Goal: Task Accomplishment & Management: Manage account settings

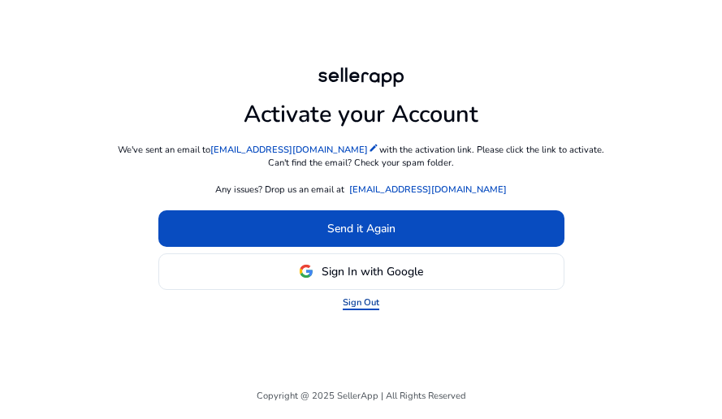
click at [357, 301] on link "Sign Out" at bounding box center [361, 303] width 37 height 14
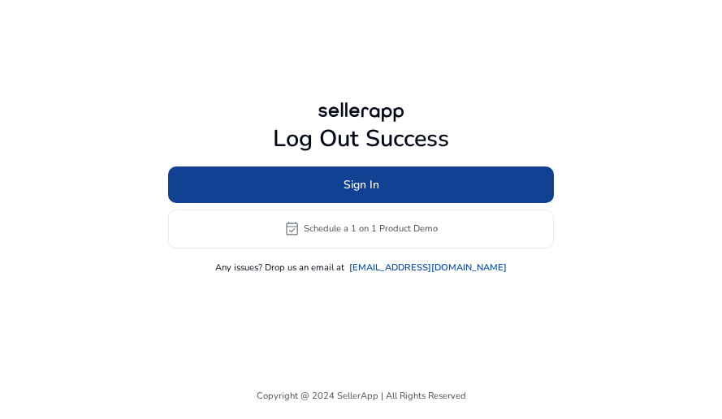
click at [364, 179] on span "Sign In" at bounding box center [361, 184] width 36 height 17
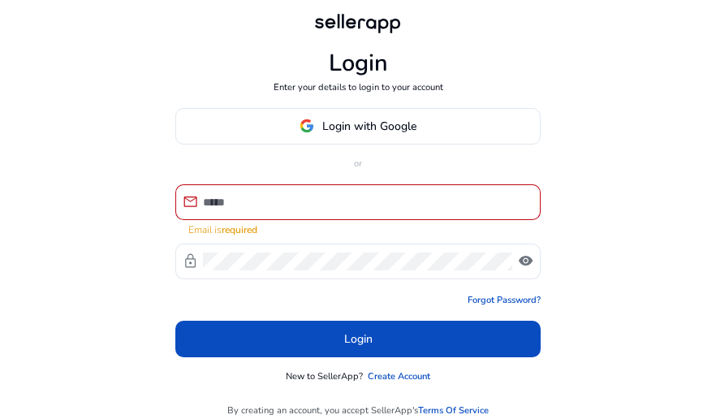
type input "**********"
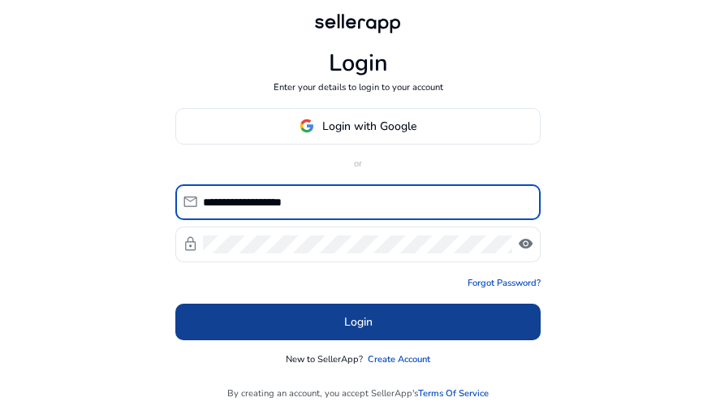
click at [314, 320] on span at bounding box center [357, 321] width 365 height 39
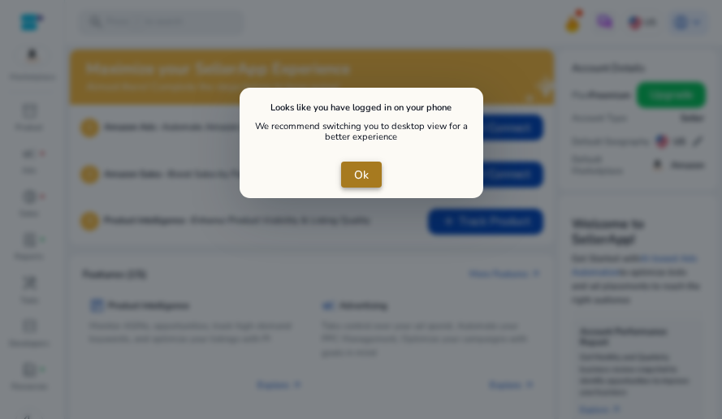
click at [355, 178] on span "Ok" at bounding box center [361, 174] width 15 height 17
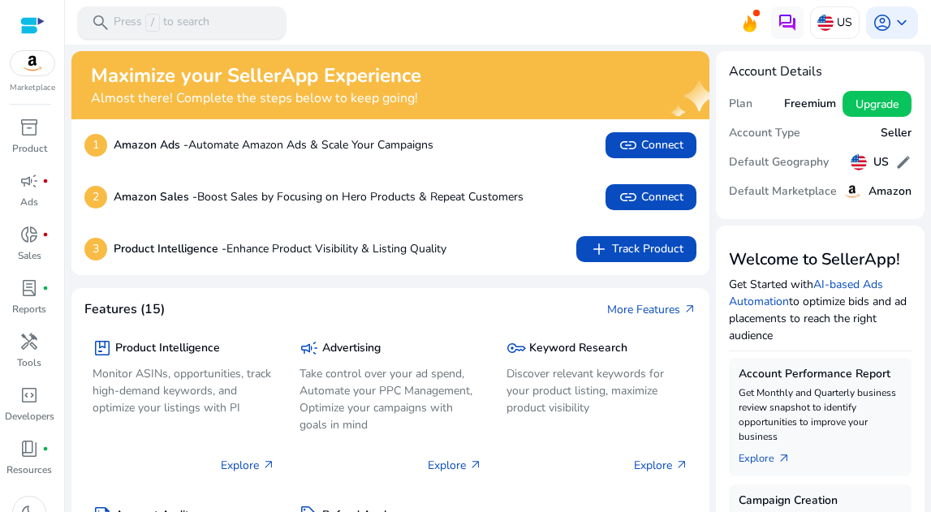
click at [173, 23] on p "Press / to search" at bounding box center [162, 23] width 96 height 18
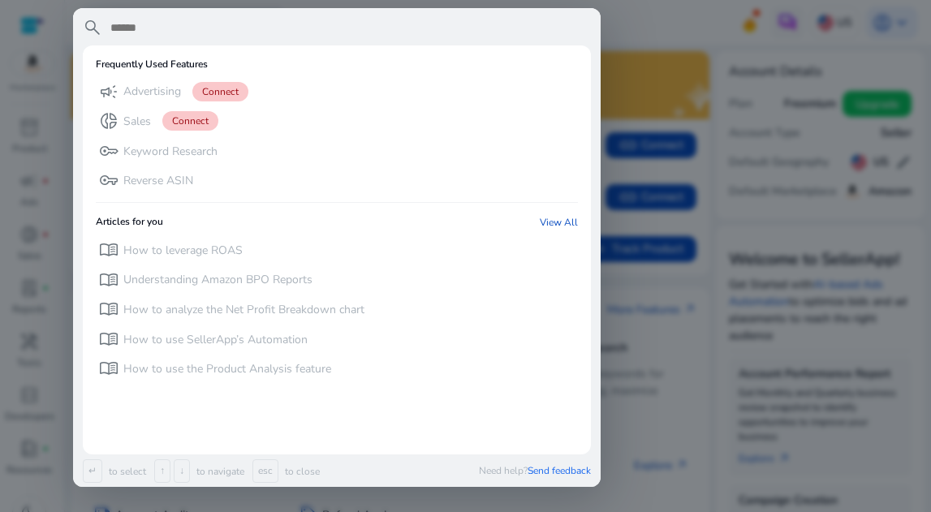
paste input "**********"
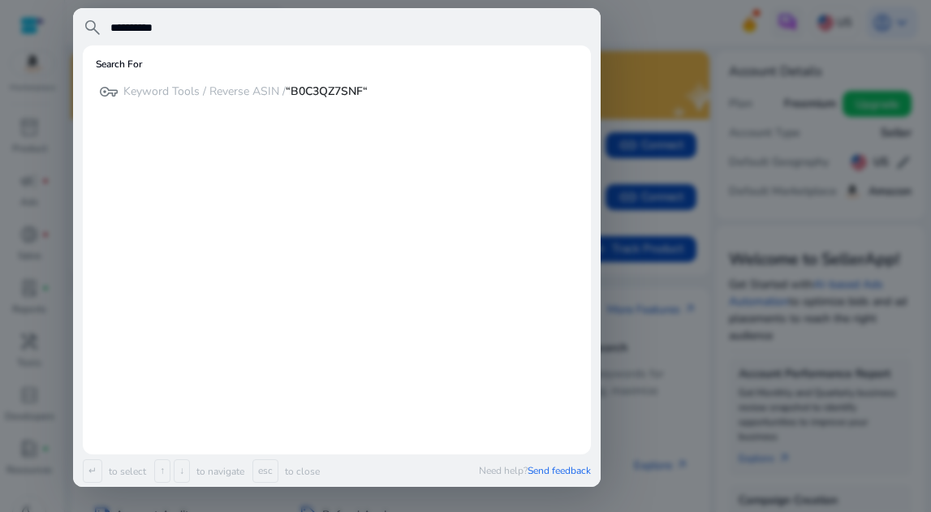
type input "**********"
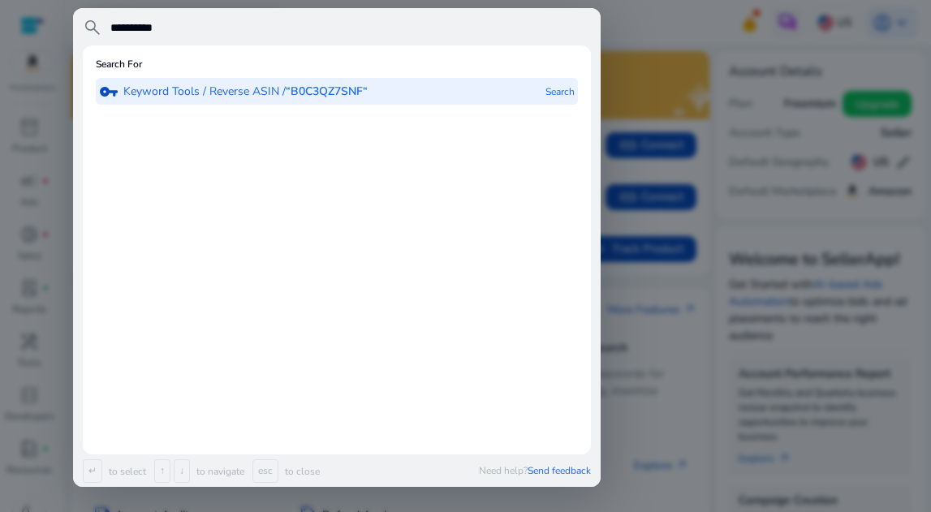
click at [300, 94] on b "“B0C3QZ7SNF“" at bounding box center [327, 91] width 82 height 15
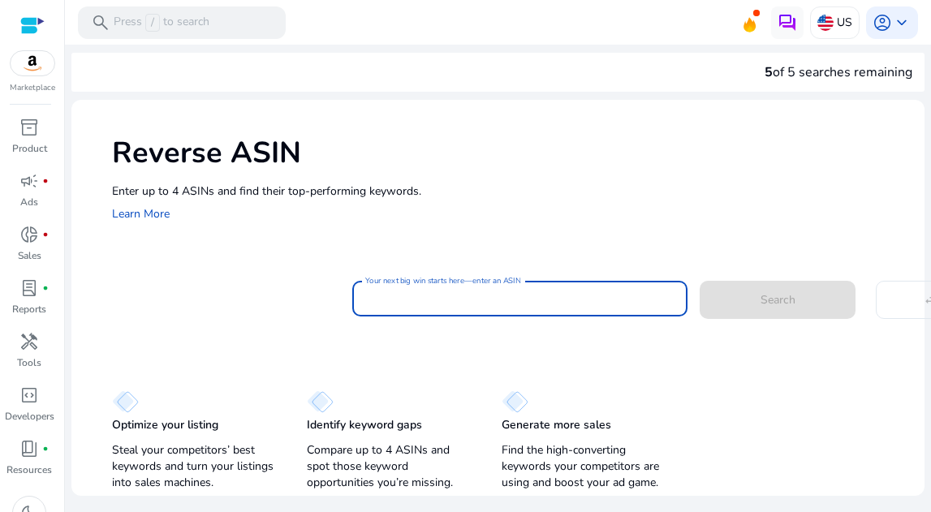
click at [417, 298] on input "Your next big win starts here—enter an ASIN" at bounding box center [520, 299] width 310 height 18
paste input "**********"
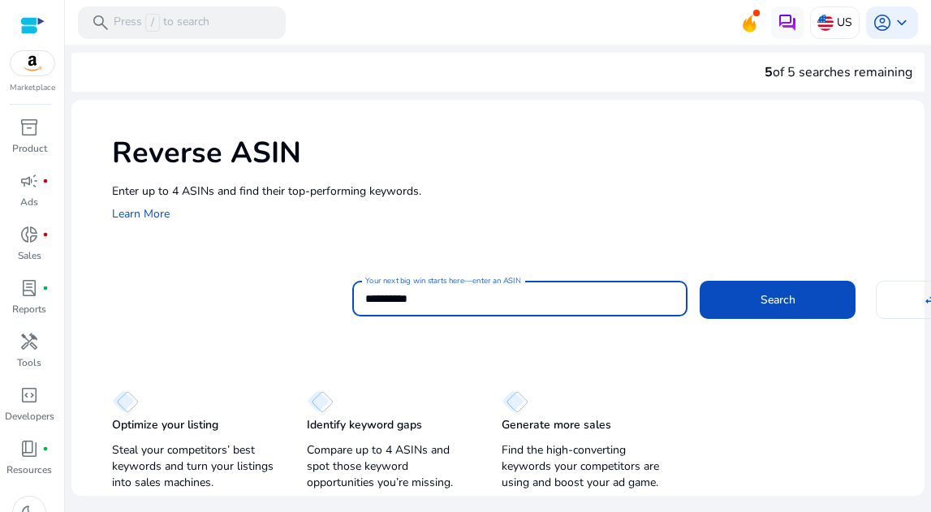
type input "**********"
click at [700, 281] on button "Search" at bounding box center [778, 299] width 156 height 37
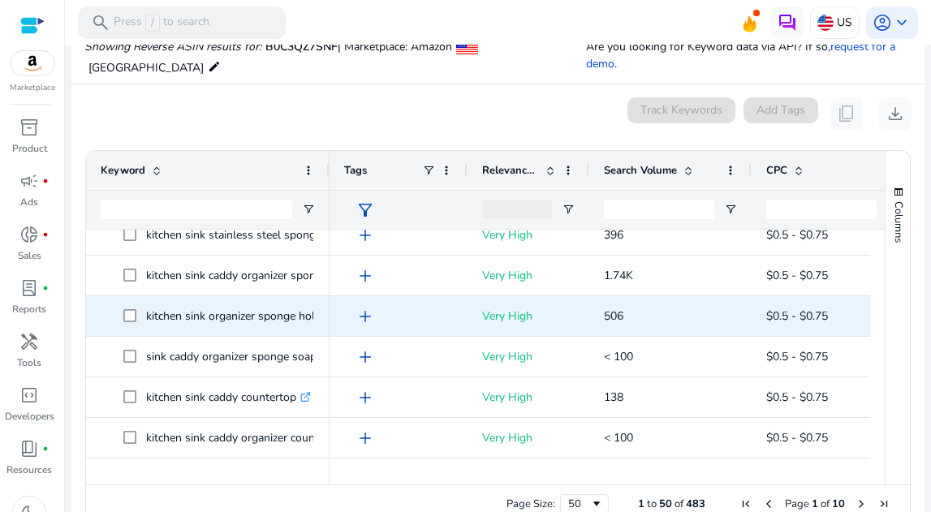
scroll to position [103, 0]
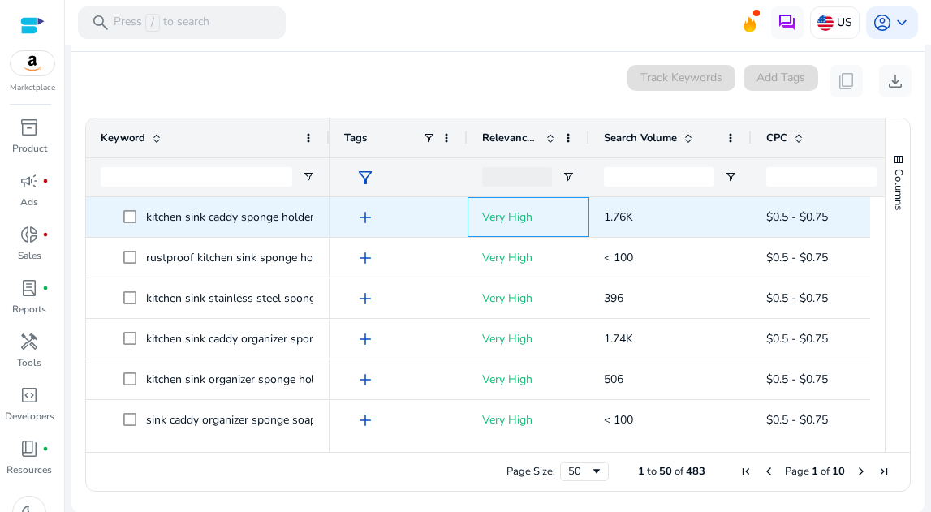
click at [477, 230] on div "Very High" at bounding box center [529, 217] width 122 height 40
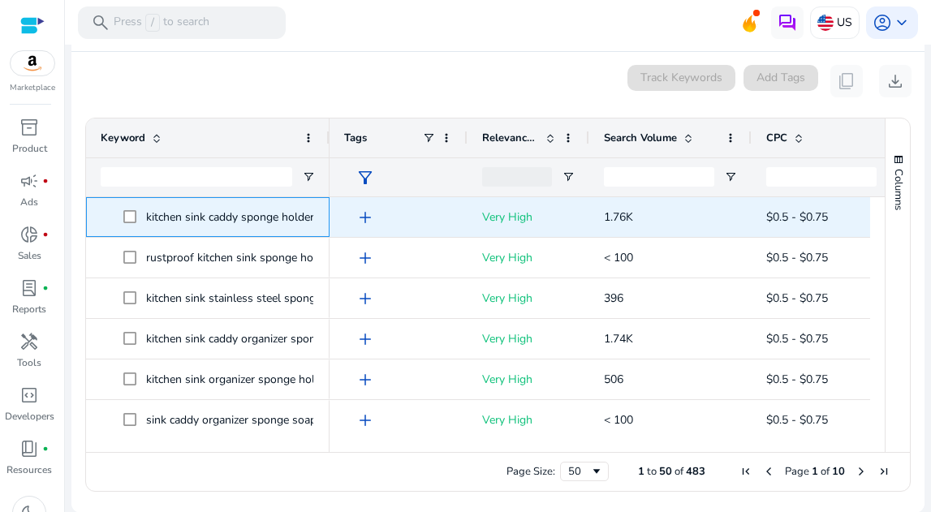
click at [258, 220] on p "kitchen sink caddy sponge holder .st0{fill:#2c8af8}" at bounding box center [237, 217] width 183 height 33
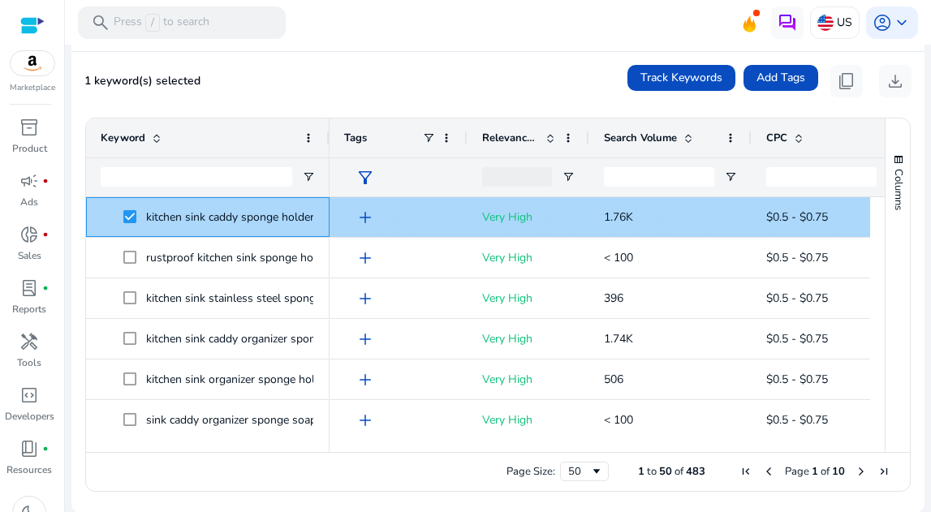
click at [137, 217] on span at bounding box center [134, 217] width 23 height 33
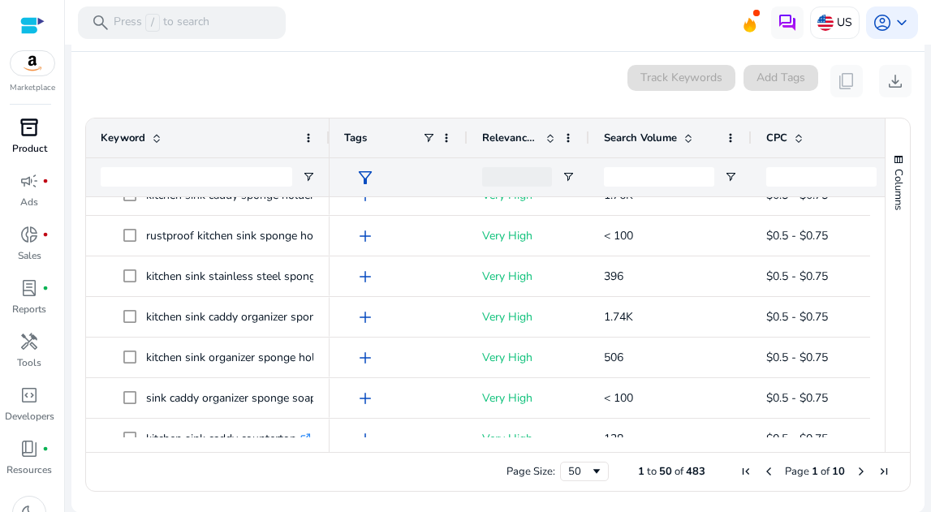
click at [27, 146] on p "Product" at bounding box center [29, 148] width 35 height 15
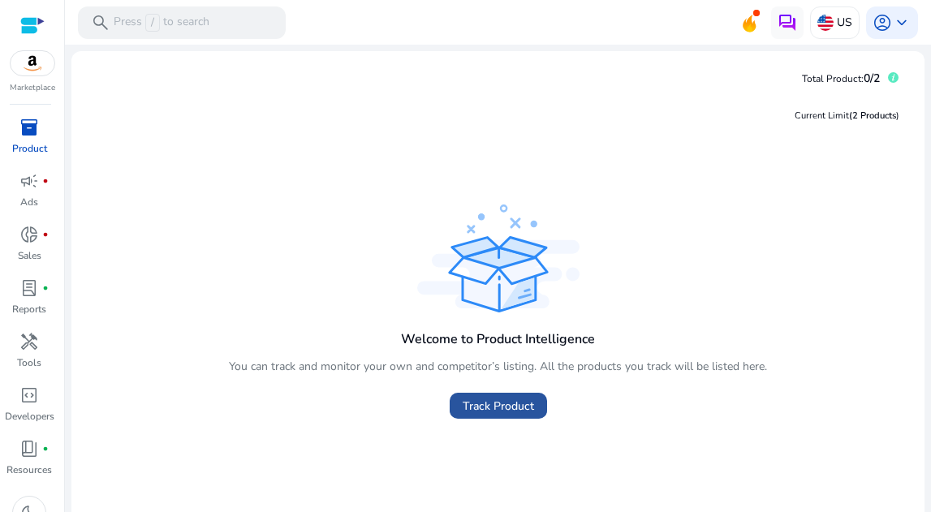
click at [475, 400] on span "Track Product" at bounding box center [498, 406] width 71 height 17
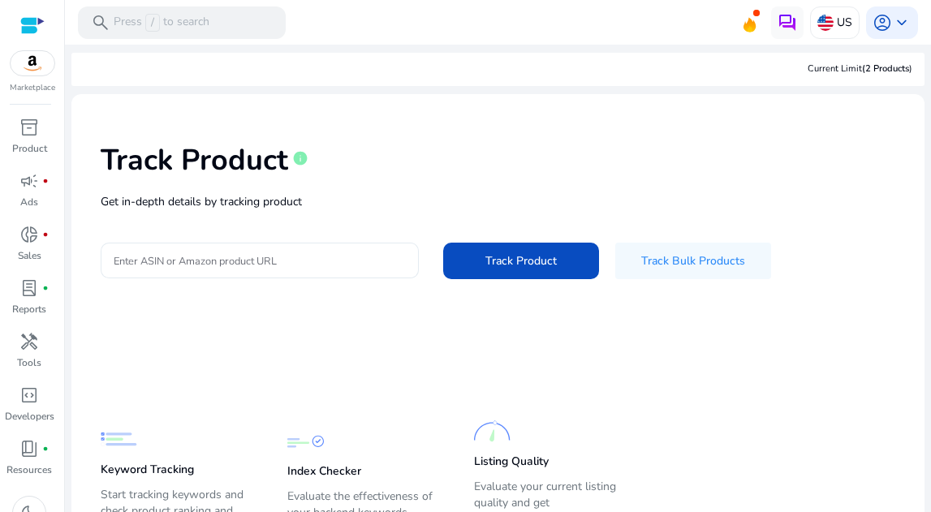
click at [264, 252] on input "Enter ASIN or Amazon product URL" at bounding box center [260, 261] width 292 height 18
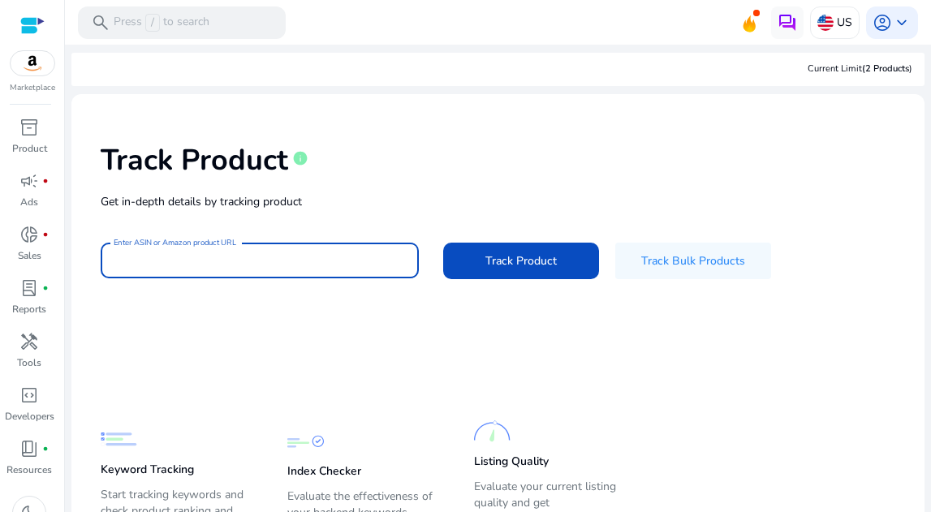
paste input "**********"
type input "**********"
click at [443, 243] on button "Track Product" at bounding box center [521, 261] width 156 height 37
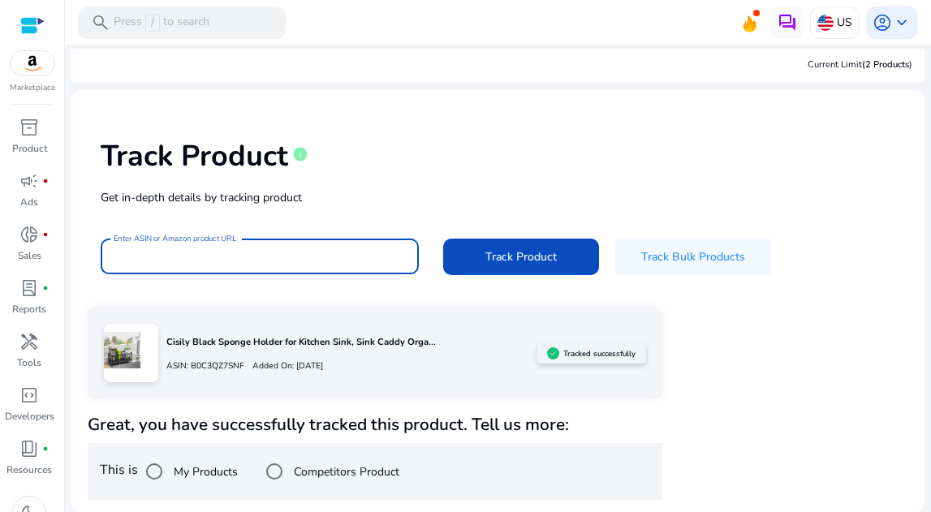
click at [253, 343] on p "Cisily Black Sponge Holder for Kitchen Sink, Sink Caddy Orga..." at bounding box center [351, 343] width 371 height 14
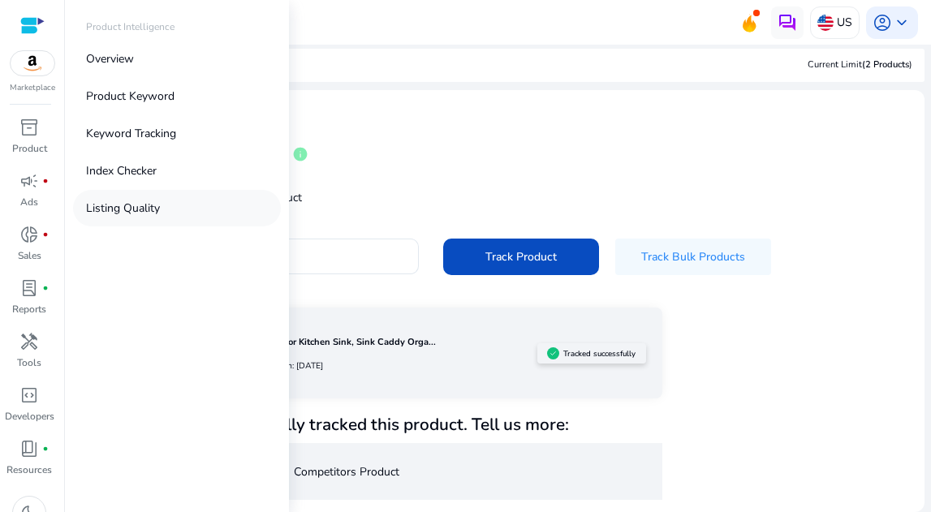
click at [123, 209] on p "Listing Quality" at bounding box center [123, 208] width 74 height 17
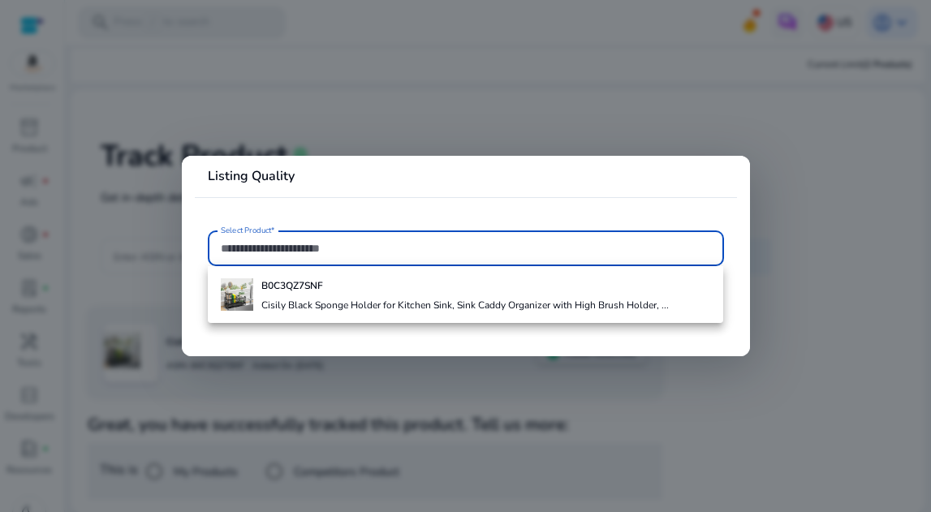
click at [288, 287] on b "B0C3QZ7SNF" at bounding box center [292, 285] width 62 height 13
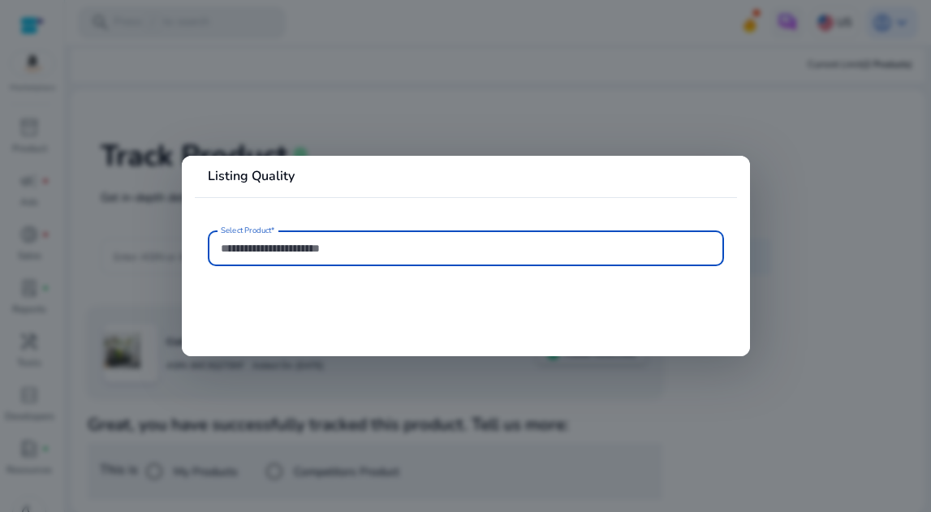
type input "**********"
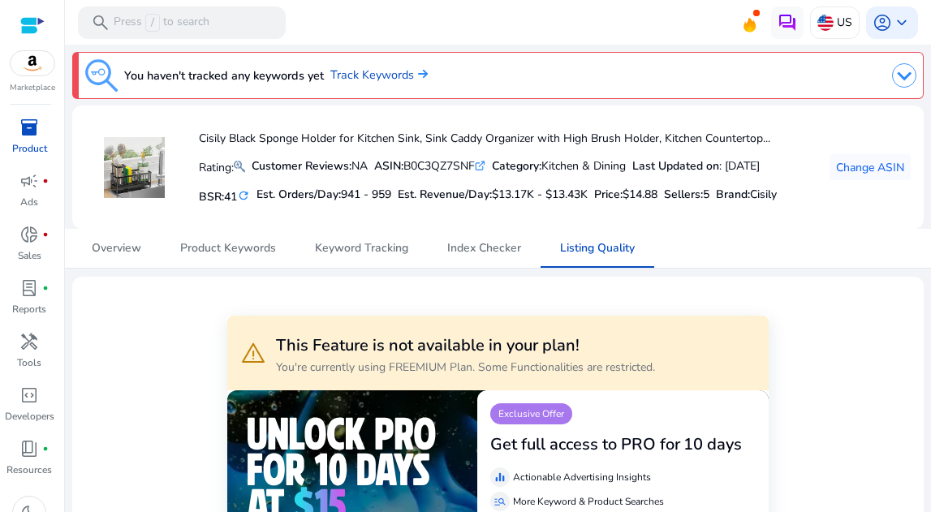
drag, startPoint x: 193, startPoint y: 134, endPoint x: 762, endPoint y: 146, distance: 568.5
click at [721, 146] on div "Cisily Black Sponge Holder for Kitchen Sink, Sink Caddy Organizer with High Bru…" at bounding box center [431, 167] width 692 height 97
copy h4 "Cisily Black Sponge Holder for Kitchen Sink, Sink Caddy Organizer with High Bru…"
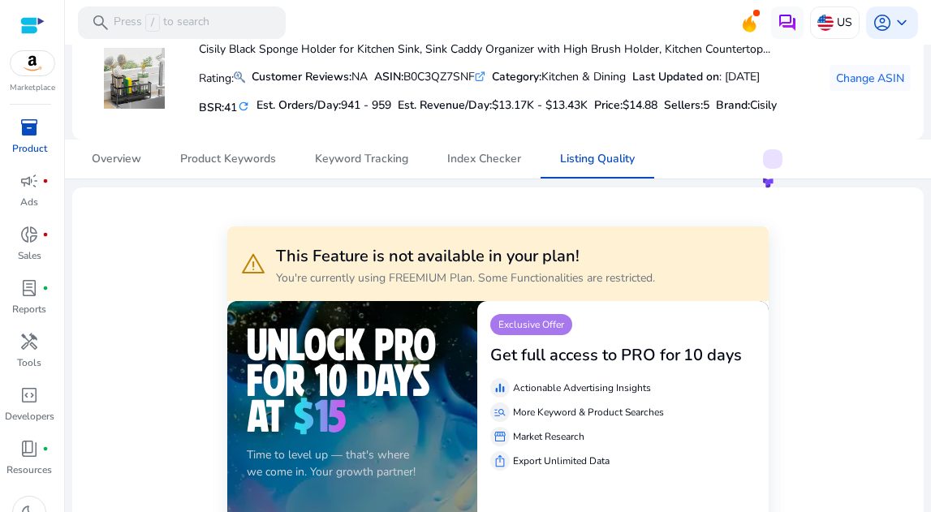
scroll to position [91, 0]
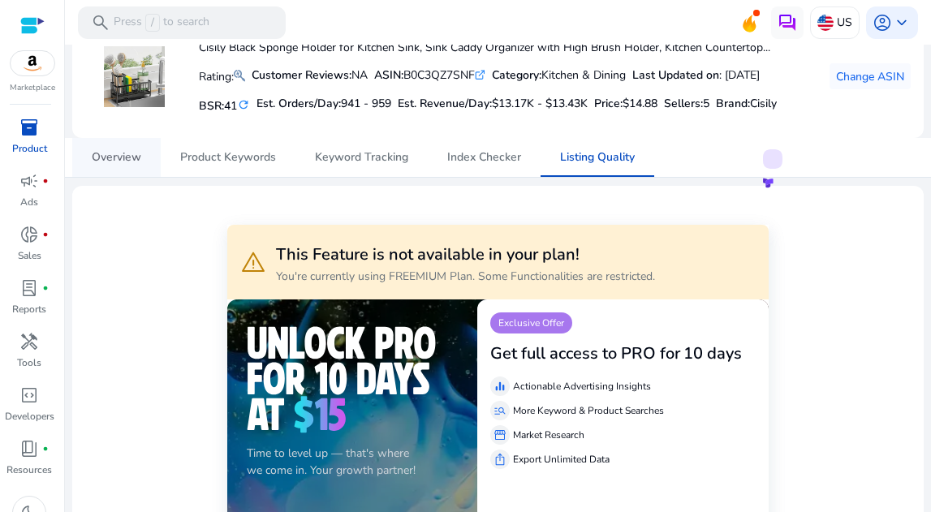
click at [136, 161] on span "Overview" at bounding box center [117, 157] width 50 height 11
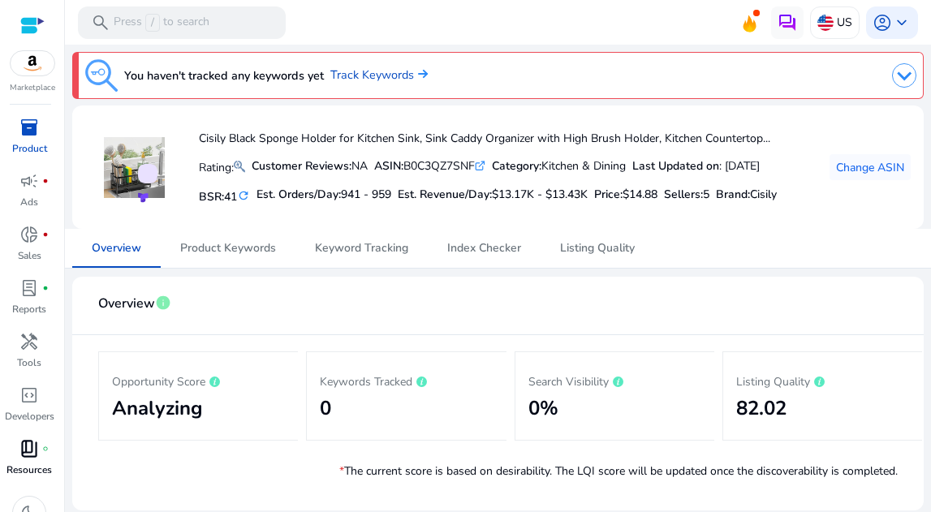
click at [35, 418] on span "book_4" at bounding box center [28, 448] width 19 height 19
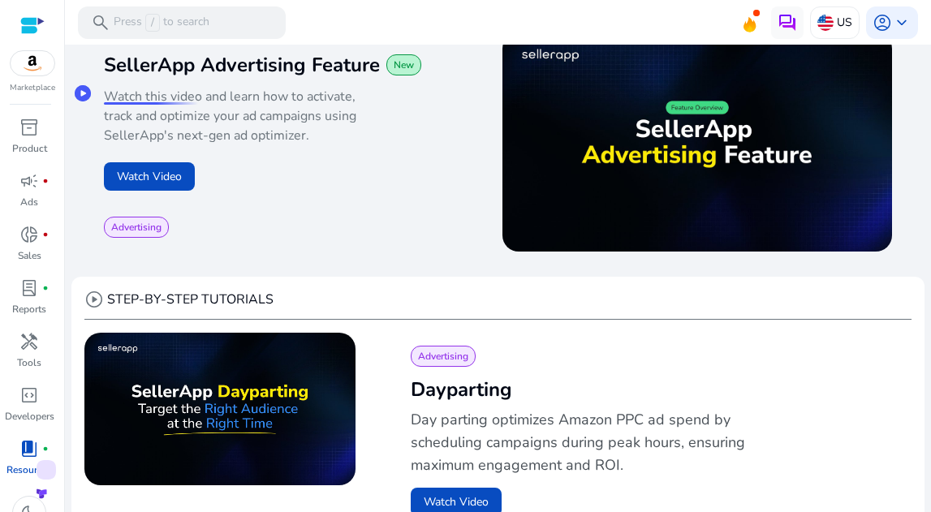
scroll to position [271, 0]
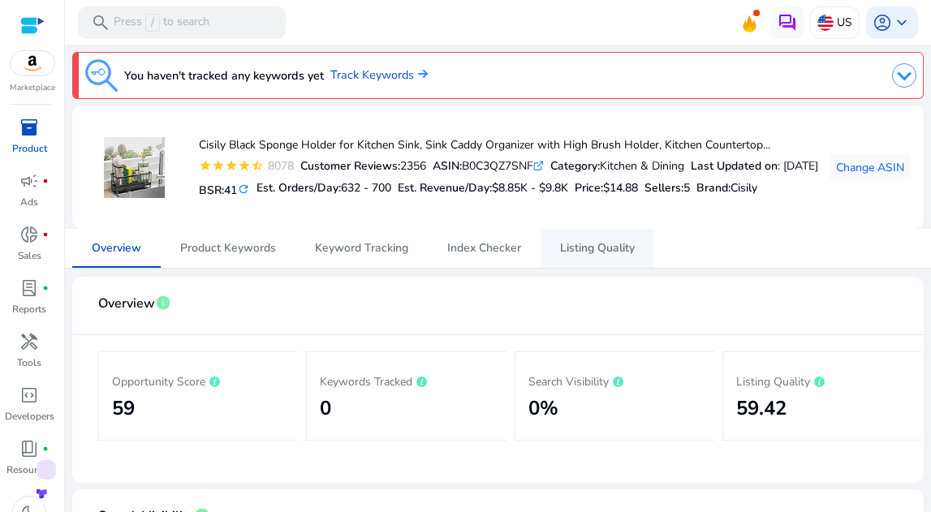
click at [603, 253] on span "Listing Quality" at bounding box center [597, 248] width 75 height 11
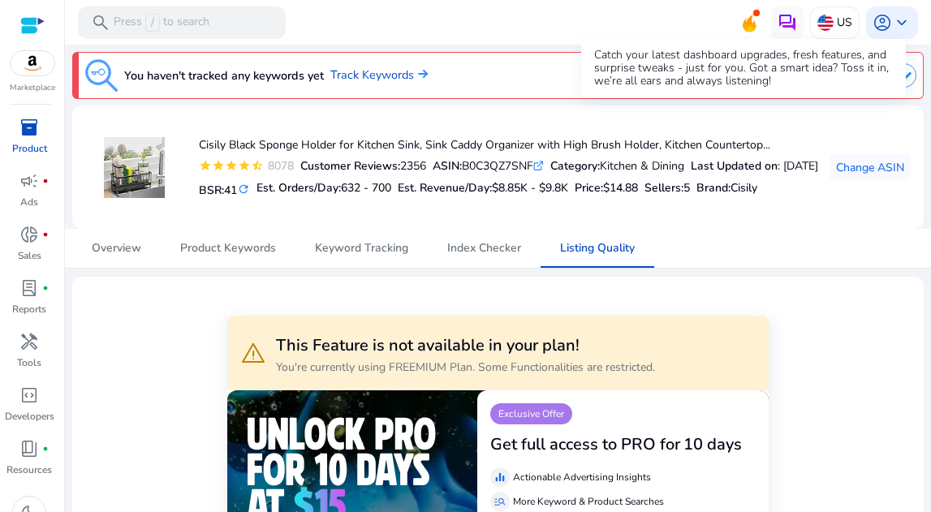
click at [721, 31] on icon at bounding box center [749, 24] width 13 height 18
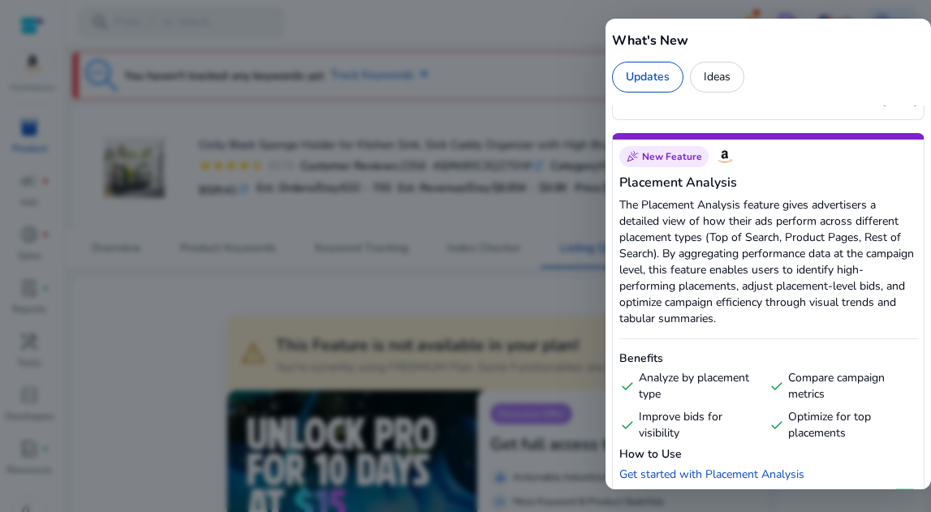
scroll to position [2441, 0]
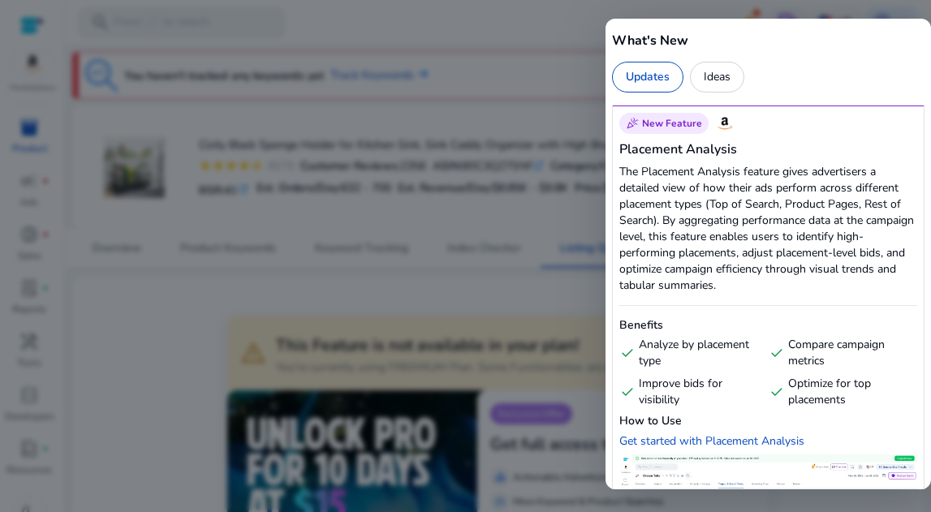
click at [707, 88] on div "Ideas" at bounding box center [717, 77] width 54 height 31
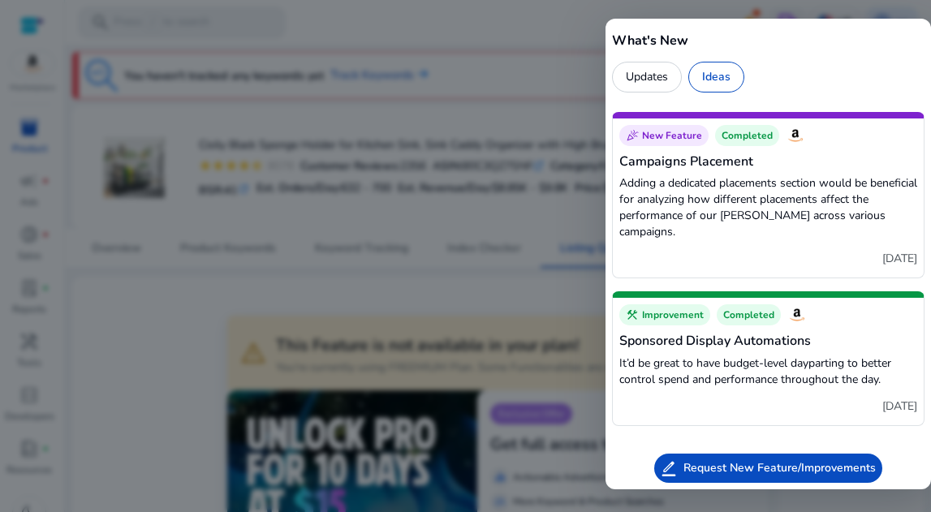
click at [528, 70] on div at bounding box center [465, 256] width 931 height 512
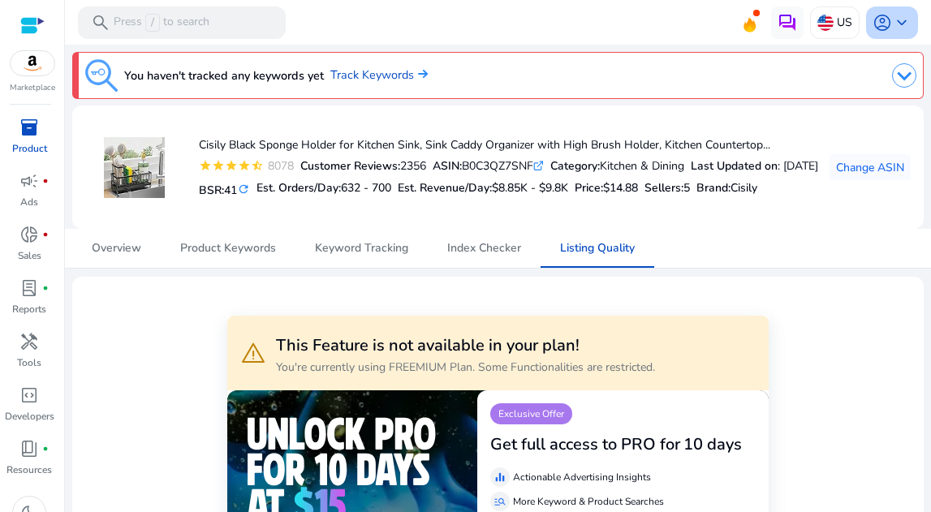
click at [721, 27] on span "keyboard_arrow_down" at bounding box center [901, 22] width 19 height 19
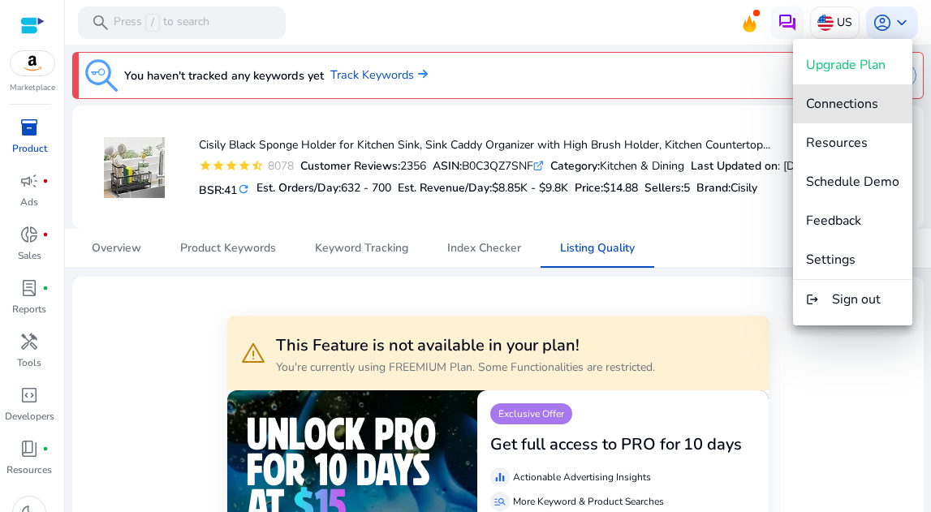
click at [721, 97] on span "Connections" at bounding box center [842, 104] width 72 height 18
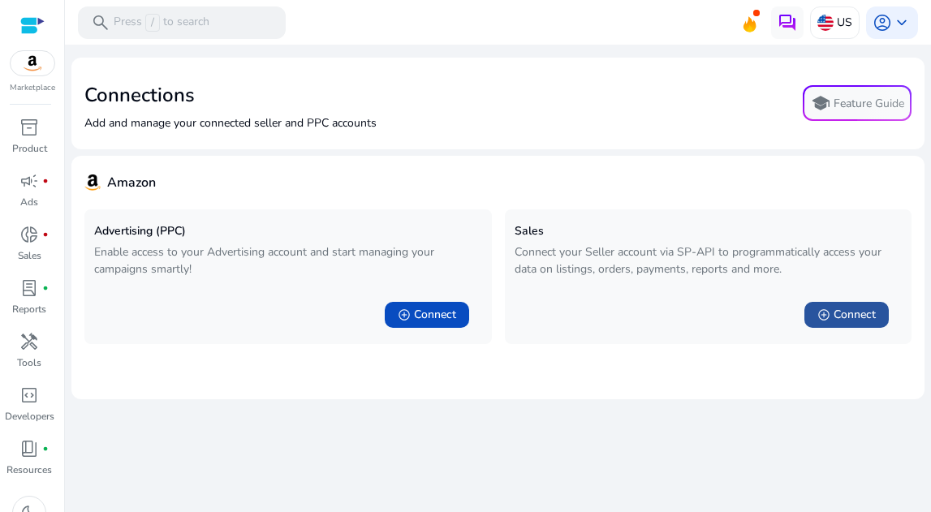
click at [721, 312] on span "add_circle" at bounding box center [824, 315] width 13 height 13
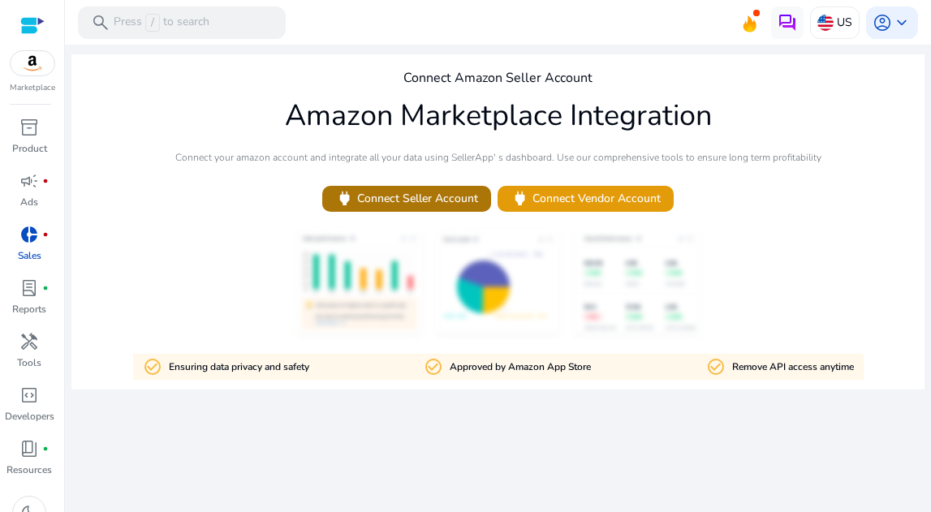
click at [444, 205] on span "power Connect Seller Account" at bounding box center [406, 198] width 143 height 19
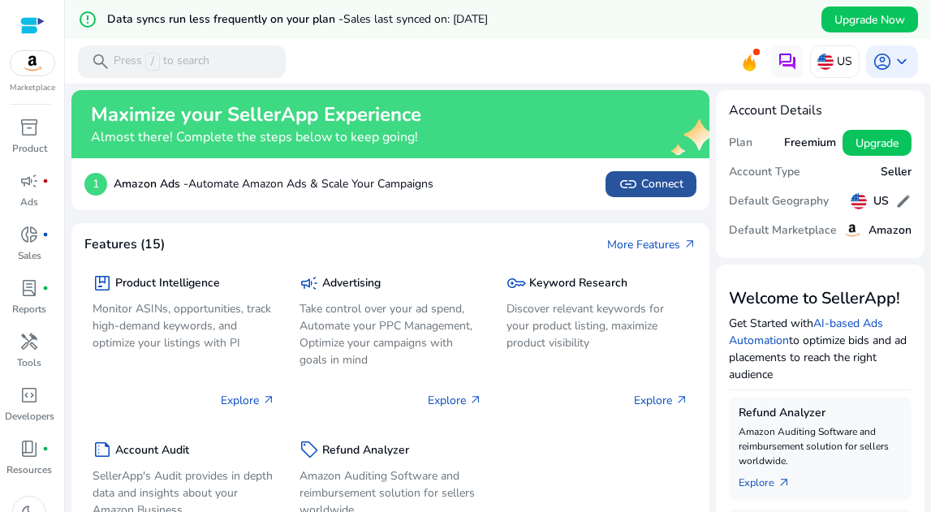
click at [620, 187] on span "link" at bounding box center [628, 184] width 19 height 19
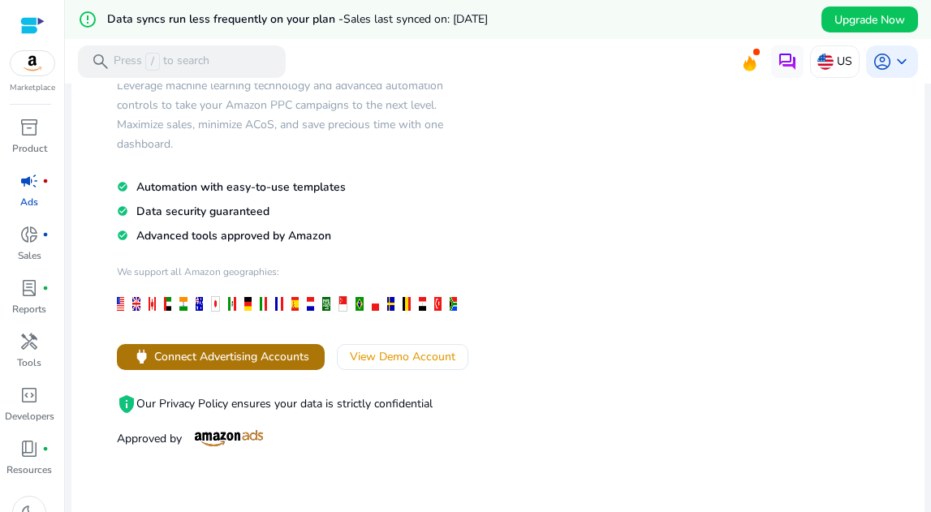
scroll to position [161, 0]
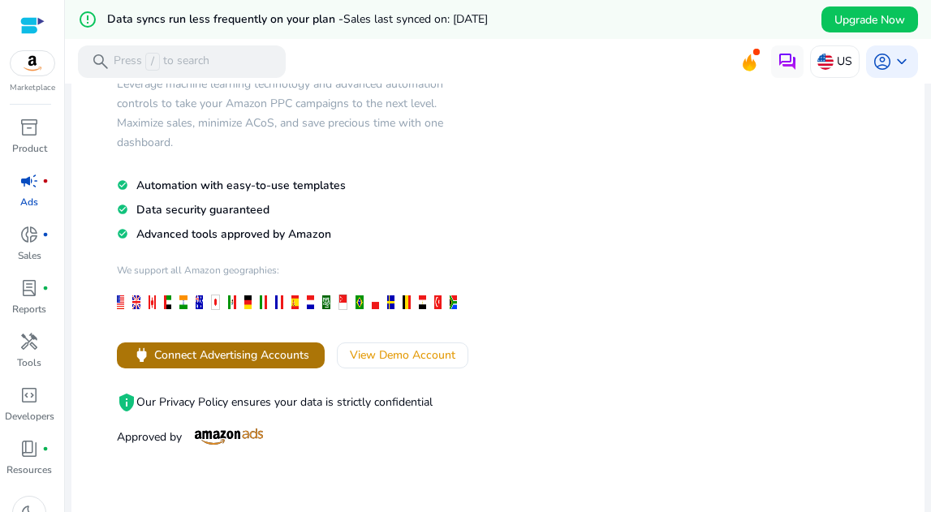
click at [287, 358] on span "Connect Advertising Accounts" at bounding box center [231, 355] width 155 height 17
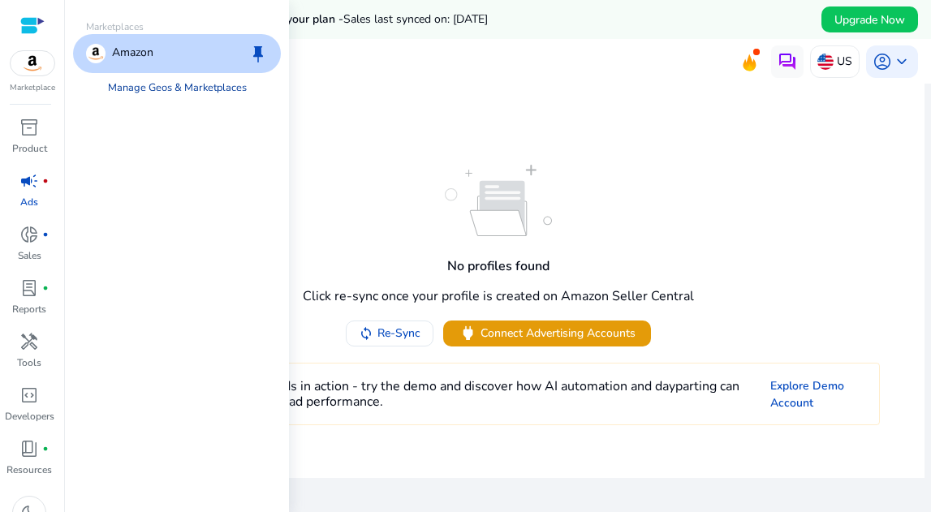
click at [167, 91] on link "Manage Geos & Marketplaces" at bounding box center [177, 87] width 165 height 29
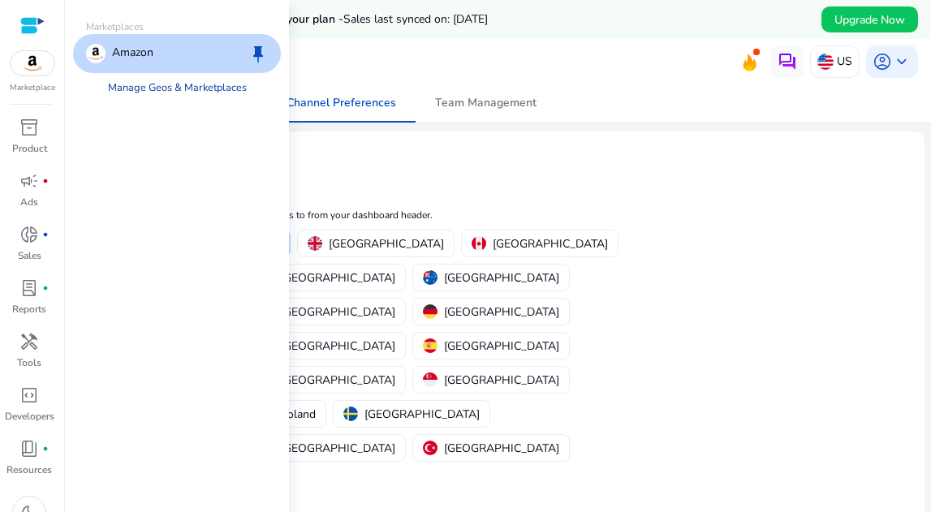
click at [166, 88] on link "Manage Geos & Marketplaces" at bounding box center [177, 87] width 165 height 29
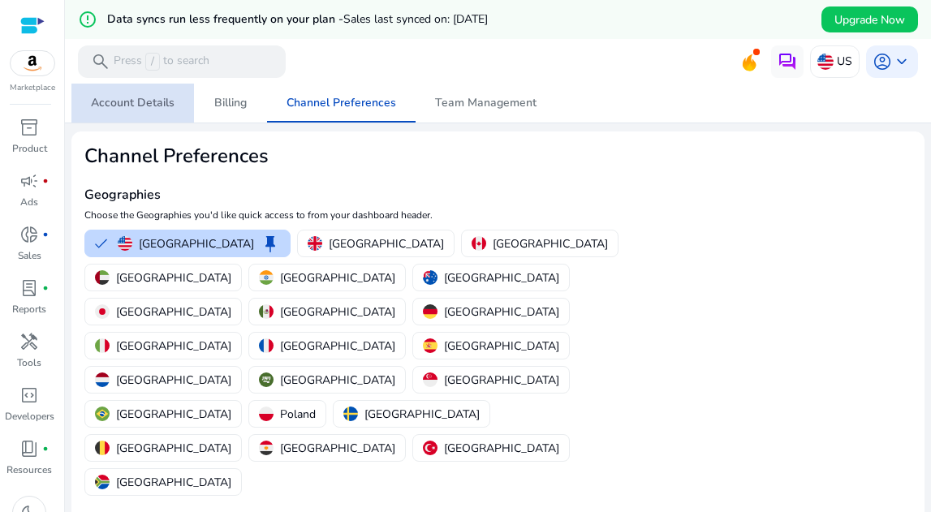
click at [160, 99] on span "Account Details" at bounding box center [133, 102] width 84 height 11
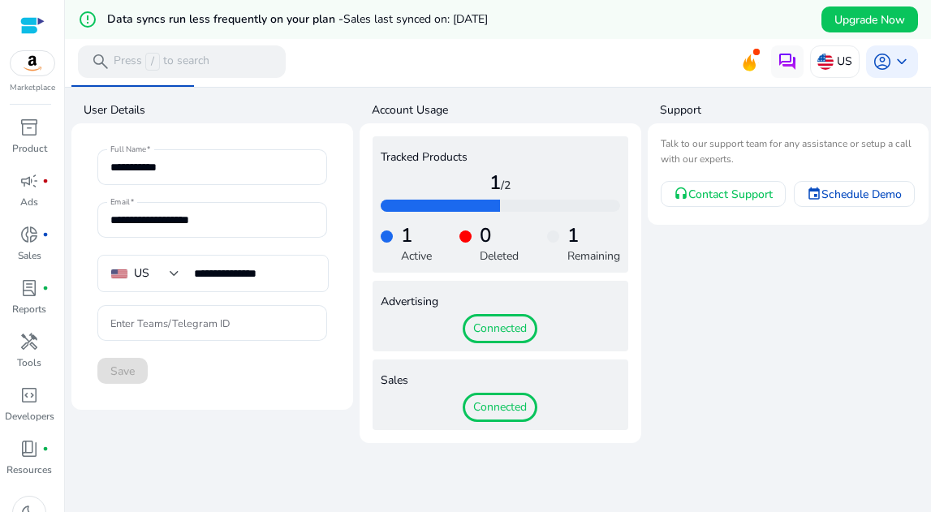
scroll to position [39, 0]
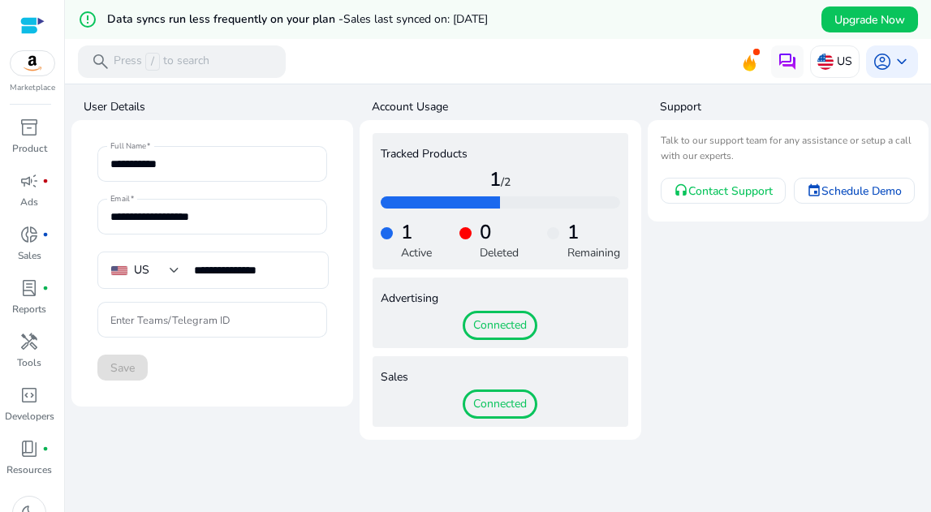
click at [473, 396] on span "Connected" at bounding box center [500, 404] width 75 height 29
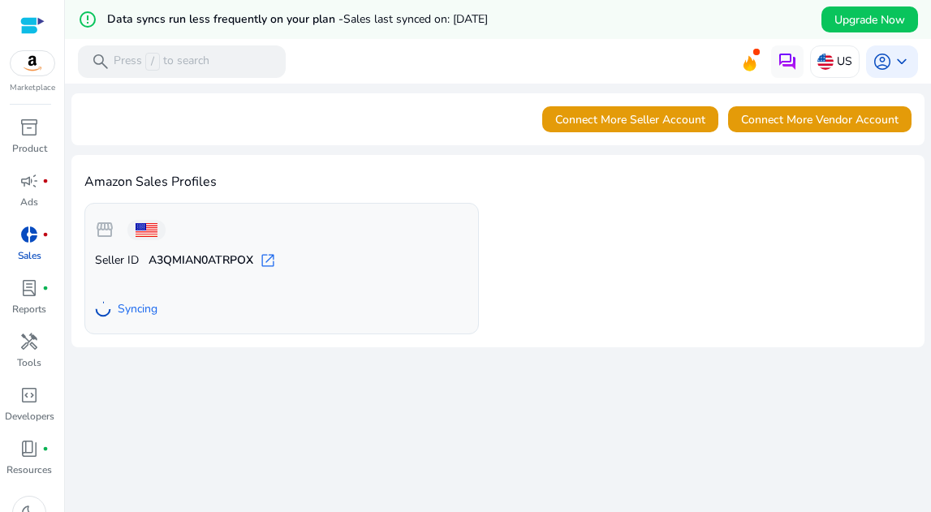
click at [264, 263] on span "open_in_new" at bounding box center [268, 261] width 16 height 16
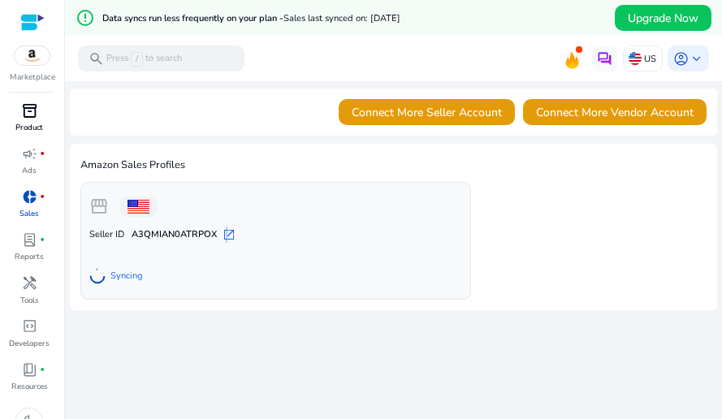
click at [28, 119] on span "inventory_2" at bounding box center [29, 110] width 15 height 15
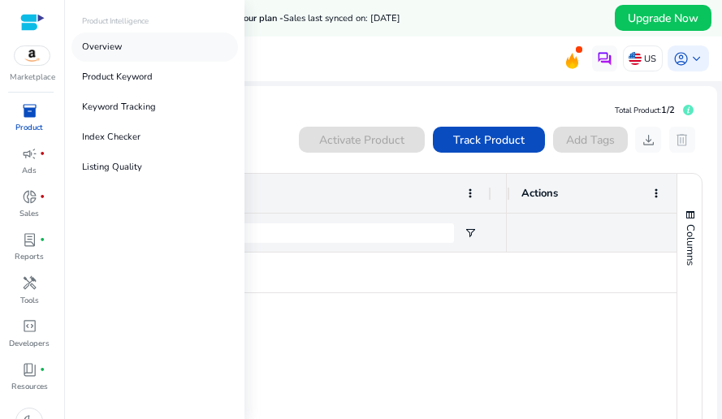
click at [119, 53] on p "Overview" at bounding box center [102, 48] width 40 height 14
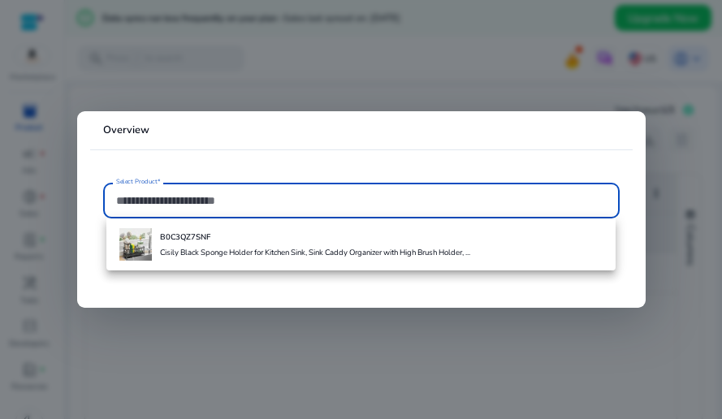
click at [167, 197] on input "Select Product*" at bounding box center [361, 201] width 490 height 18
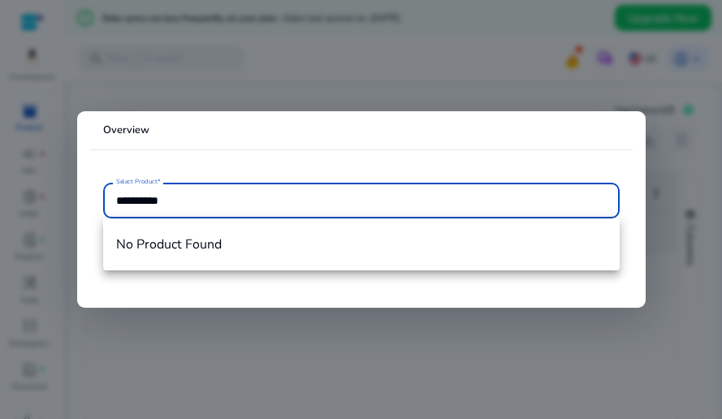
type input "**********"
click at [211, 73] on div at bounding box center [361, 209] width 722 height 419
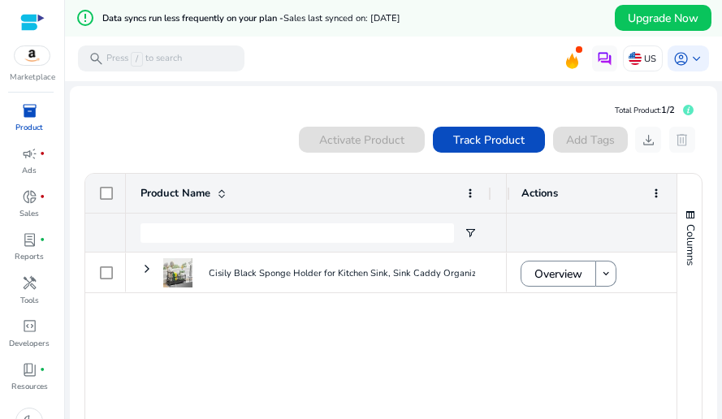
scroll to position [5, 0]
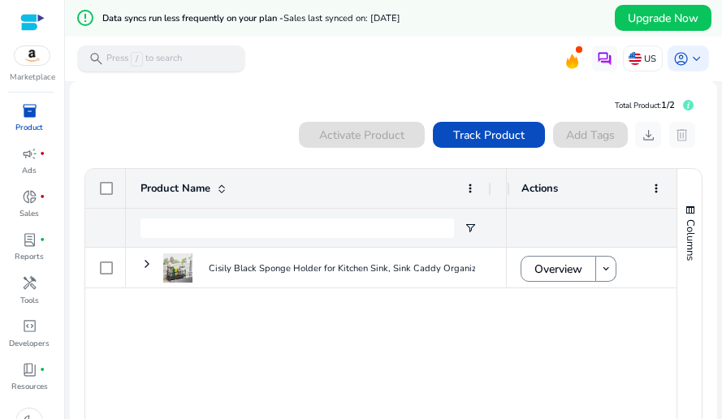
click at [175, 64] on p "Press / to search" at bounding box center [144, 59] width 76 height 15
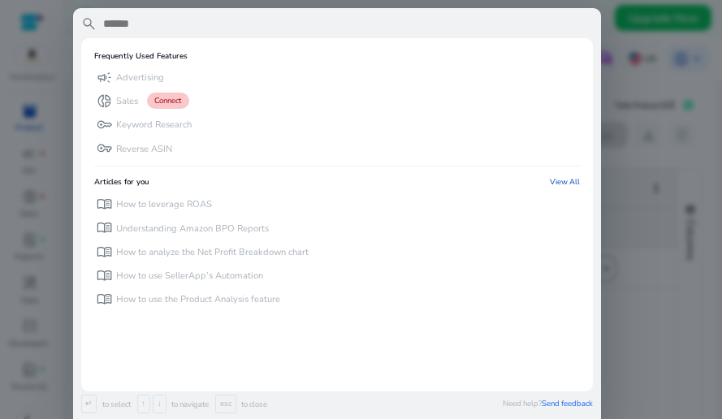
click at [137, 24] on input "text" at bounding box center [346, 23] width 491 height 15
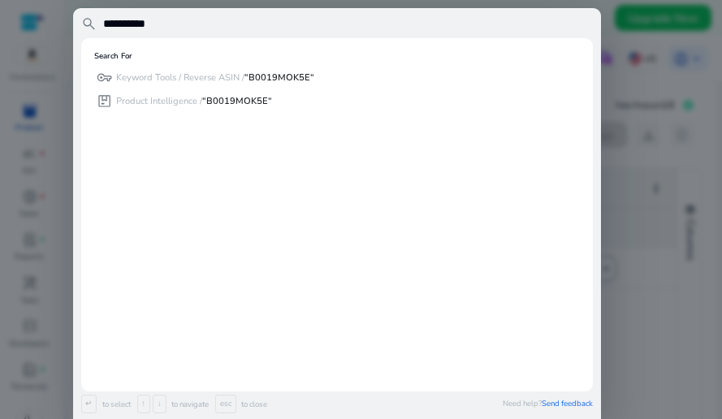
type input "**********"
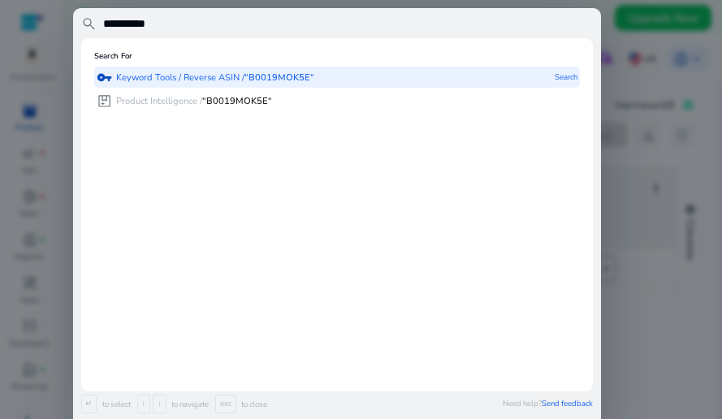
click at [204, 76] on p "Keyword Tools / Reverse ASIN / “B0019MOK5E“" at bounding box center [215, 77] width 198 height 13
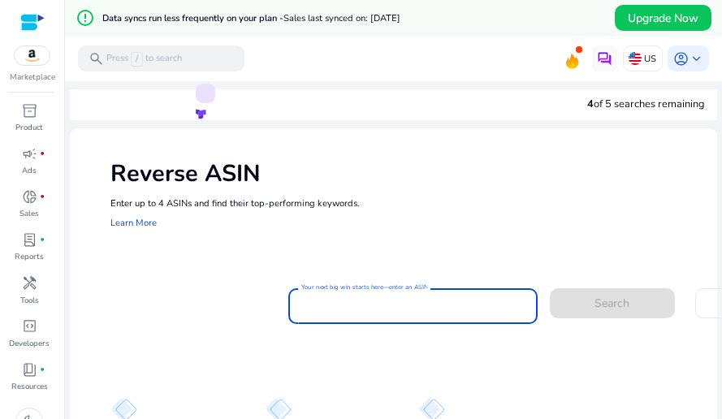
click at [347, 310] on input "Your next big win starts here—enter an ASIN" at bounding box center [412, 306] width 223 height 18
paste input "**********"
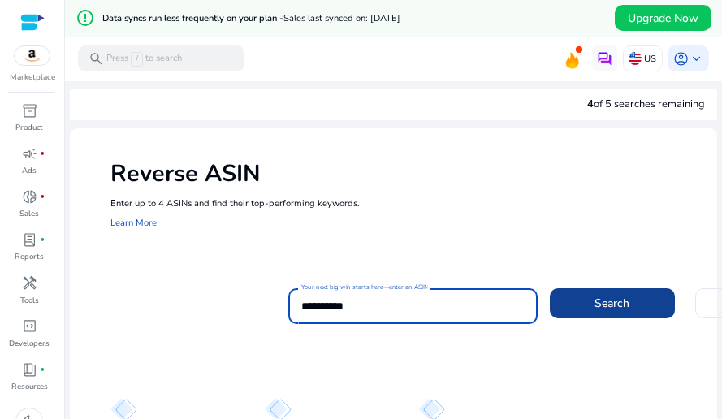
click at [578, 296] on span at bounding box center [612, 302] width 125 height 39
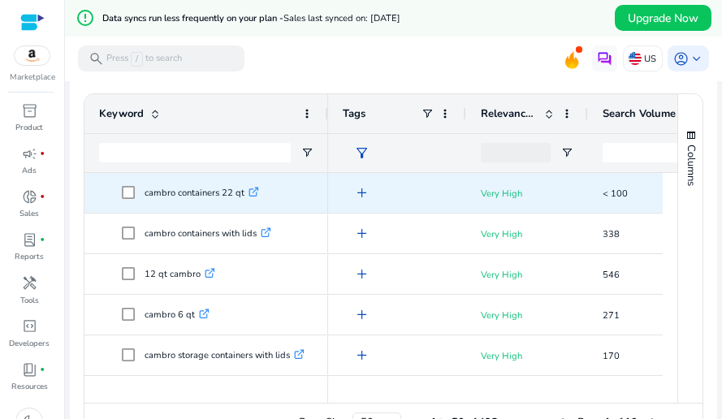
click at [253, 192] on icon ".st0{fill:#2c8af8}" at bounding box center [253, 192] width 11 height 11
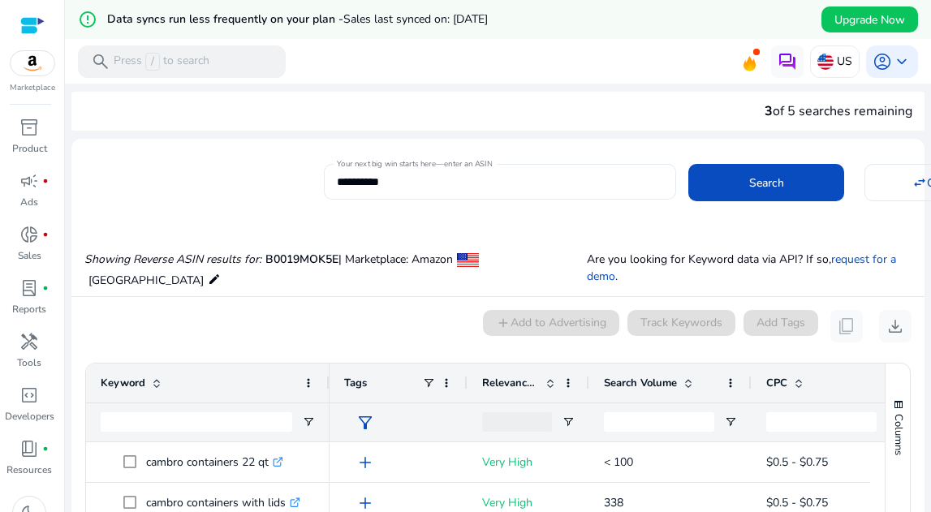
click at [489, 153] on mat-card "**********" at bounding box center [497, 180] width 853 height 66
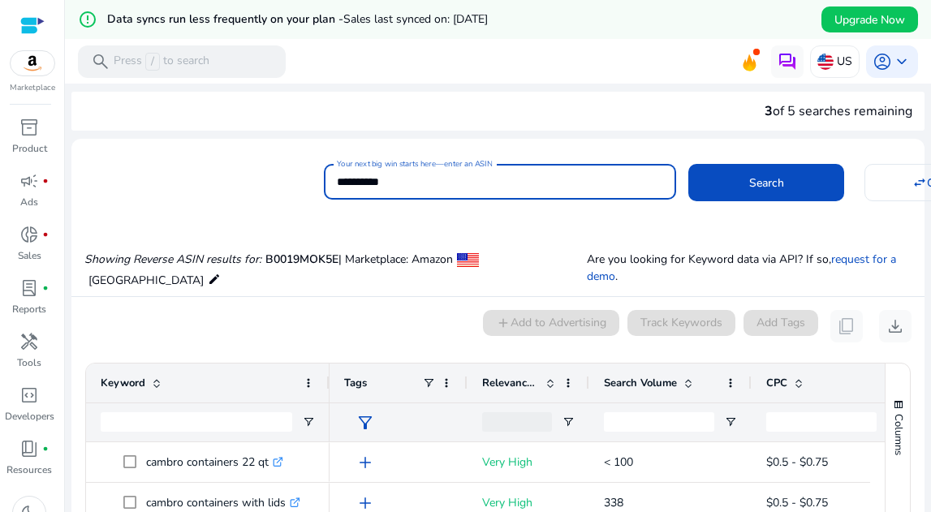
click at [430, 181] on input "**********" at bounding box center [500, 182] width 327 height 18
click at [430, 182] on input "**********" at bounding box center [500, 182] width 327 height 18
click at [429, 181] on input "**********" at bounding box center [500, 182] width 327 height 18
paste input
type input "**********"
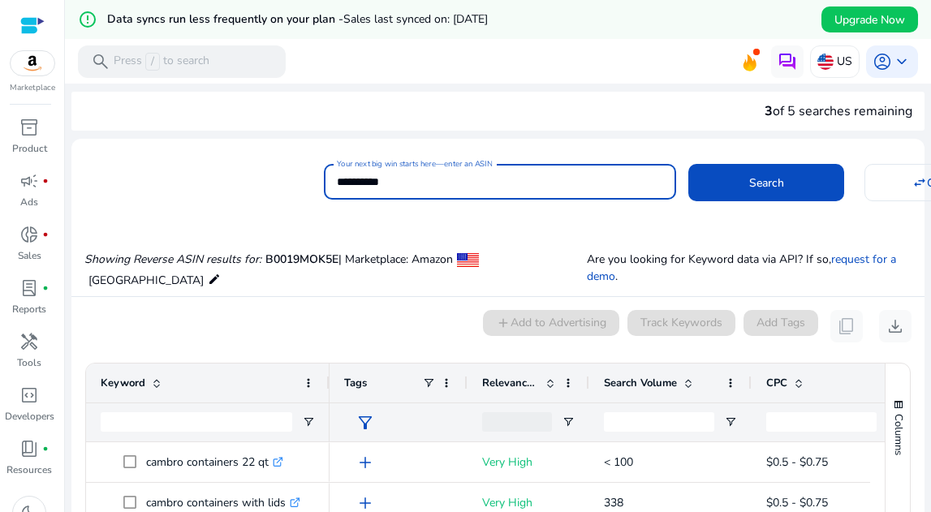
click at [689, 164] on button "Search" at bounding box center [767, 182] width 156 height 37
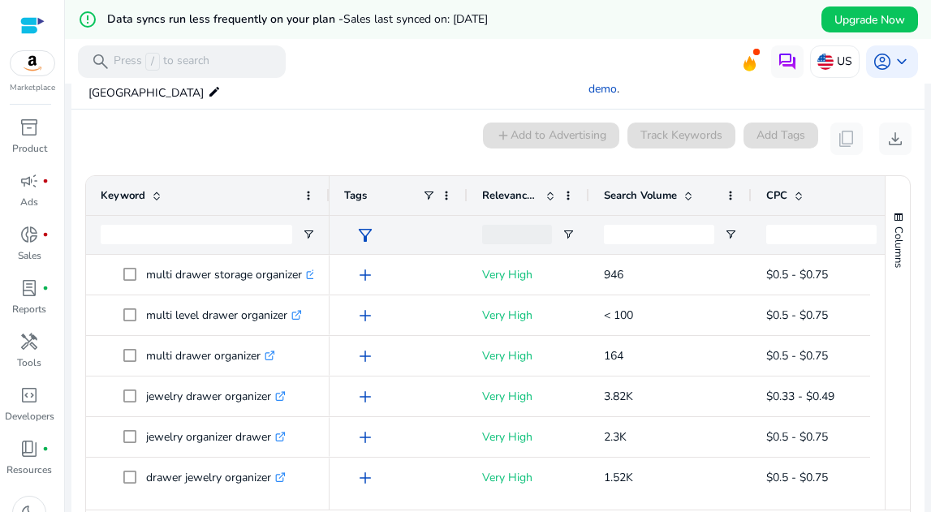
scroll to position [213, 0]
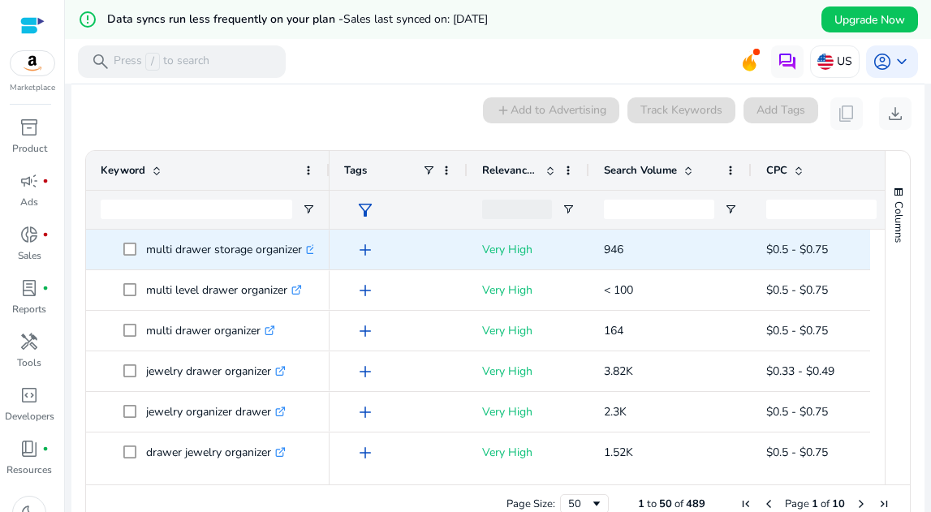
click at [310, 252] on icon at bounding box center [311, 250] width 8 height 8
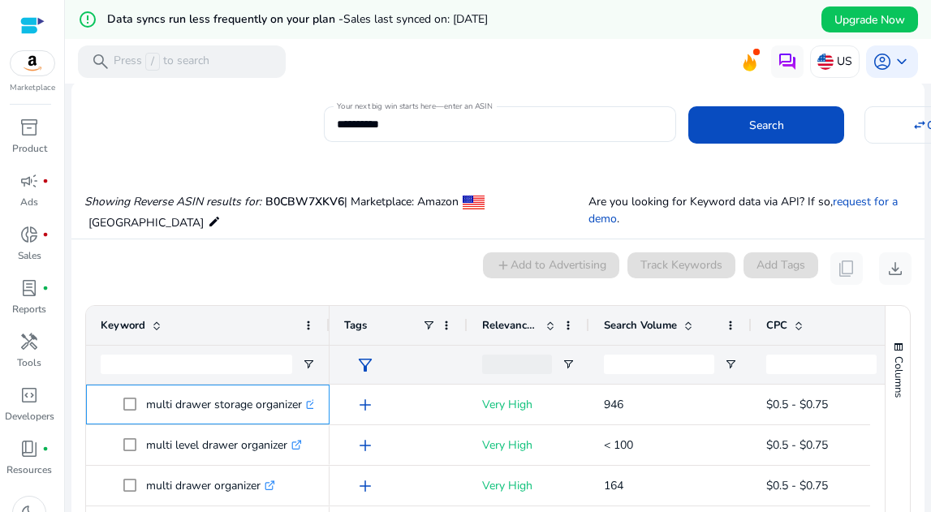
scroll to position [66, 0]
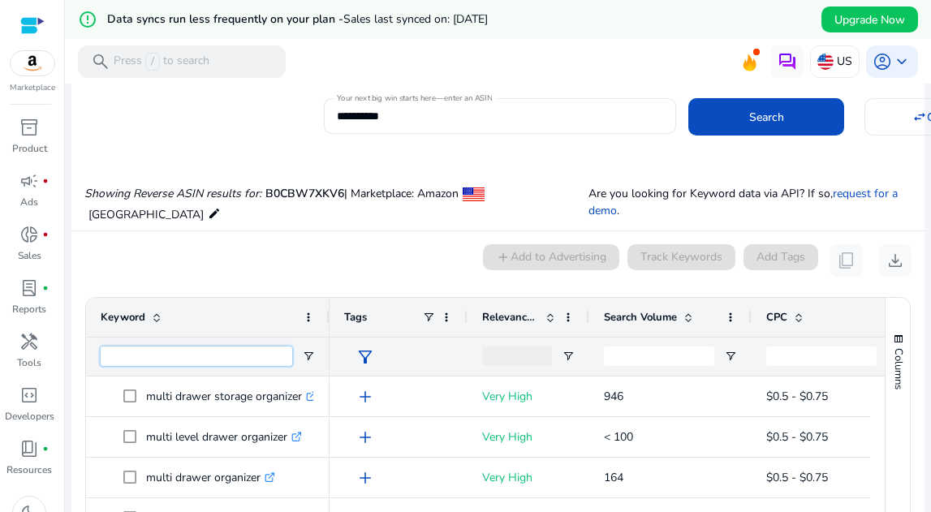
click at [240, 356] on input "Keyword Filter Input" at bounding box center [197, 356] width 192 height 19
paste input "**********"
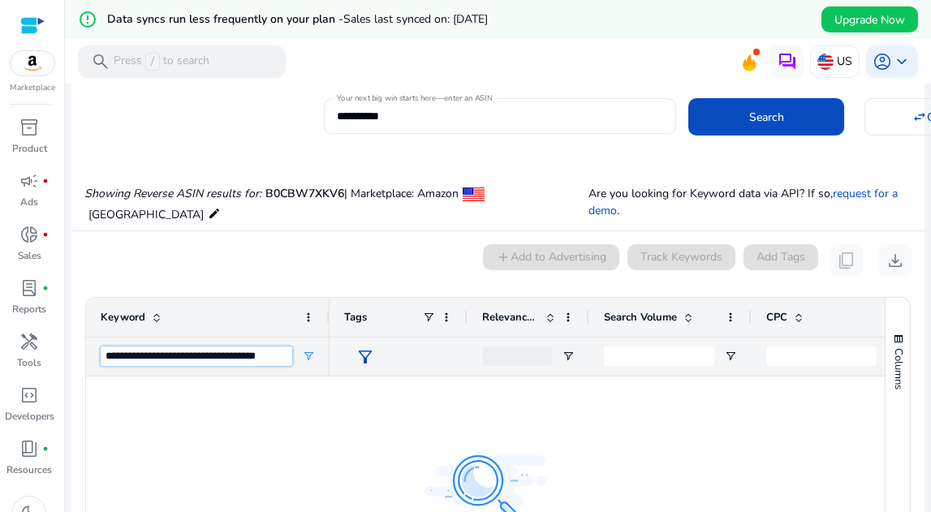
scroll to position [0, 0]
type input "*"
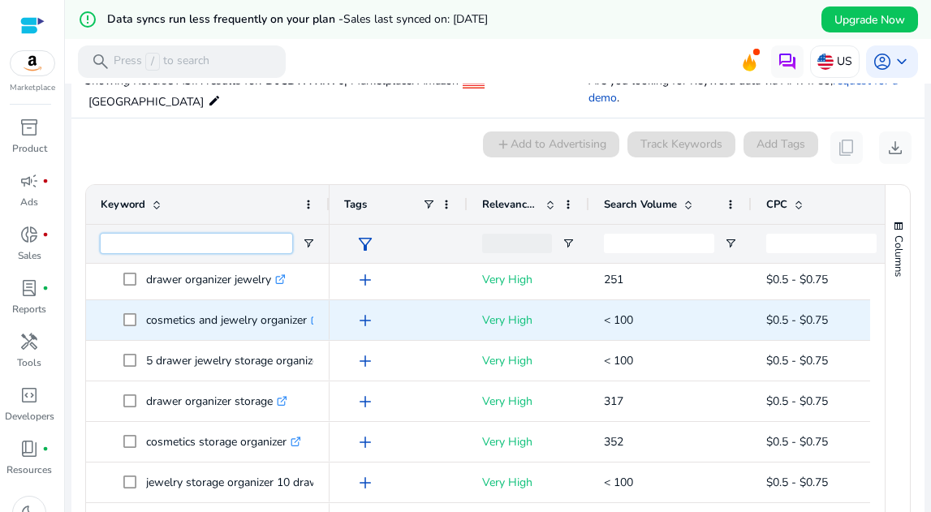
scroll to position [420, 0]
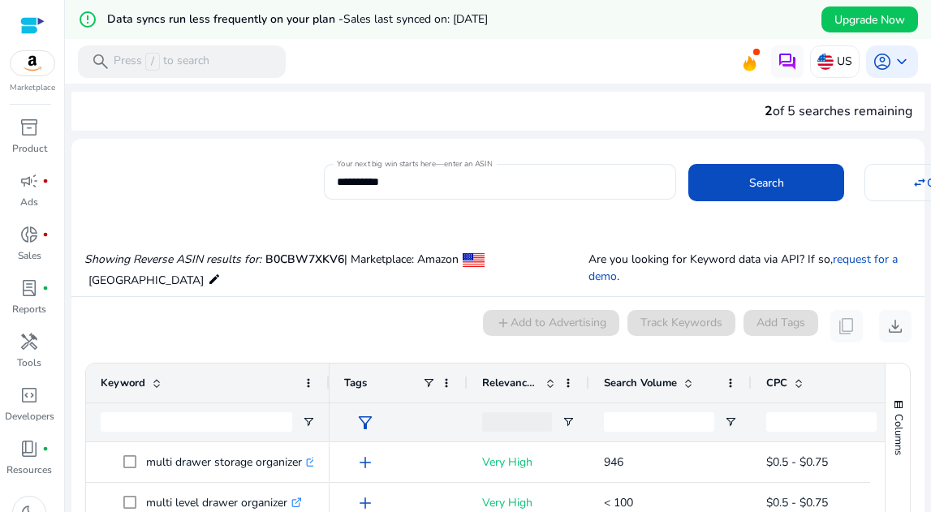
click at [903, 188] on span at bounding box center [943, 182] width 154 height 39
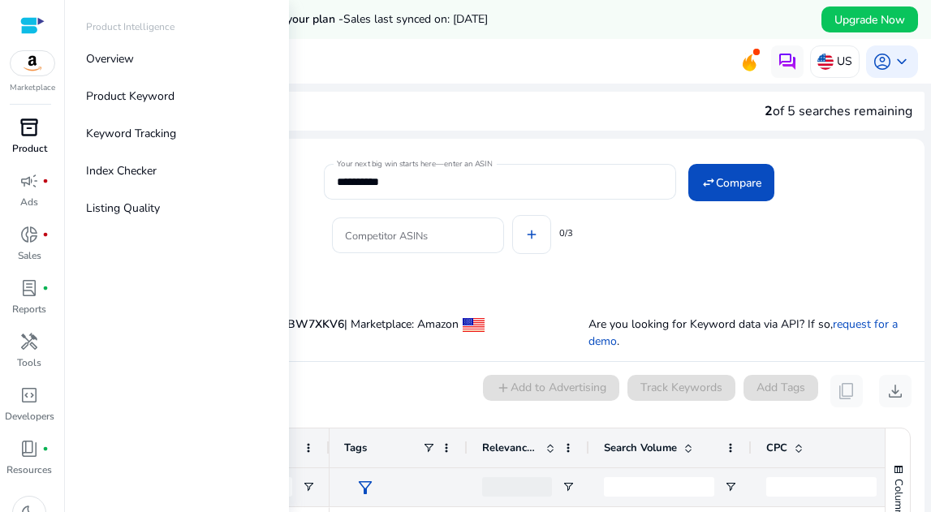
click at [33, 145] on p "Product" at bounding box center [29, 148] width 35 height 15
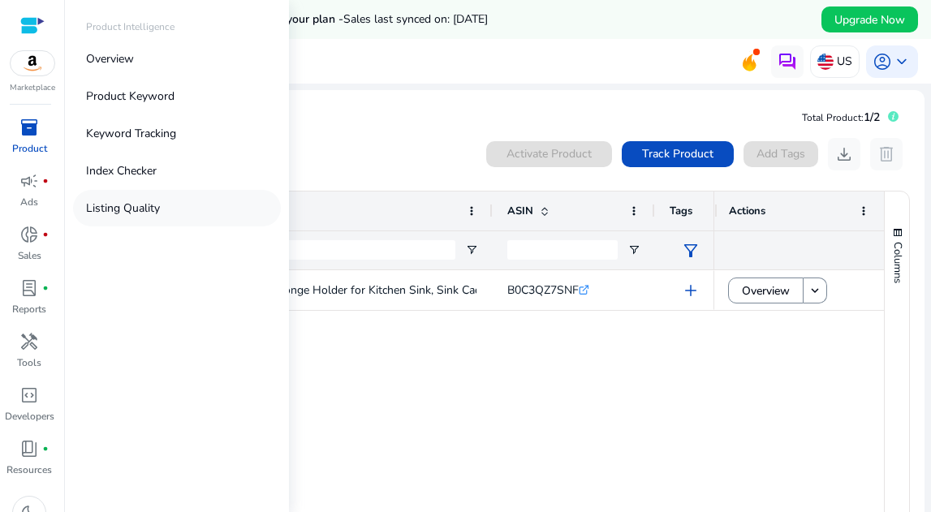
click at [147, 209] on p "Listing Quality" at bounding box center [123, 208] width 74 height 17
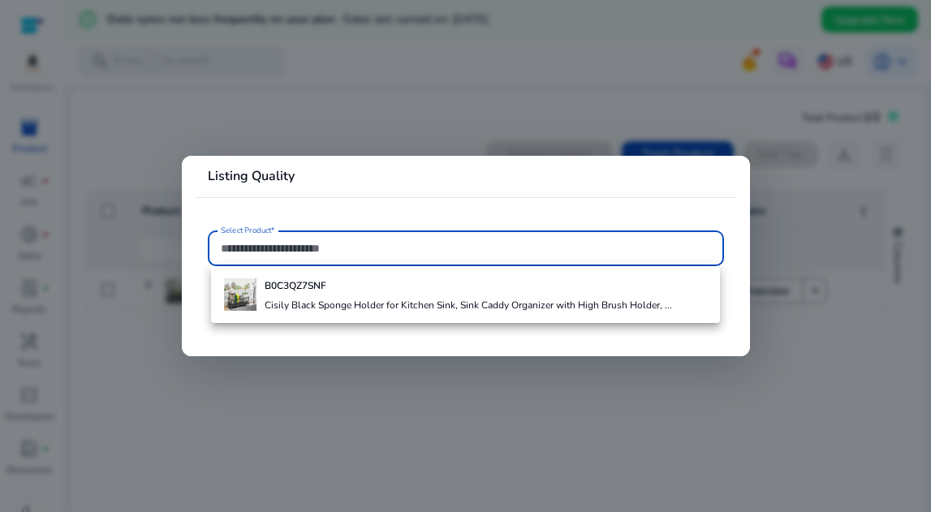
click at [159, 209] on div at bounding box center [465, 256] width 931 height 512
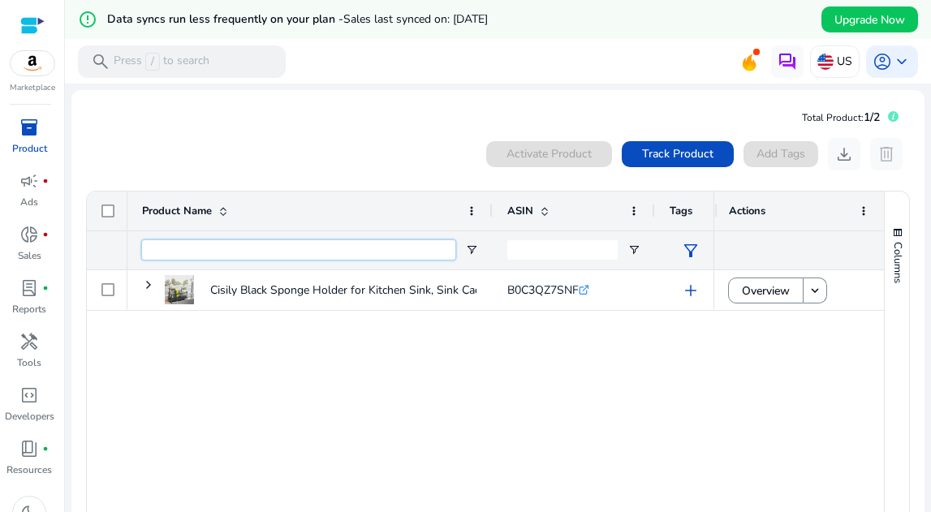
click at [214, 255] on input "Product Name Filter Input" at bounding box center [298, 249] width 313 height 19
paste input "**********"
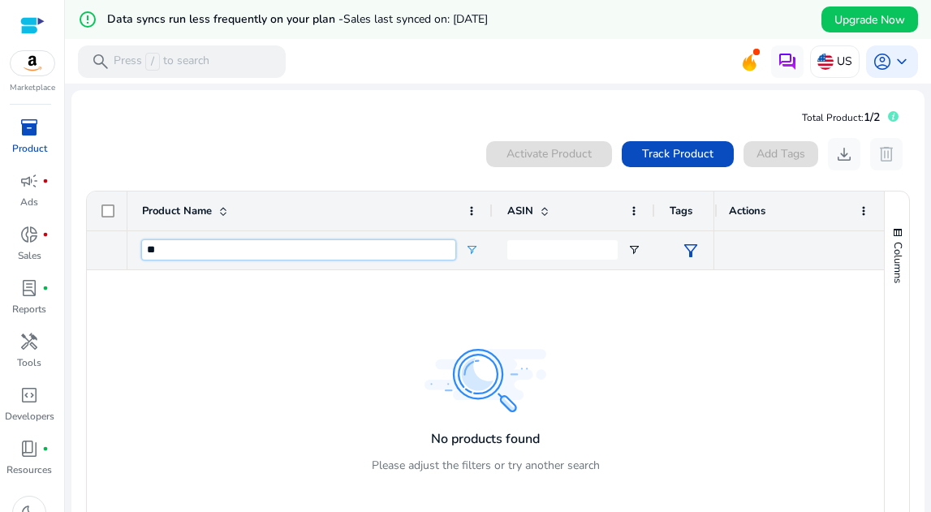
type input "*"
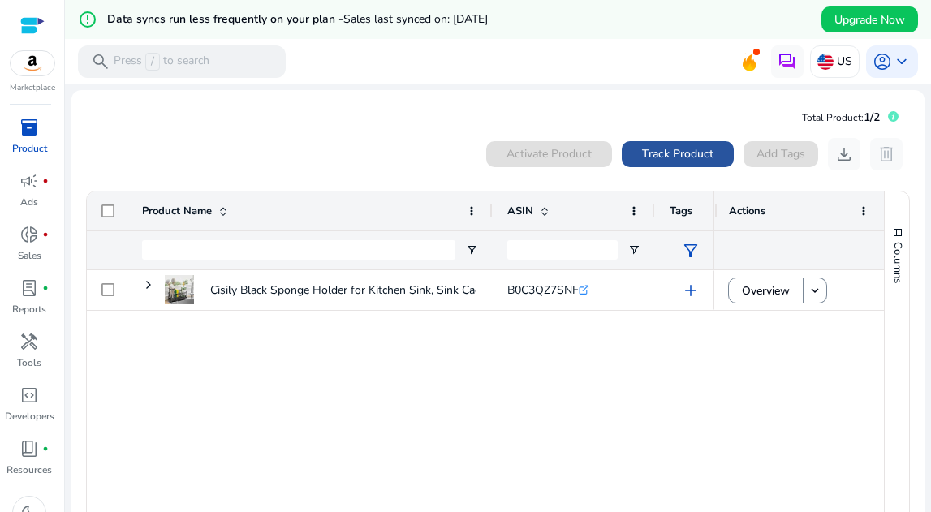
click at [651, 157] on span "Track Product" at bounding box center [677, 153] width 71 height 17
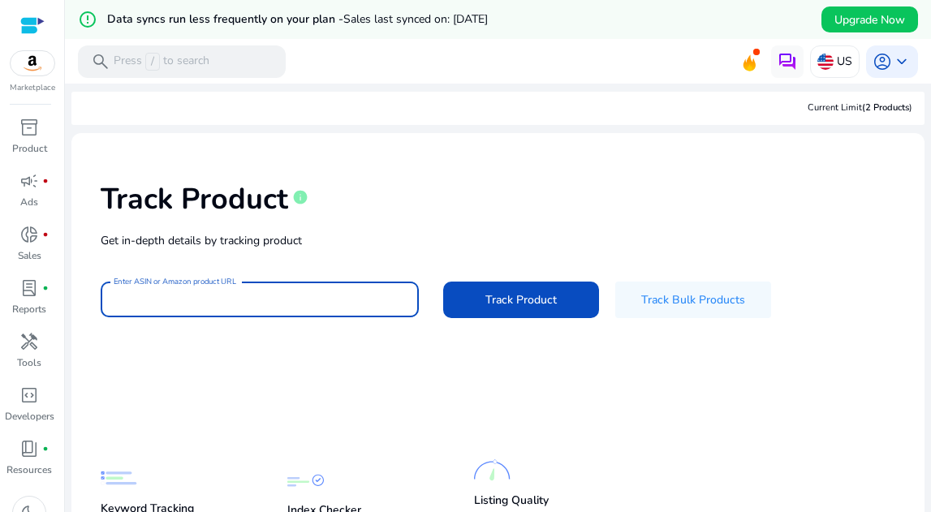
click at [301, 300] on input "Enter ASIN or Amazon product URL" at bounding box center [260, 300] width 292 height 18
paste input "**********"
type input "**********"
click at [475, 304] on span at bounding box center [521, 300] width 156 height 39
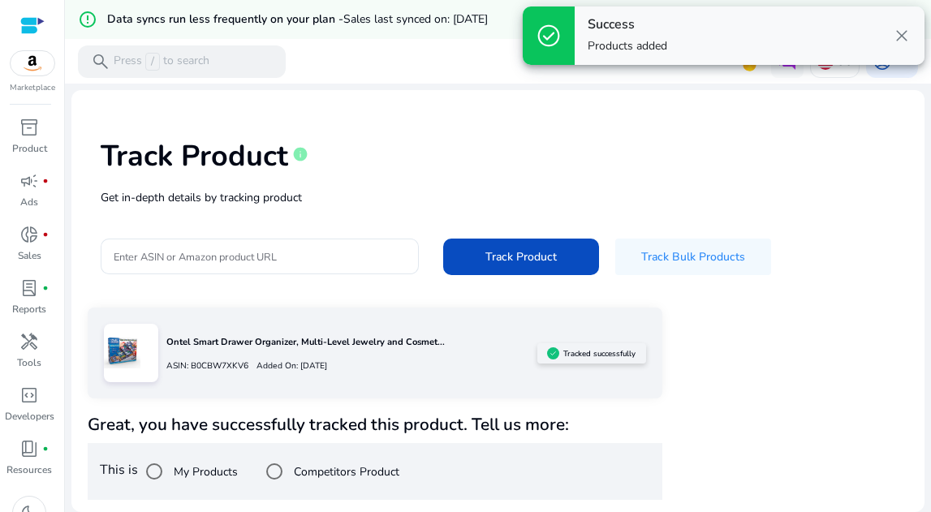
scroll to position [43, 0]
click at [226, 343] on p "Ontel Smart Drawer Organizer, Multi-Level Jewelry and Cosmet..." at bounding box center [351, 343] width 371 height 14
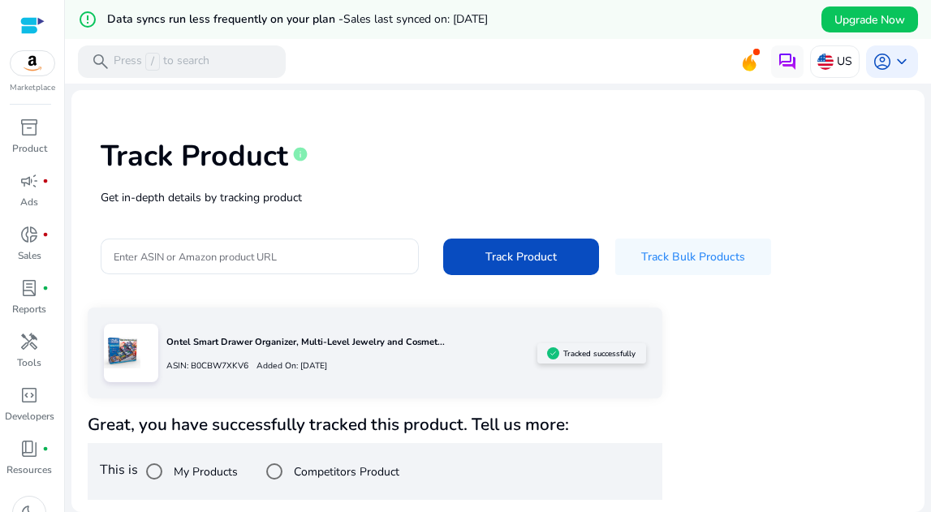
click at [148, 352] on div at bounding box center [131, 353] width 54 height 58
drag, startPoint x: 147, startPoint y: 352, endPoint x: 178, endPoint y: 356, distance: 31.0
click at [146, 352] on div at bounding box center [131, 353] width 54 height 58
click at [214, 354] on div "ASIN: B0CBW7XKV6 Added On: September 23, 2025" at bounding box center [351, 365] width 371 height 23
click at [251, 342] on p "Ontel Smart Drawer Organizer, Multi-Level Jewelry and Cosmet..." at bounding box center [351, 343] width 371 height 14
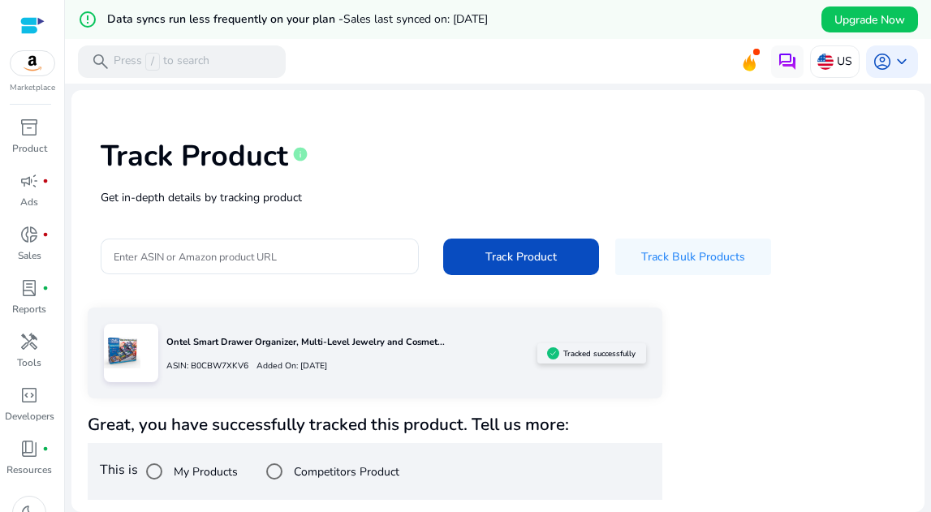
drag, startPoint x: 254, startPoint y: 343, endPoint x: 266, endPoint y: 353, distance: 15.6
click at [252, 343] on p "Ontel Smart Drawer Organizer, Multi-Level Jewelry and Cosmet..." at bounding box center [351, 343] width 371 height 14
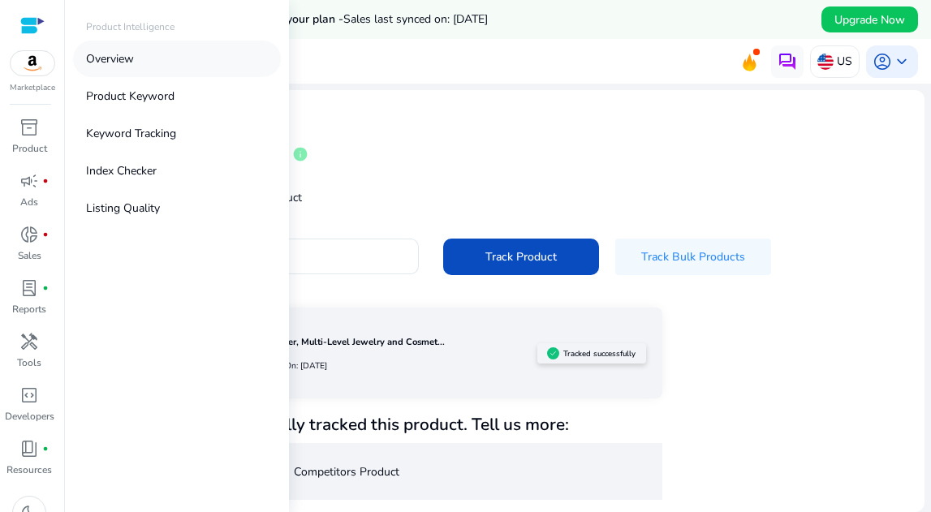
click at [109, 60] on p "Overview" at bounding box center [110, 58] width 48 height 17
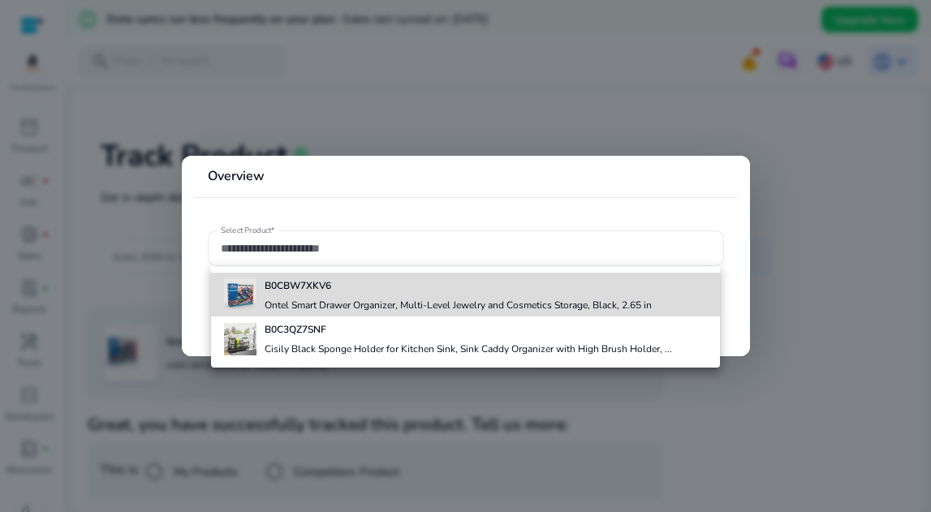
click at [278, 288] on b "B0CBW7XKV6" at bounding box center [298, 285] width 67 height 13
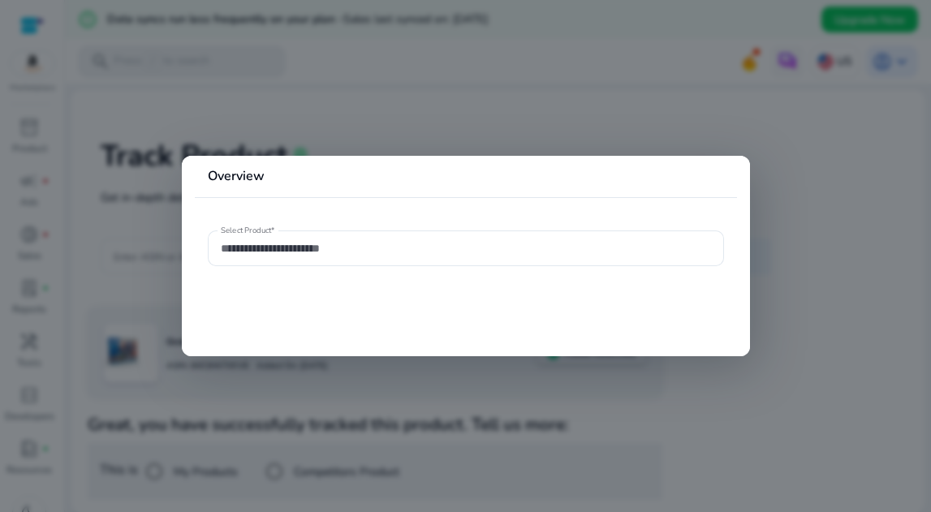
type input "**********"
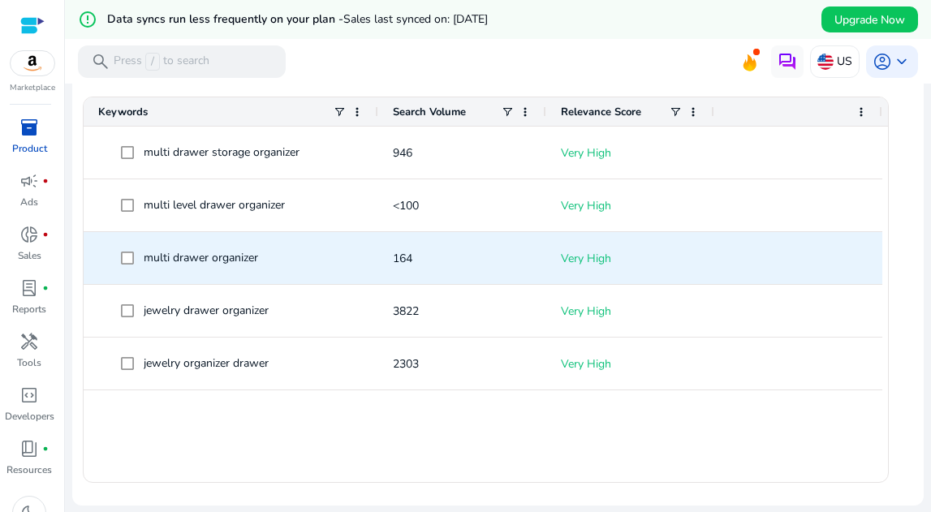
scroll to position [606, 0]
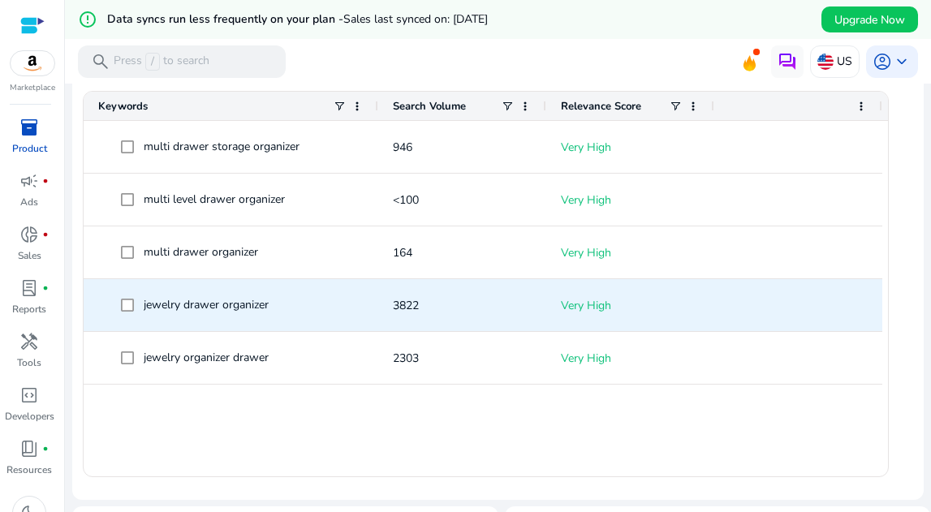
click at [147, 308] on span "jewelry drawer organizer" at bounding box center [206, 304] width 125 height 15
click at [117, 306] on span "jewelry drawer organizer" at bounding box center [230, 305] width 265 height 33
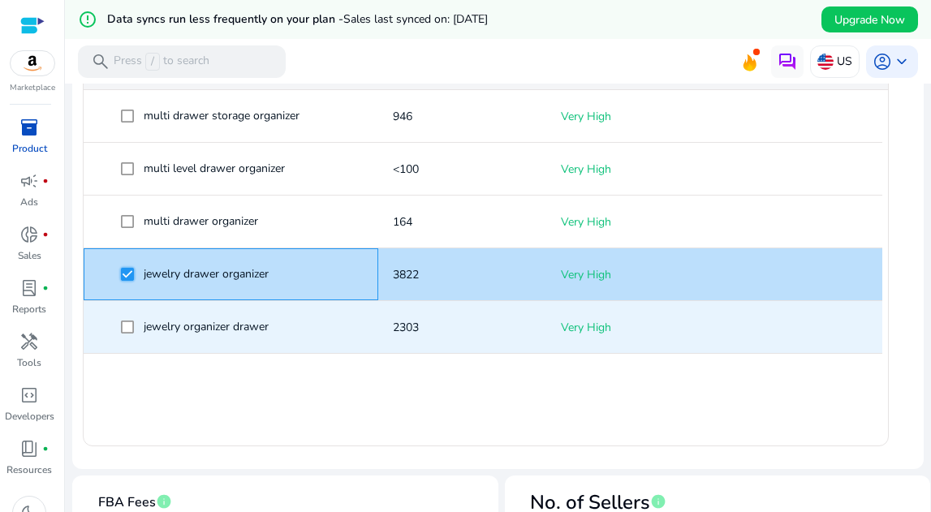
scroll to position [641, 0]
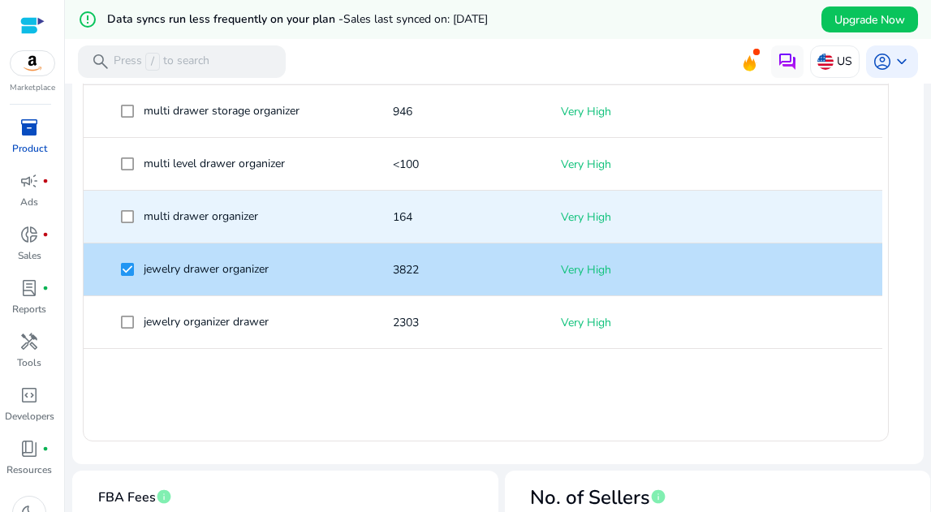
click at [130, 223] on span at bounding box center [132, 217] width 23 height 33
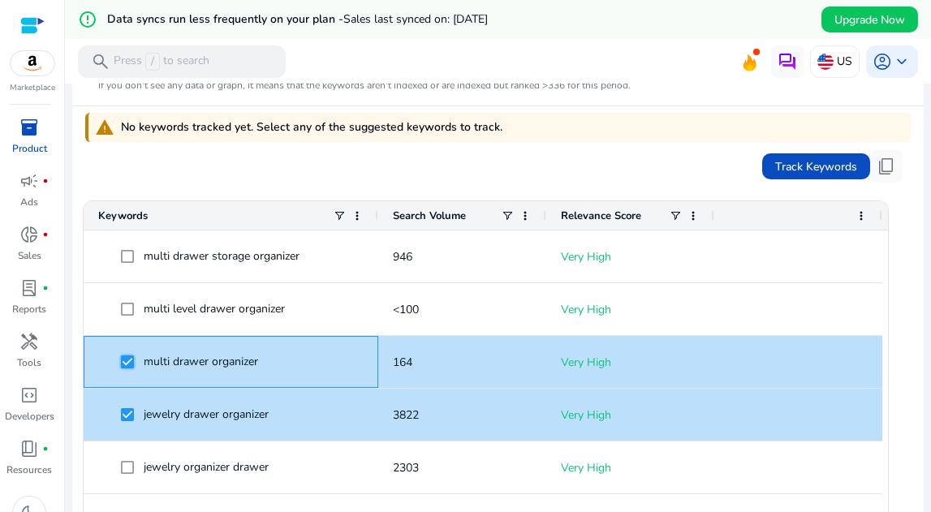
scroll to position [497, 0]
click at [775, 167] on span "Track Keywords" at bounding box center [816, 166] width 82 height 17
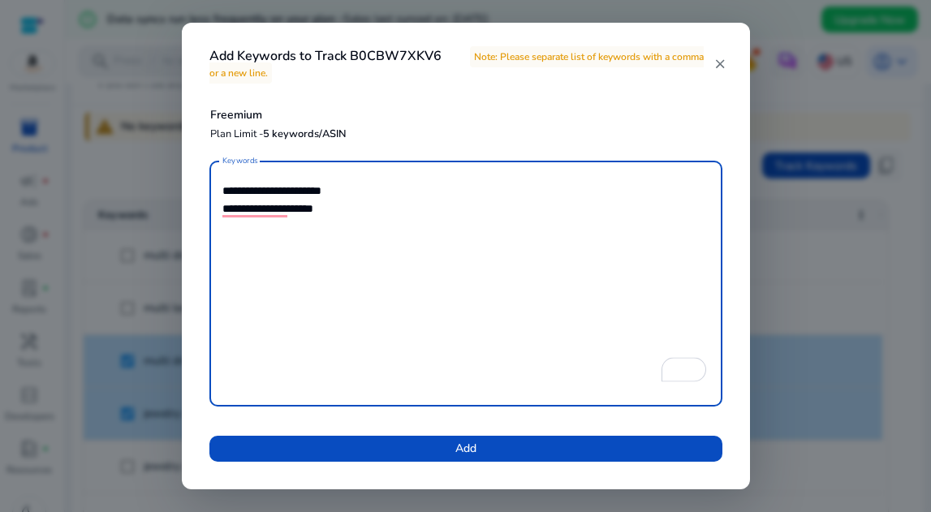
click at [448, 451] on span at bounding box center [465, 449] width 513 height 39
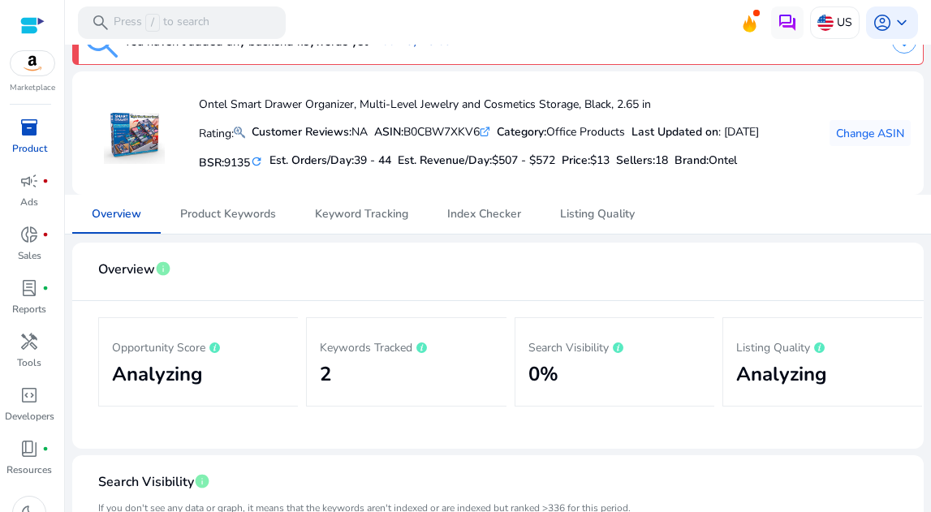
scroll to position [0, 0]
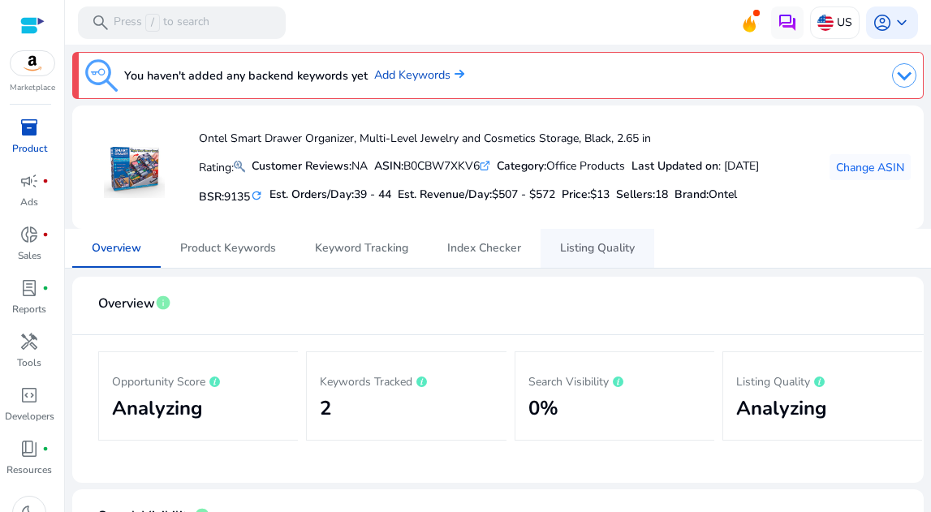
click at [597, 247] on span "Listing Quality" at bounding box center [597, 248] width 75 height 11
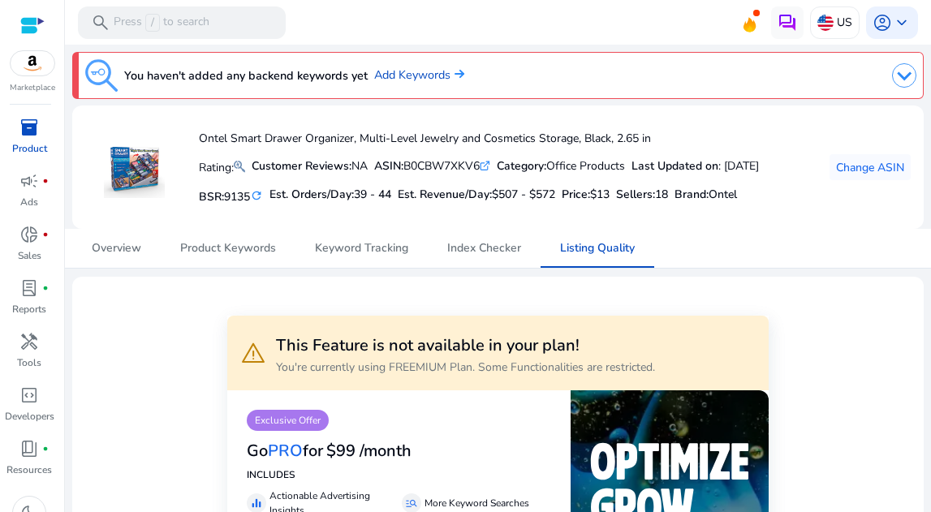
click at [28, 139] on div "inventory_2" at bounding box center [28, 127] width 45 height 26
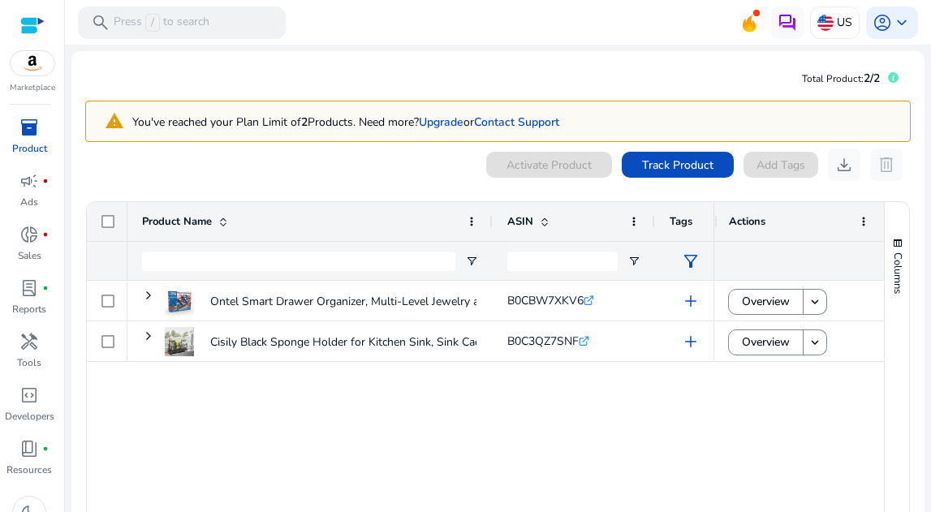
click at [343, 161] on div "0 products selected Activate Product Track Product Add Tags download delete" at bounding box center [498, 165] width 826 height 32
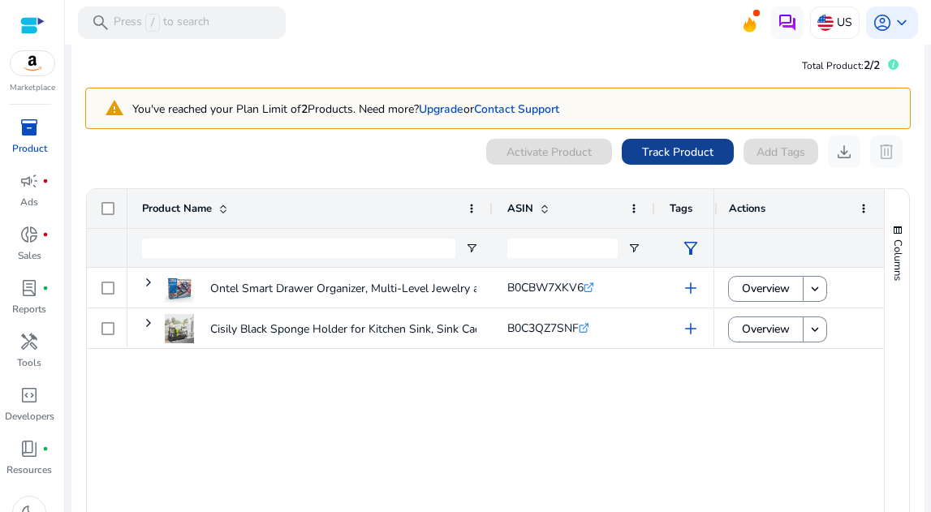
click at [671, 155] on span "Track Product" at bounding box center [677, 152] width 71 height 17
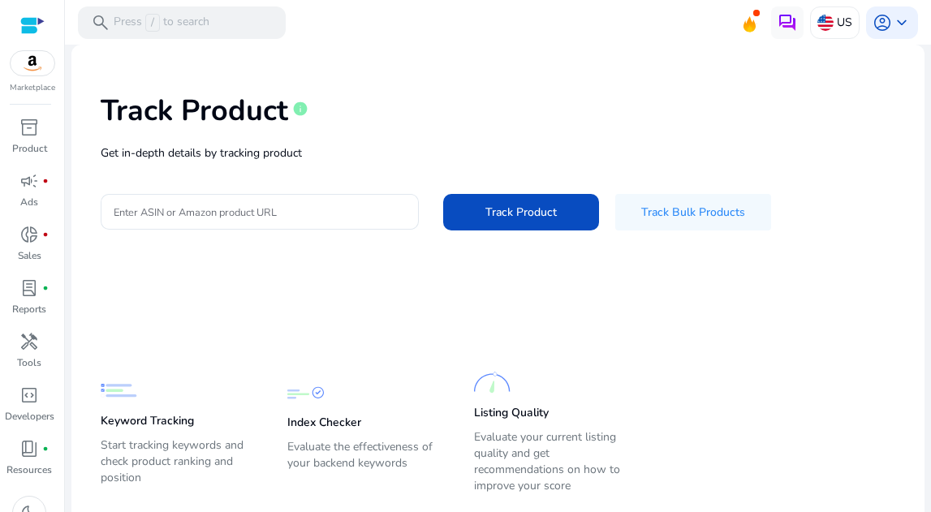
click at [241, 218] on div "Track Product info Get in-depth details by tracking product Enter ASIN or Amazo…" at bounding box center [497, 160] width 827 height 205
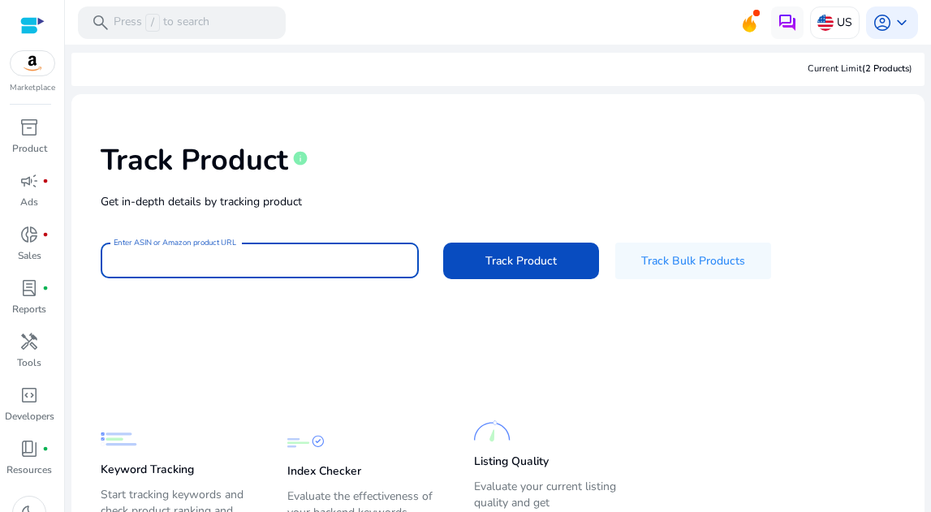
paste input "**********"
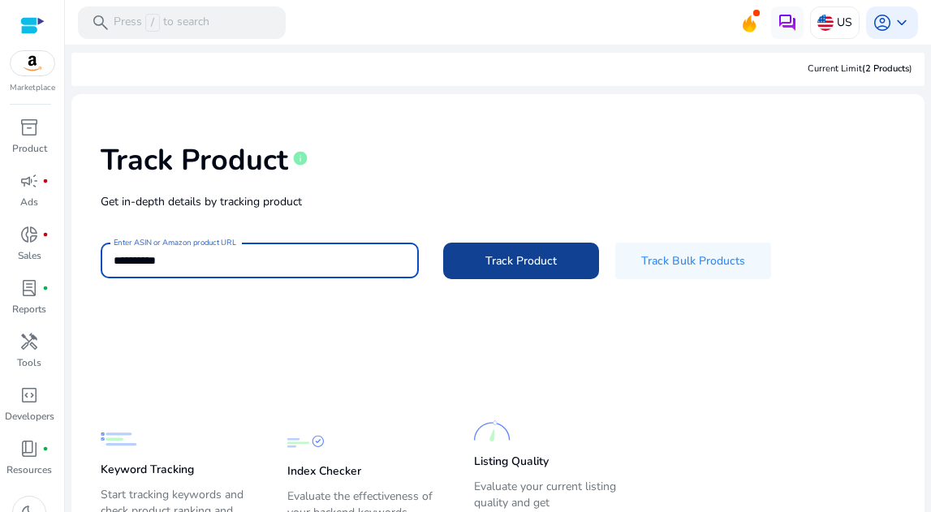
type input "**********"
click at [481, 273] on span at bounding box center [521, 261] width 156 height 39
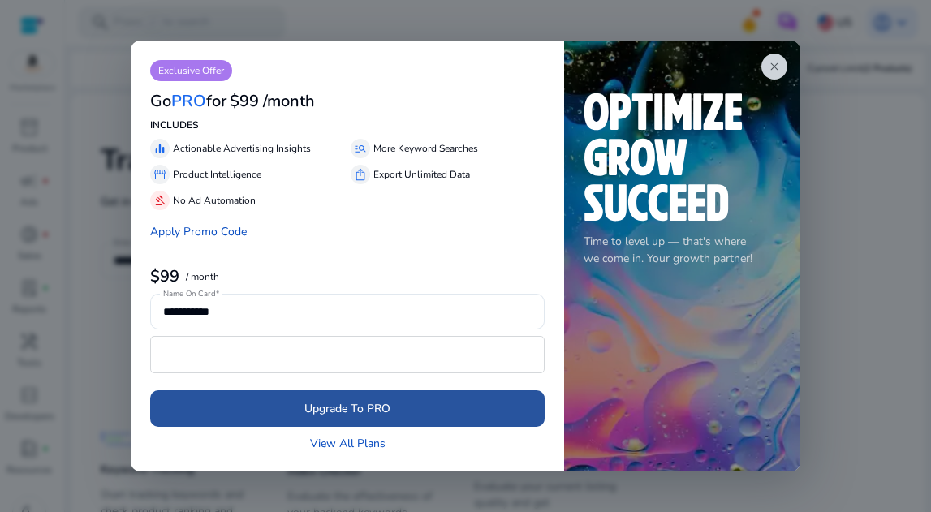
click at [377, 400] on span "Upgrade To PRO" at bounding box center [347, 408] width 86 height 17
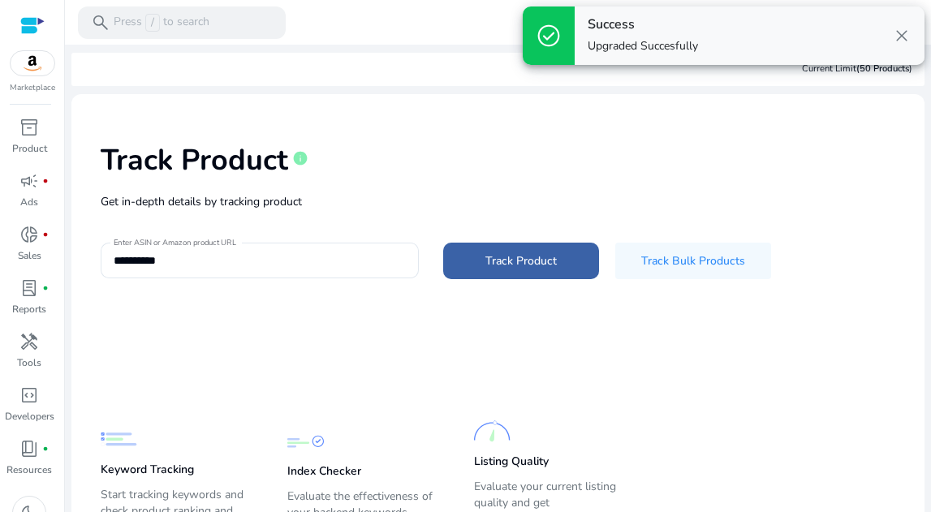
click at [486, 267] on span "Track Product" at bounding box center [521, 261] width 71 height 17
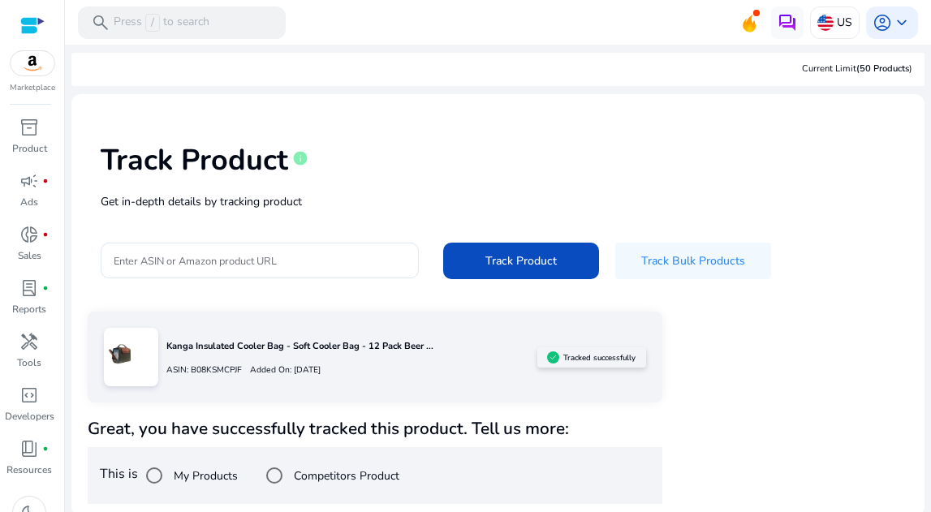
scroll to position [4, 0]
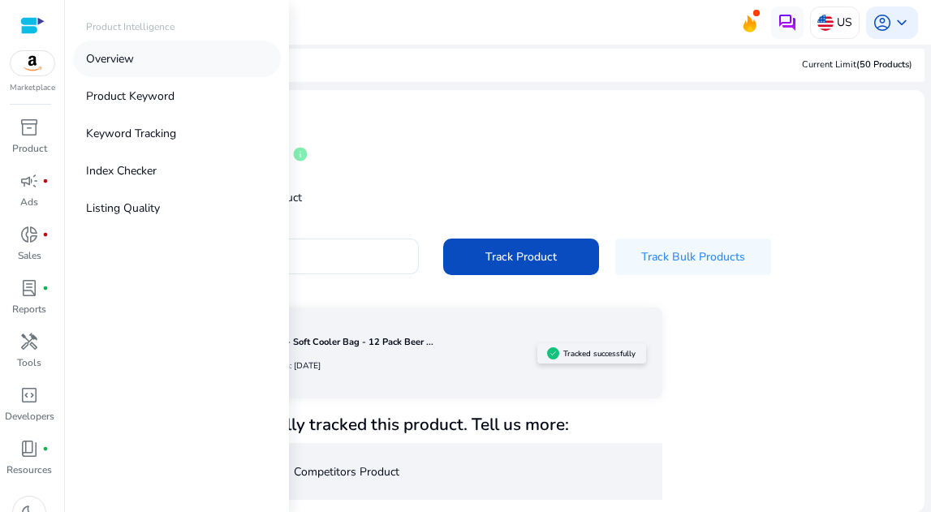
click at [134, 68] on link "Overview" at bounding box center [177, 59] width 208 height 37
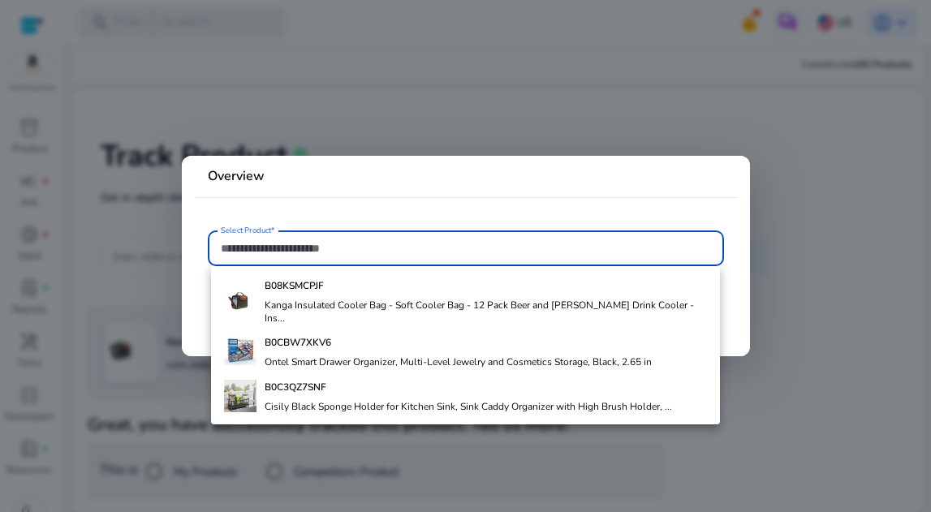
click at [358, 142] on div at bounding box center [465, 256] width 931 height 512
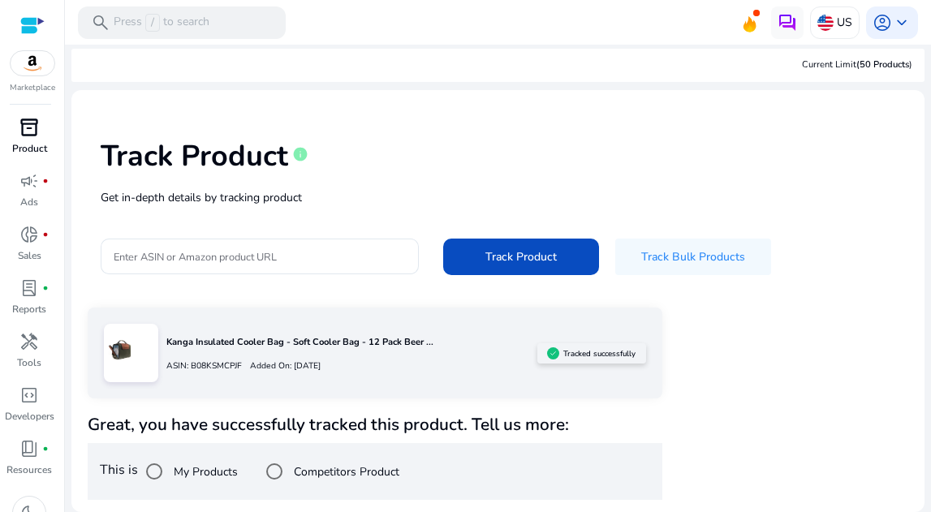
click at [33, 134] on span "inventory_2" at bounding box center [28, 127] width 19 height 19
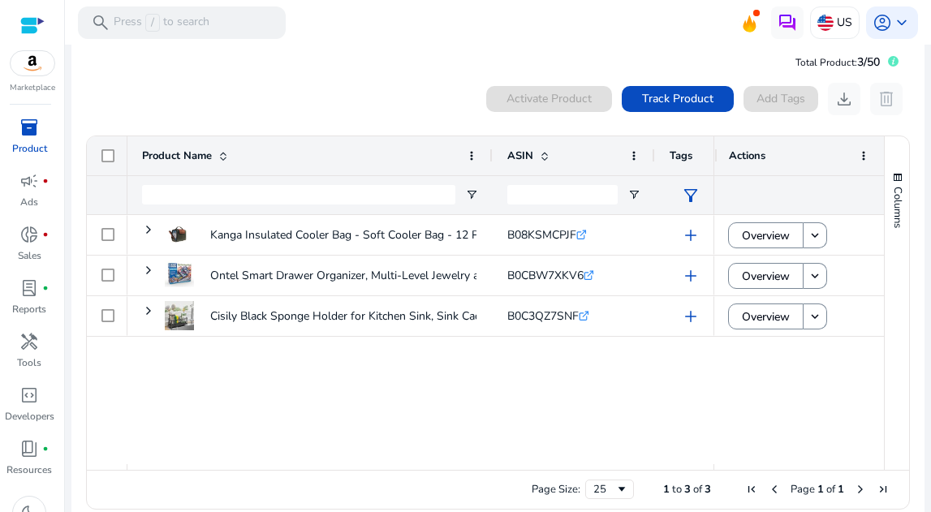
scroll to position [29, 0]
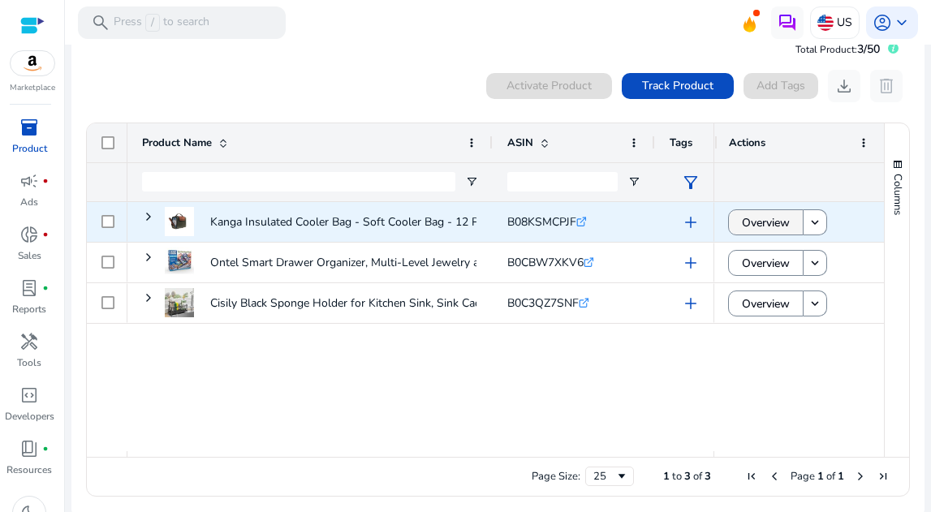
click at [755, 231] on span "Overview" at bounding box center [766, 222] width 48 height 33
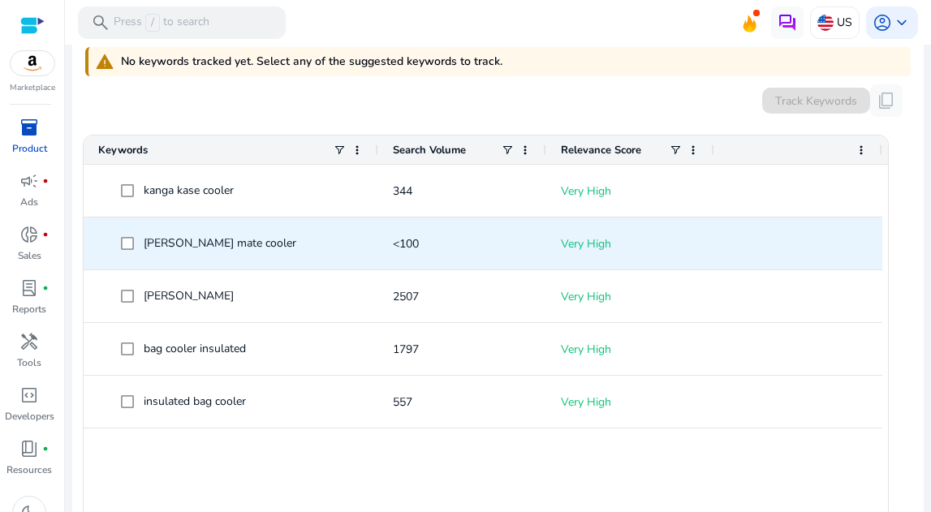
scroll to position [524, 0]
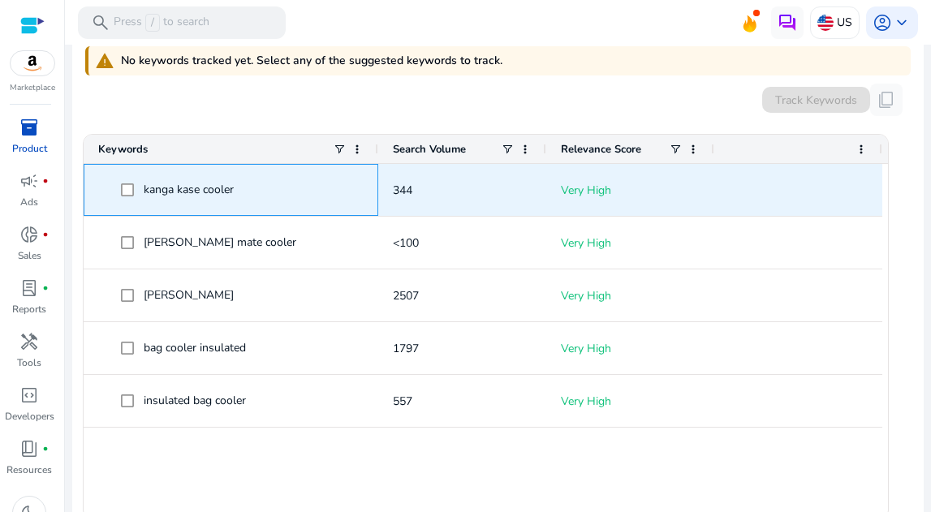
click at [135, 190] on span at bounding box center [132, 190] width 23 height 33
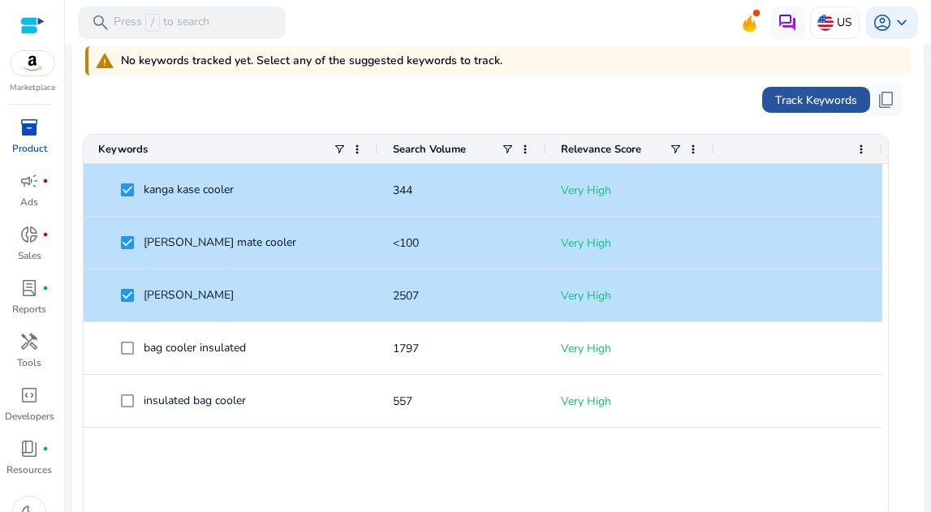
click at [775, 99] on span "Track Keywords" at bounding box center [816, 100] width 82 height 17
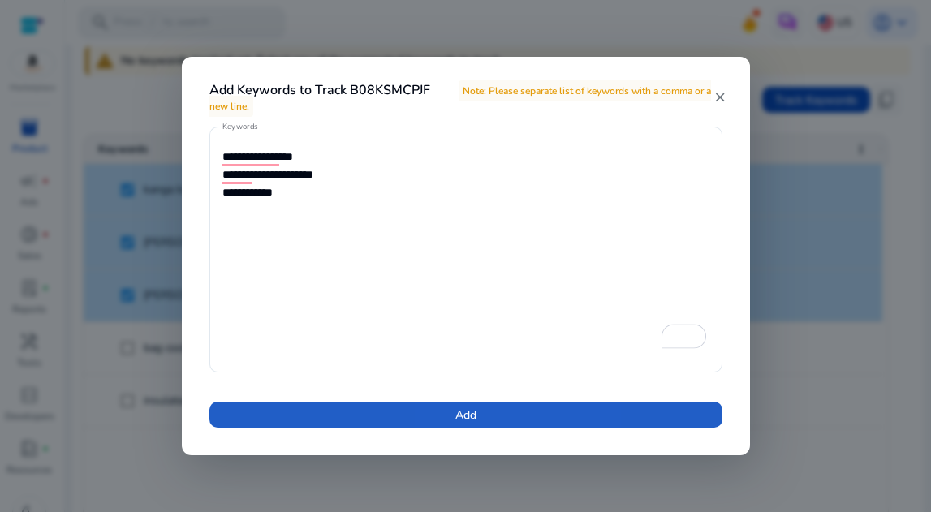
click at [483, 406] on span at bounding box center [465, 414] width 513 height 39
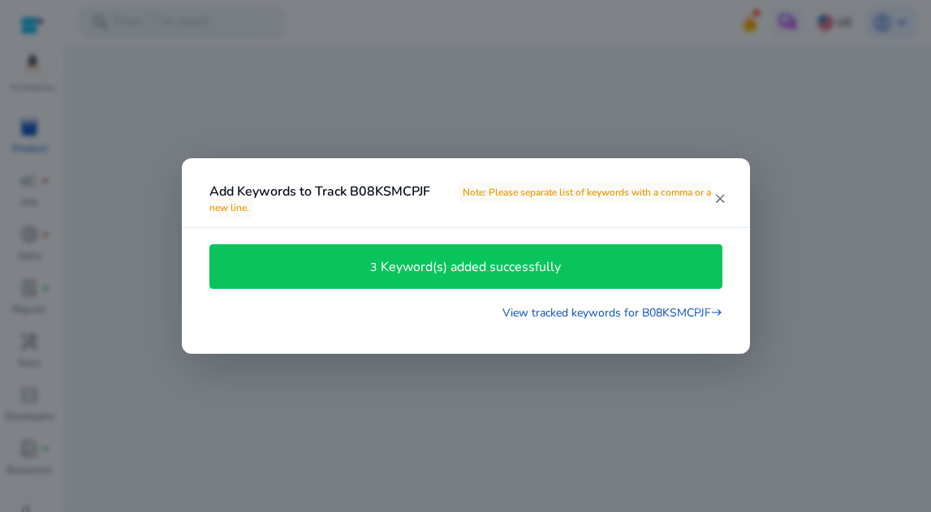
click at [525, 108] on div at bounding box center [465, 256] width 931 height 512
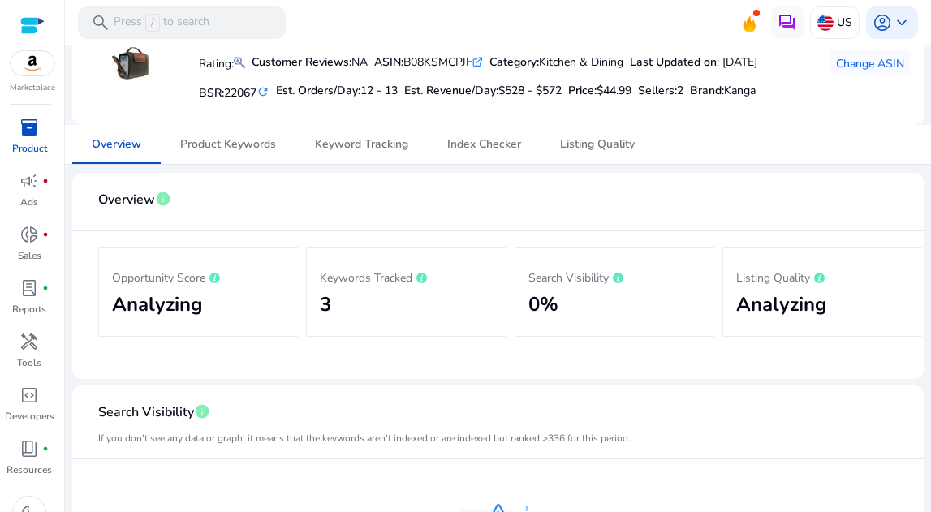
scroll to position [28, 0]
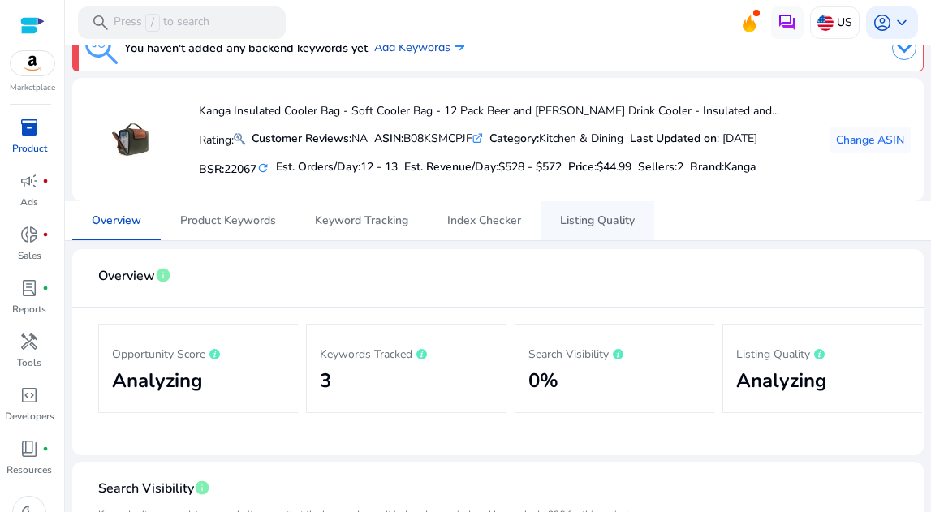
click at [586, 221] on span "Listing Quality" at bounding box center [597, 220] width 75 height 11
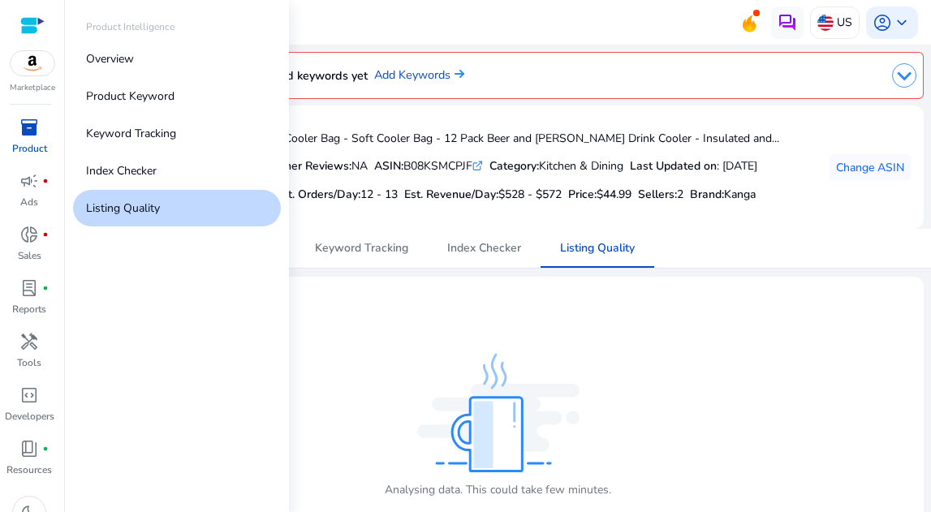
click at [145, 206] on p "Listing Quality" at bounding box center [123, 208] width 74 height 17
click at [145, 64] on link "Overview" at bounding box center [177, 59] width 208 height 37
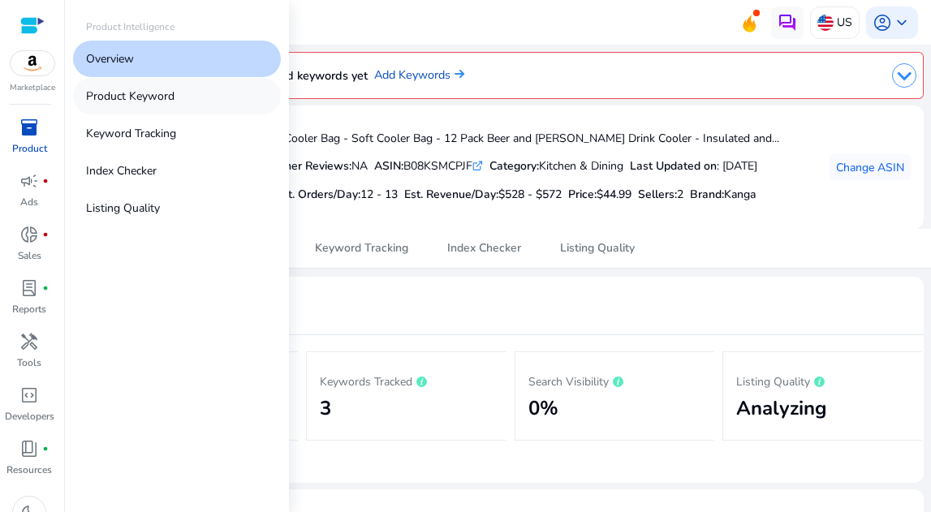
click at [127, 101] on p "Product Keyword" at bounding box center [130, 96] width 88 height 17
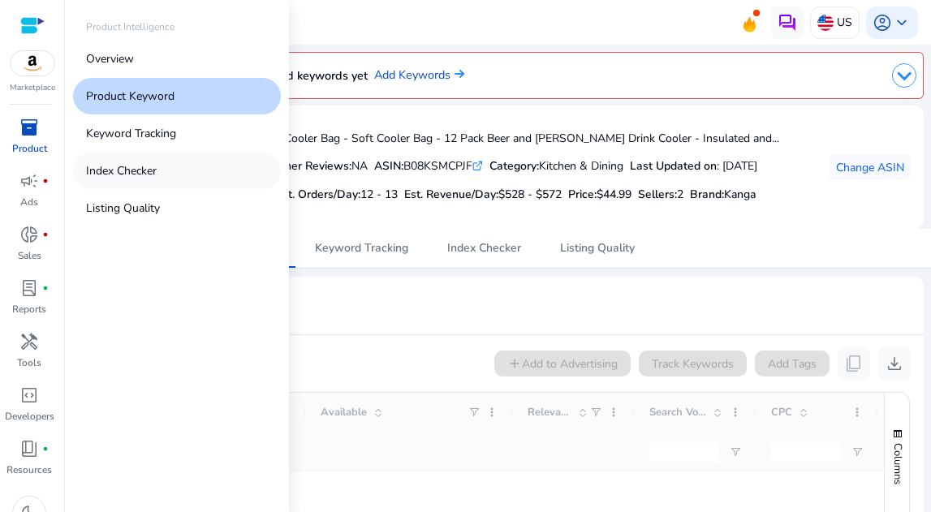
click at [139, 170] on p "Index Checker" at bounding box center [121, 170] width 71 height 17
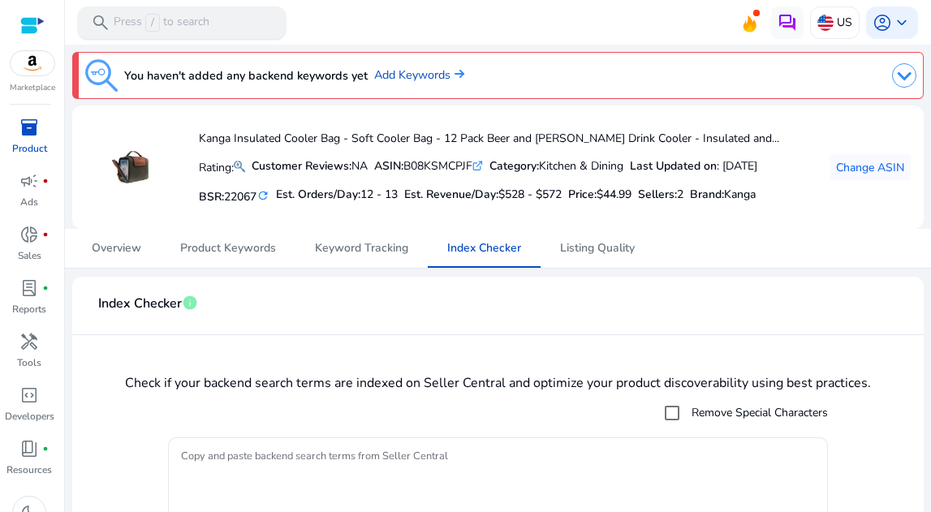
click at [202, 19] on p "Press / to search" at bounding box center [162, 23] width 96 height 18
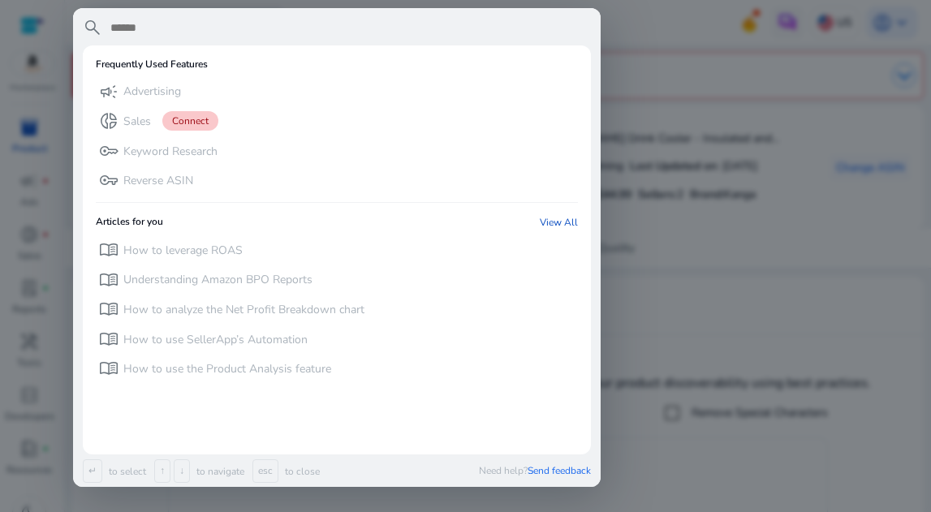
click at [715, 198] on div at bounding box center [465, 256] width 931 height 512
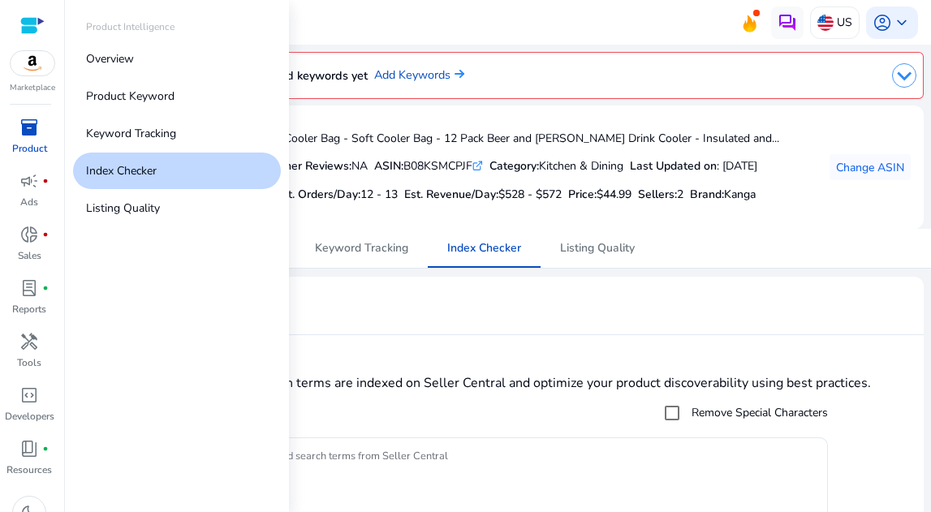
click at [36, 25] on div at bounding box center [32, 25] width 24 height 19
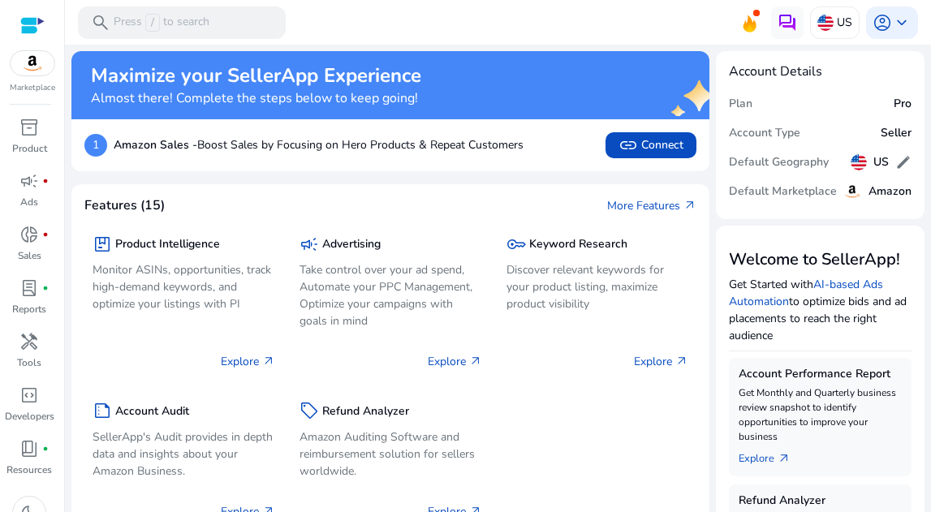
scroll to position [29, 0]
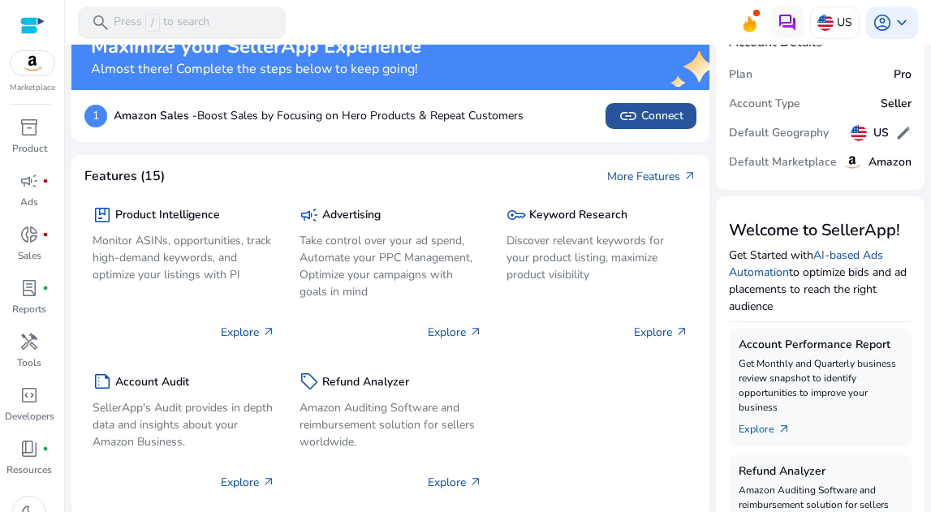
click at [619, 120] on span "link" at bounding box center [628, 115] width 19 height 19
click at [635, 117] on app-icon "link" at bounding box center [630, 115] width 23 height 19
click at [634, 117] on app-icon "link" at bounding box center [630, 115] width 23 height 19
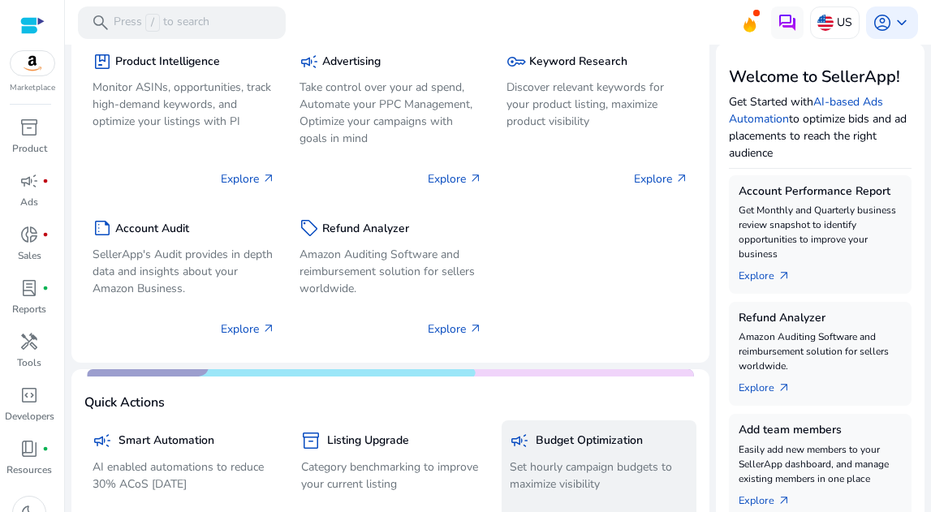
scroll to position [0, 0]
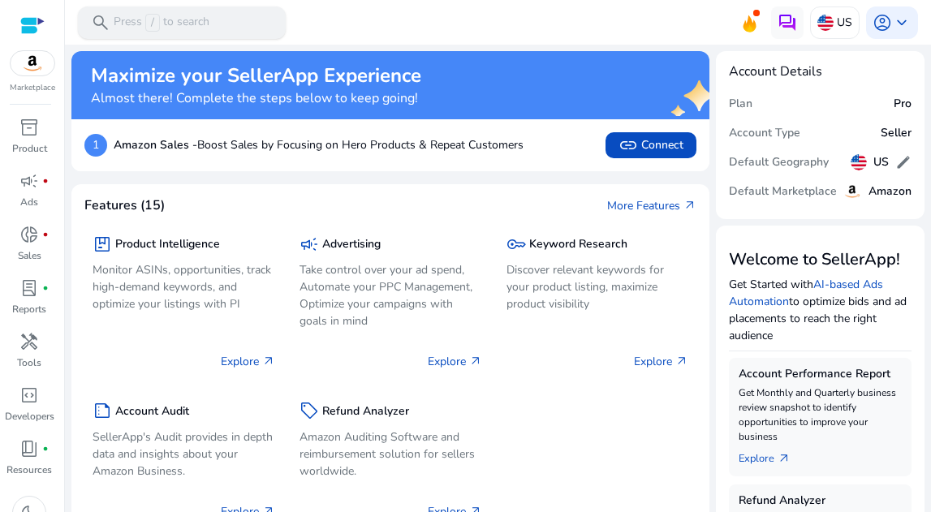
click at [181, 24] on p "Press / to search" at bounding box center [162, 23] width 96 height 18
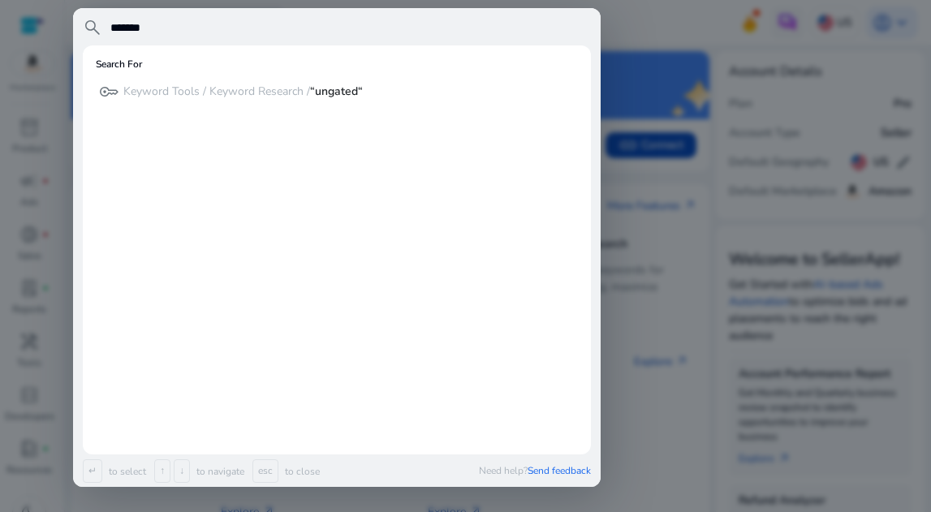
type input "*******"
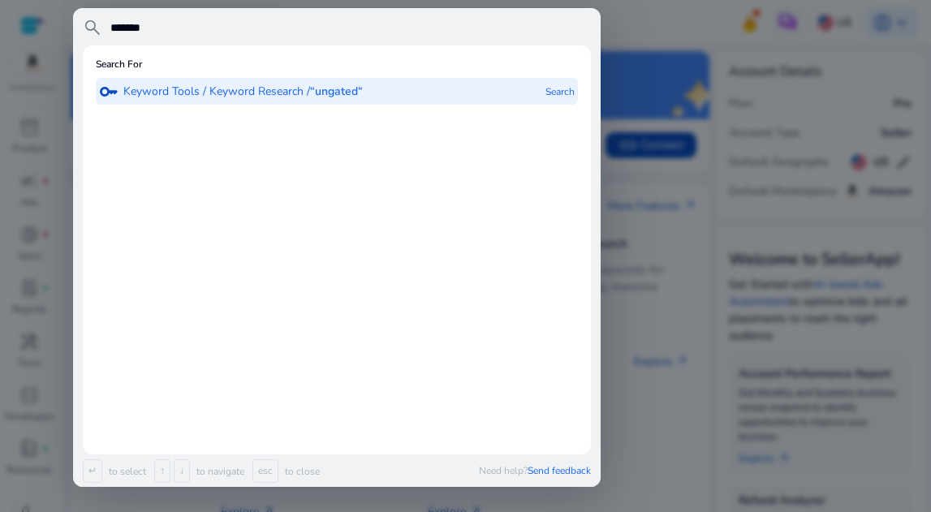
click at [248, 96] on p "Keyword Tools / Keyword Research / “ungated“" at bounding box center [243, 92] width 240 height 16
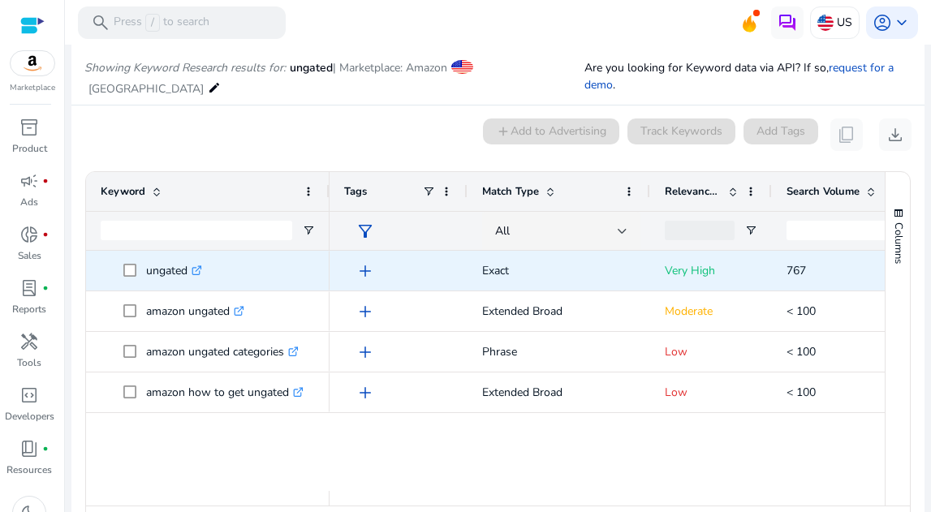
scroll to position [138, 0]
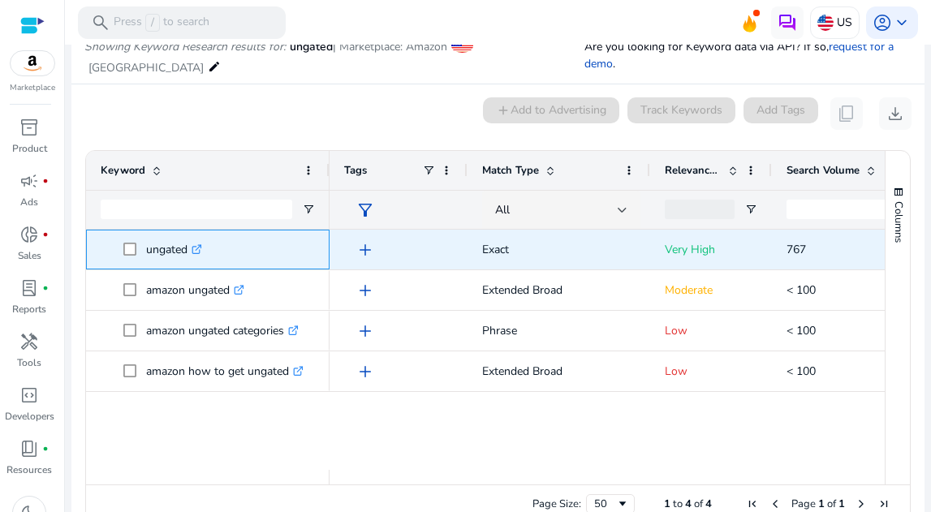
click at [136, 257] on span at bounding box center [134, 249] width 23 height 33
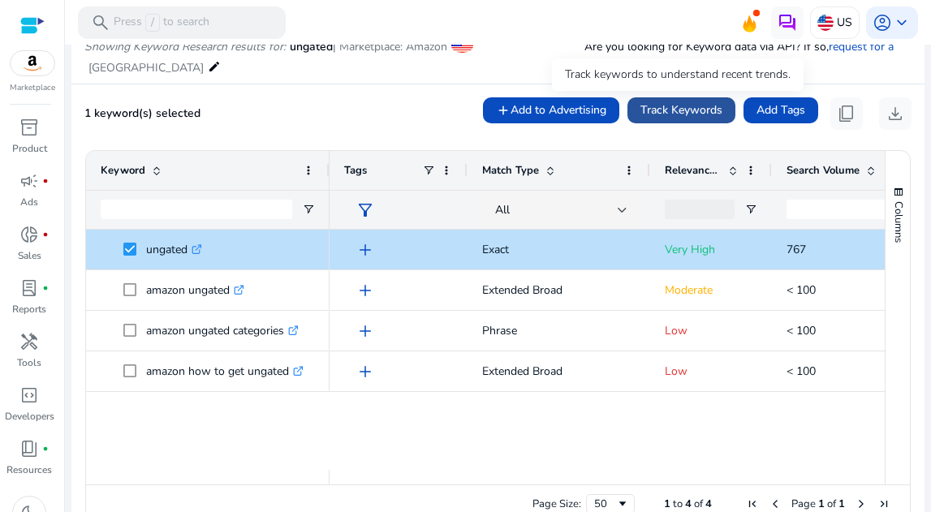
click at [658, 118] on span "Track Keywords" at bounding box center [682, 109] width 82 height 17
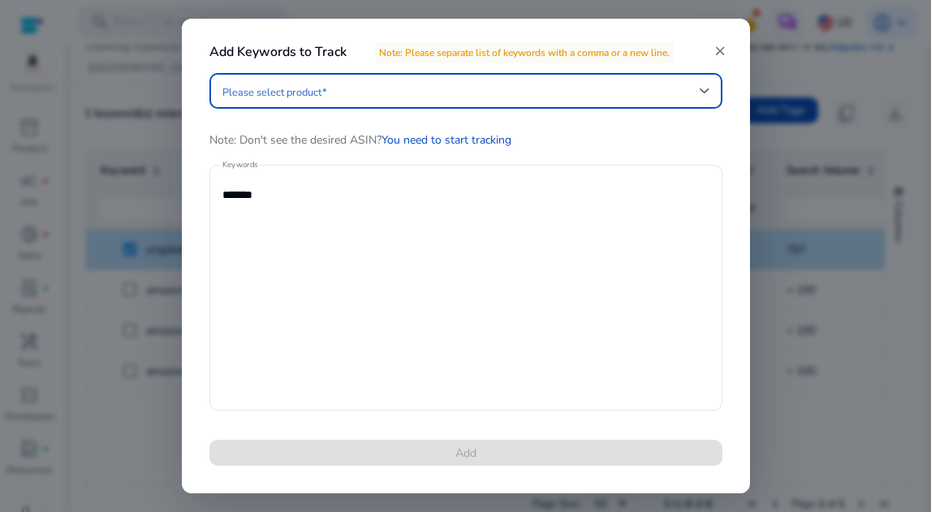
click at [354, 104] on div at bounding box center [465, 91] width 487 height 36
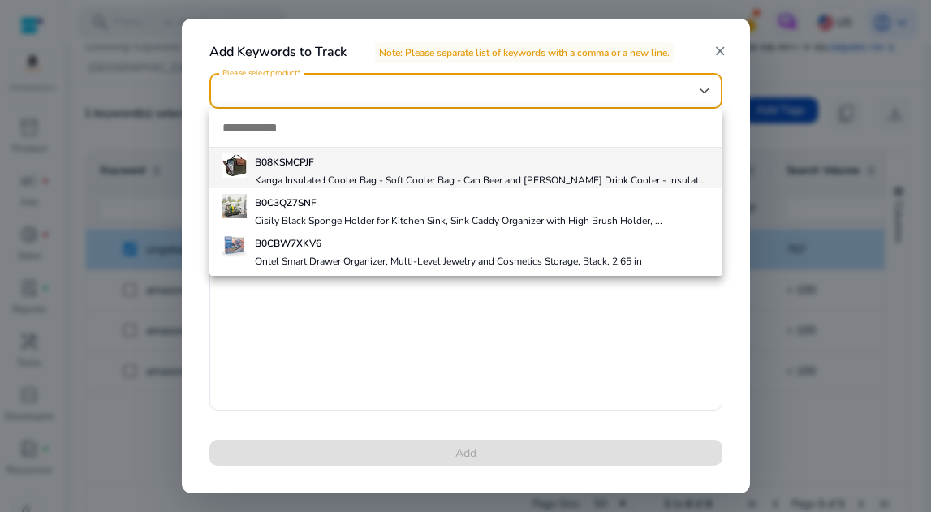
click at [355, 103] on div at bounding box center [465, 256] width 931 height 512
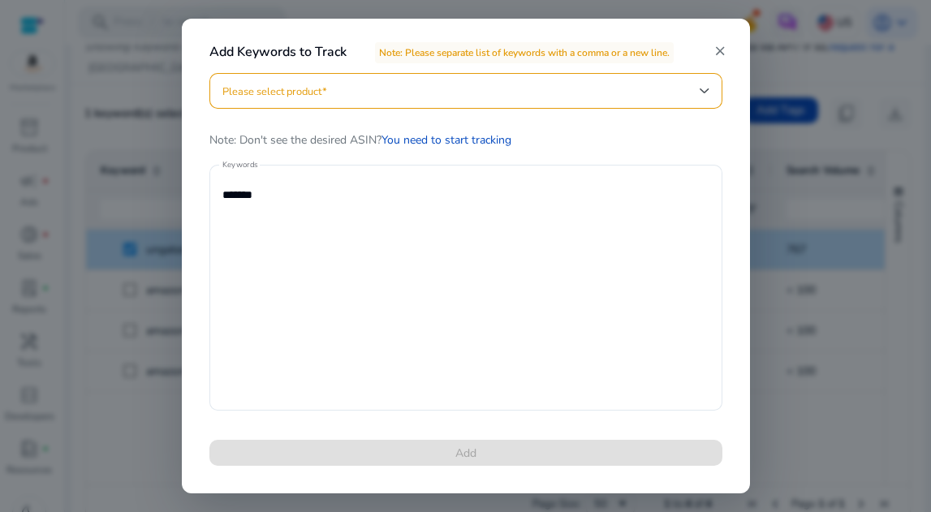
click at [723, 50] on mat-icon "close" at bounding box center [720, 51] width 15 height 15
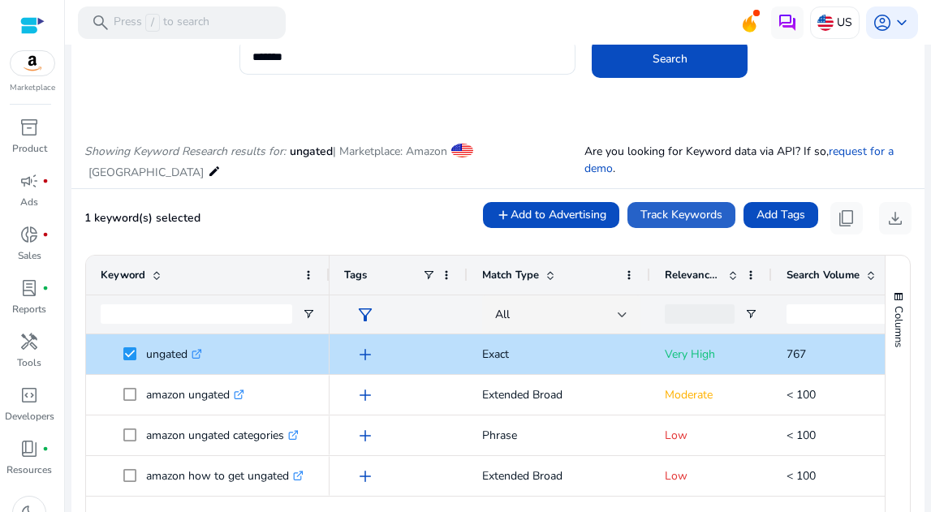
scroll to position [0, 0]
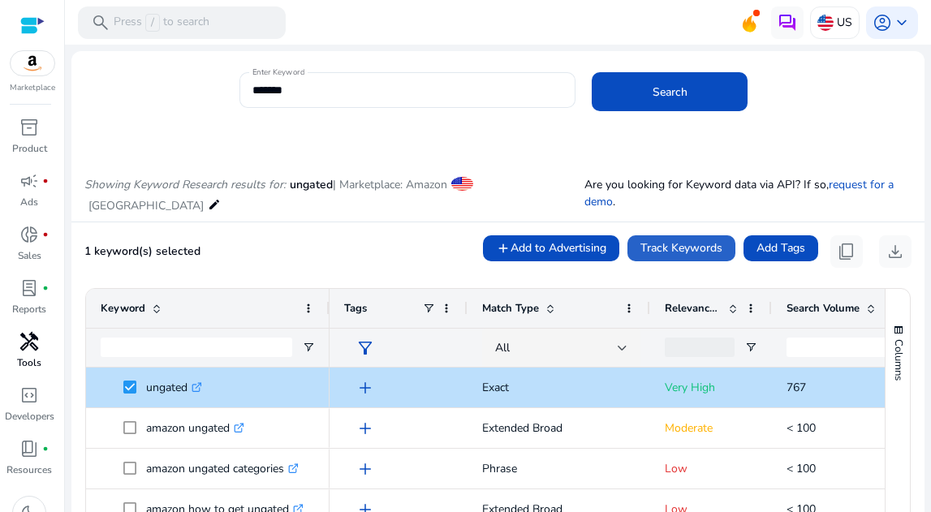
click at [30, 348] on span "handyman" at bounding box center [28, 341] width 19 height 19
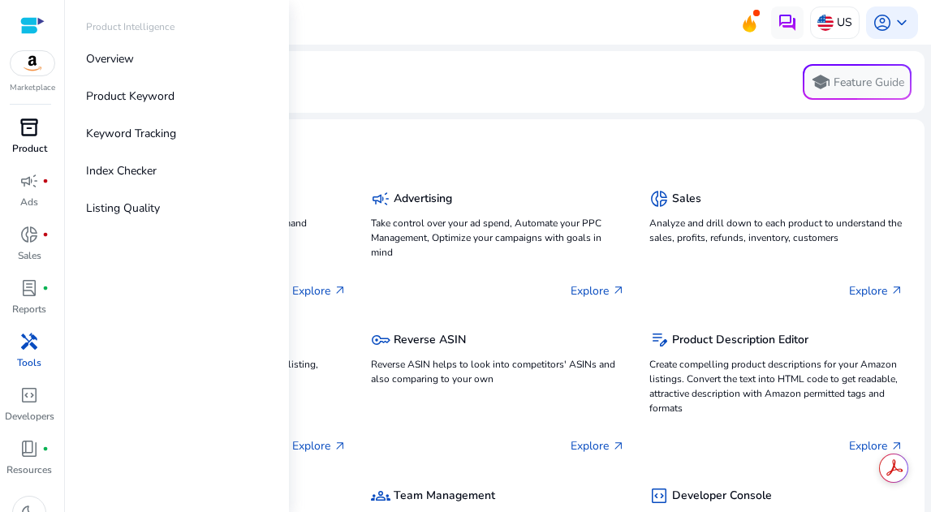
click at [28, 131] on span "inventory_2" at bounding box center [28, 127] width 19 height 19
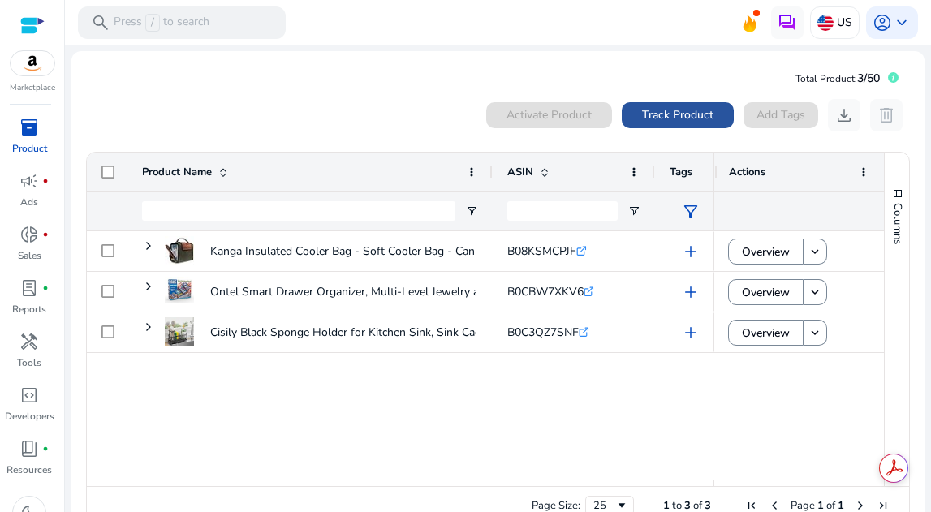
click at [657, 114] on span "Track Product" at bounding box center [677, 114] width 71 height 17
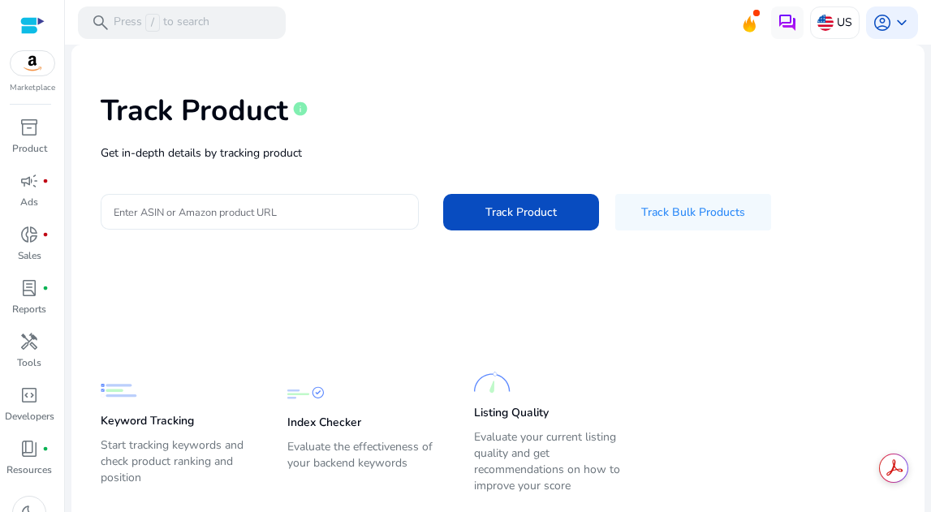
click at [323, 210] on input "Enter ASIN or Amazon product URL" at bounding box center [260, 212] width 292 height 18
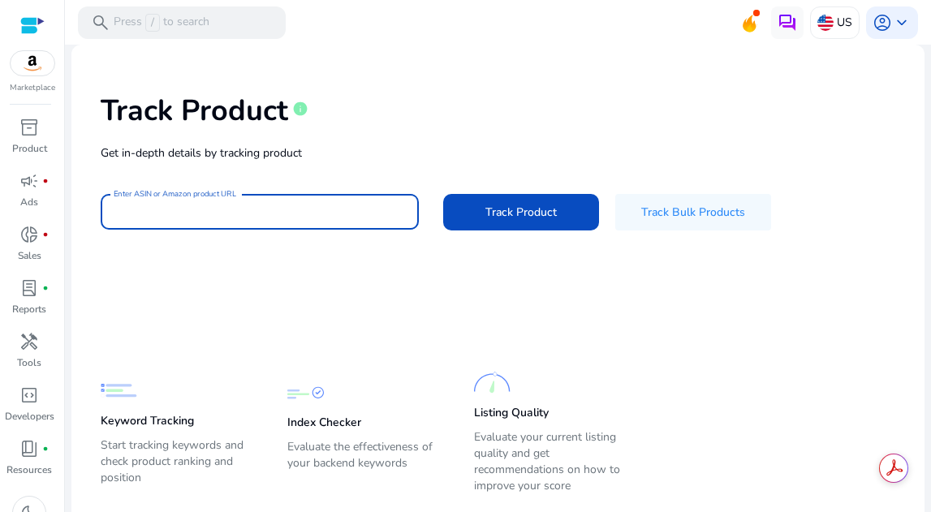
paste input "**********"
type input "**********"
click at [527, 233] on div "**********" at bounding box center [497, 160] width 827 height 205
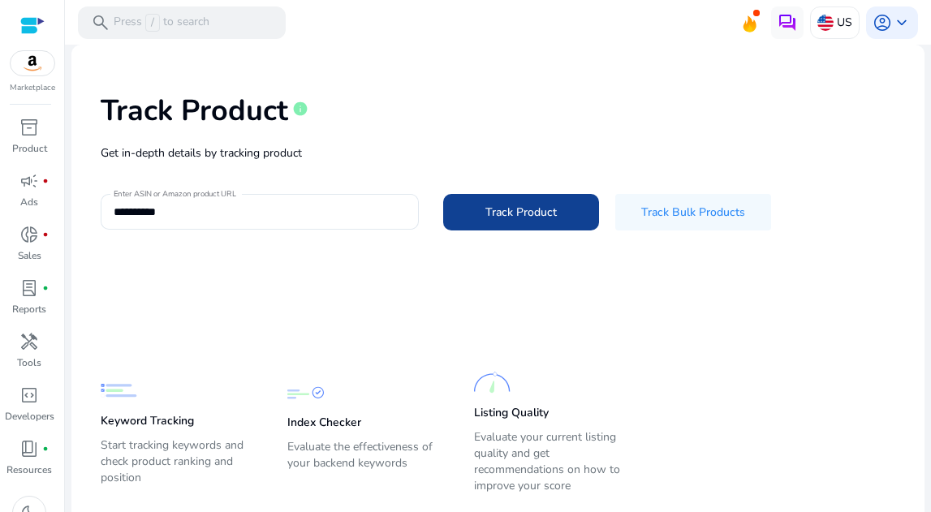
click at [520, 214] on span "Track Product" at bounding box center [521, 212] width 71 height 17
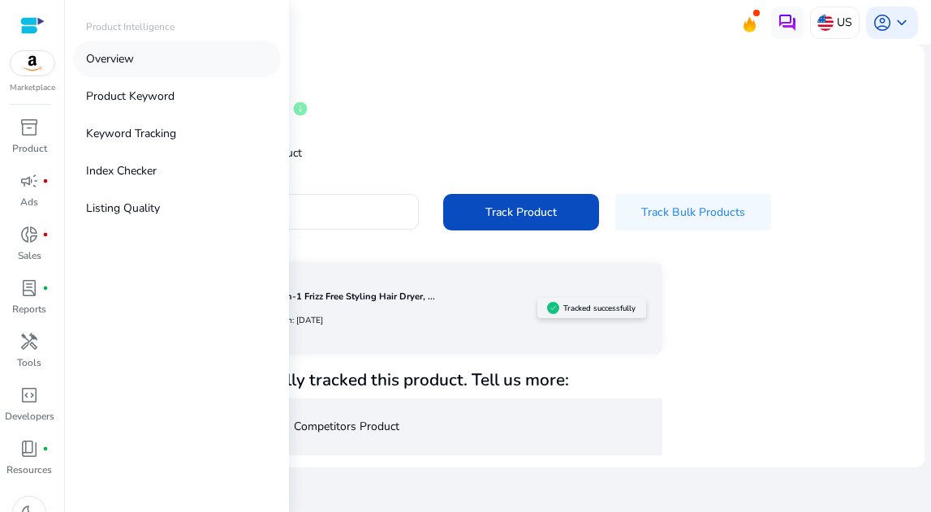
click at [114, 54] on p "Overview" at bounding box center [110, 58] width 48 height 17
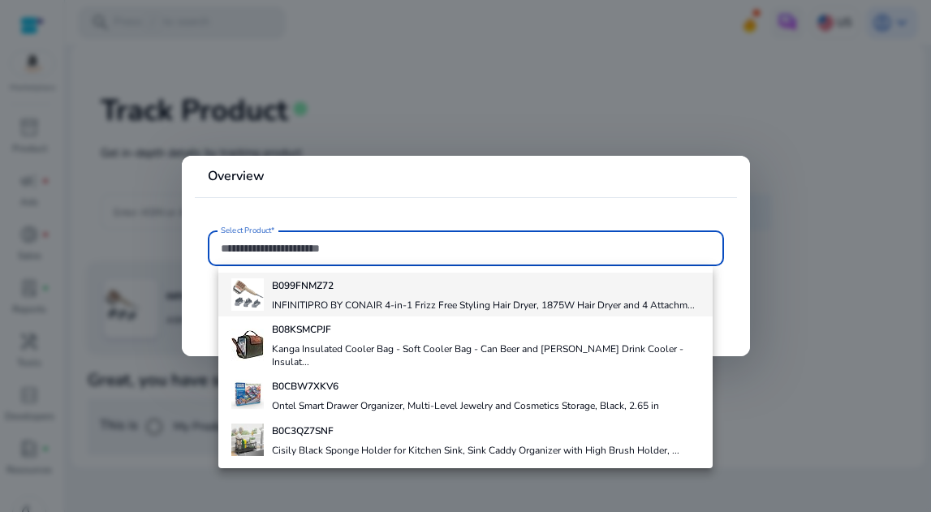
click at [300, 300] on h4 "INFINITIPRO BY CONAIR 4-in-1 Frizz Free Styling Hair Dryer, 1875W Hair Dryer an…" at bounding box center [483, 305] width 423 height 13
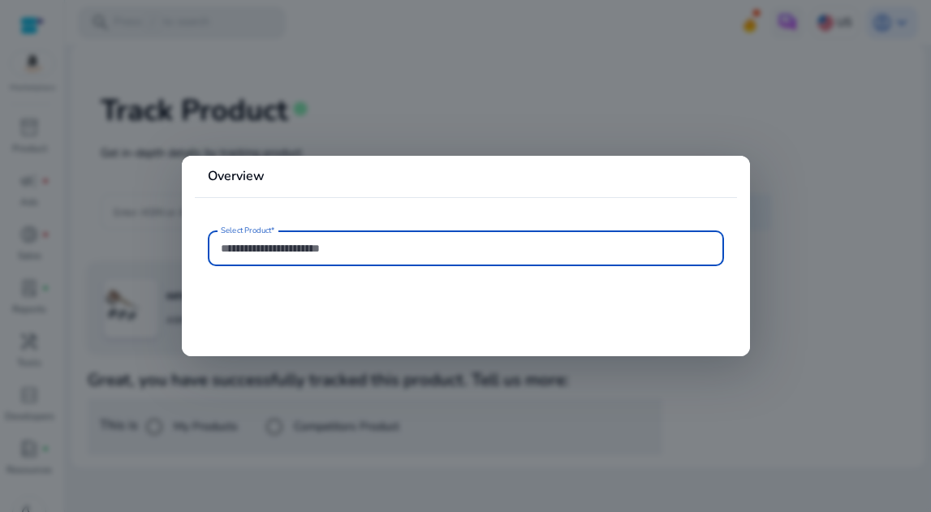
type input "**********"
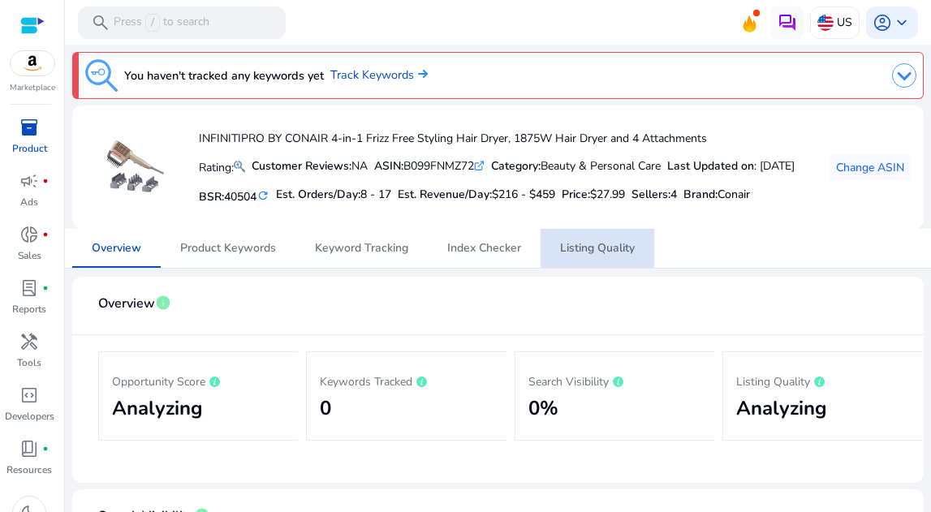
click at [570, 254] on span "Listing Quality" at bounding box center [597, 248] width 75 height 11
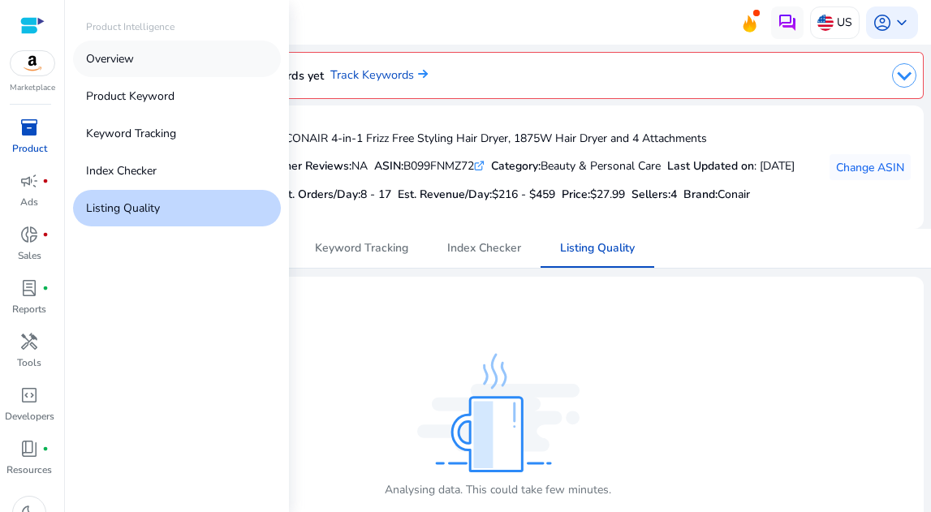
click at [114, 63] on p "Overview" at bounding box center [110, 58] width 48 height 17
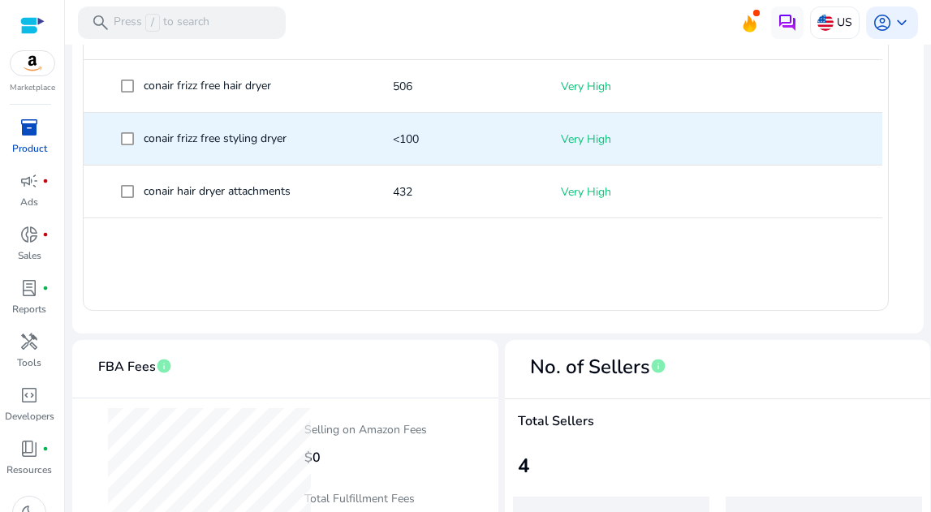
scroll to position [904, 0]
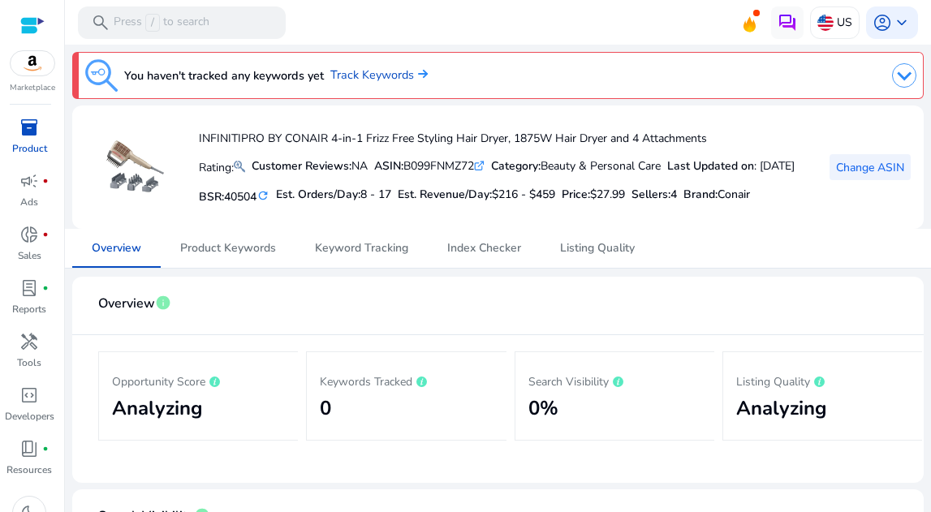
click at [856, 171] on span "Change ASIN" at bounding box center [870, 167] width 68 height 17
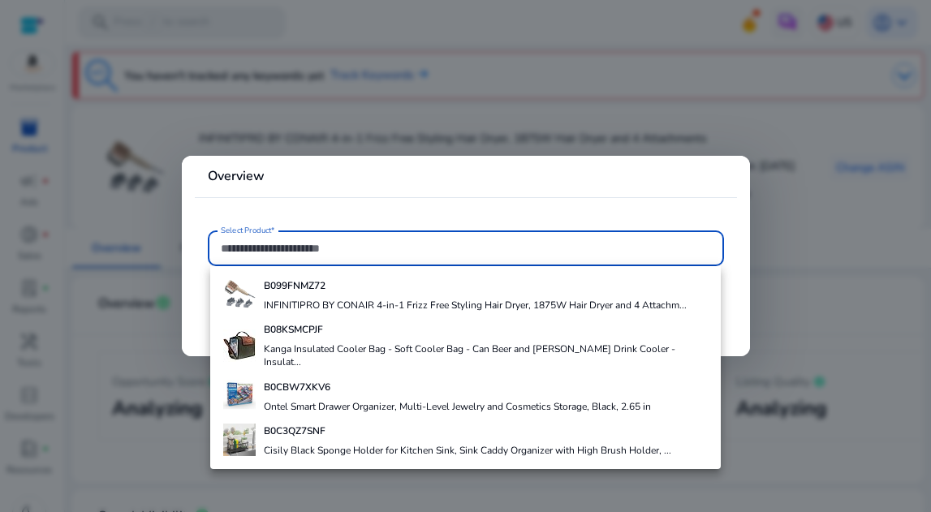
click at [434, 213] on mat-card "Overview Select Product*" at bounding box center [466, 256] width 568 height 201
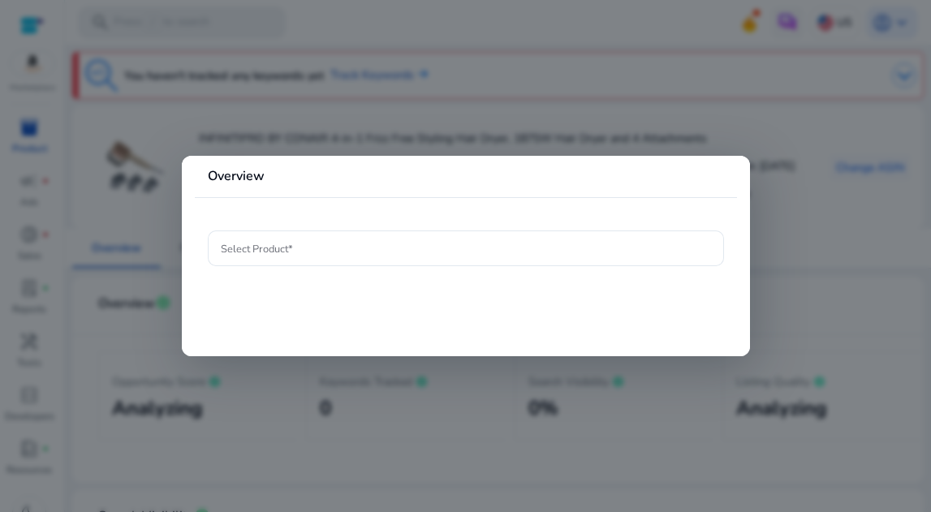
click at [550, 126] on div at bounding box center [465, 256] width 931 height 512
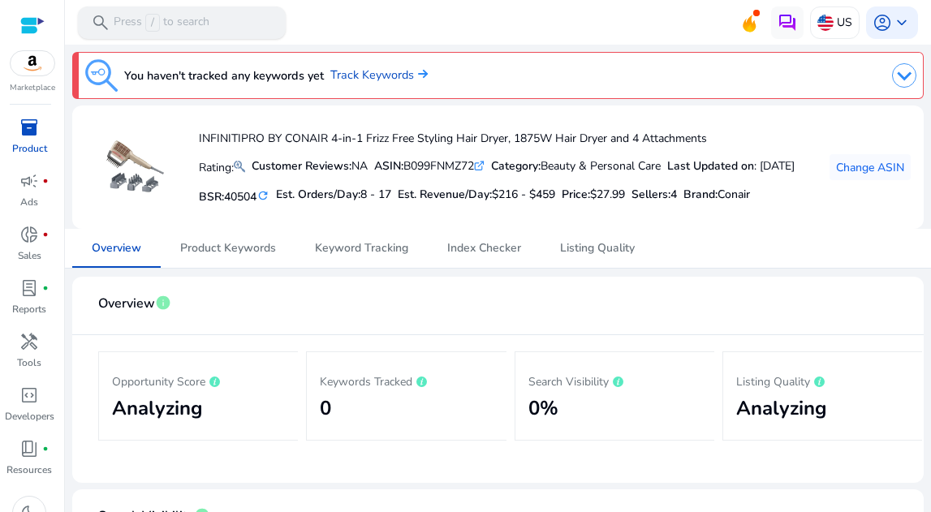
click at [173, 26] on p "Press / to search" at bounding box center [162, 23] width 96 height 18
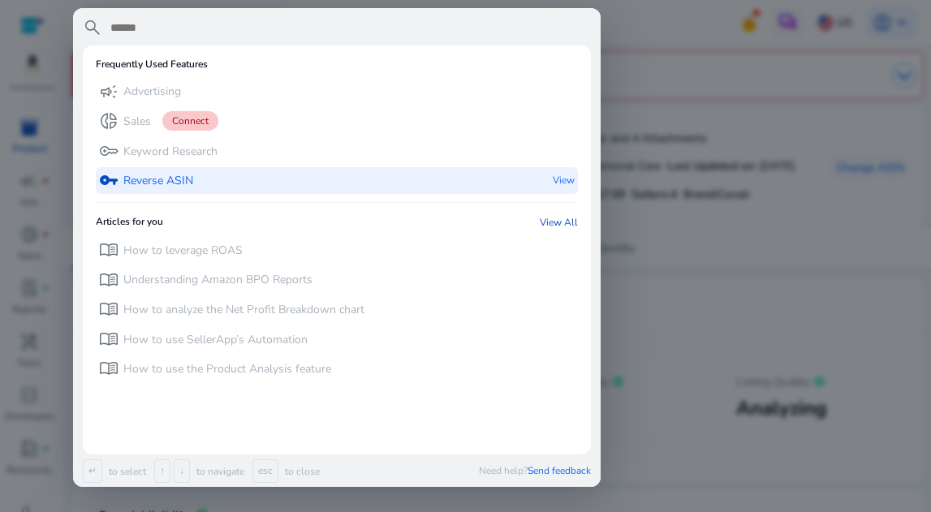
click at [173, 188] on p "Reverse ASIN" at bounding box center [158, 181] width 70 height 16
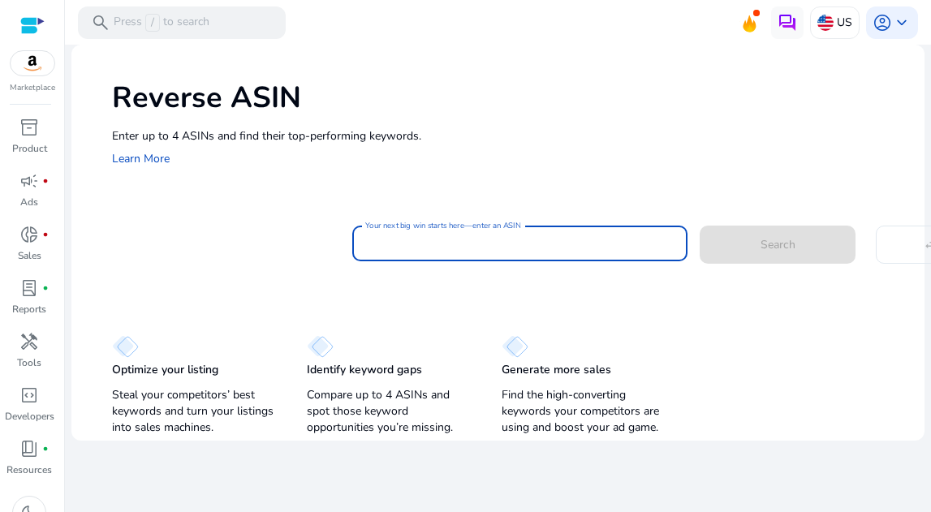
click at [434, 244] on input "Your next big win starts here—enter an ASIN" at bounding box center [520, 244] width 310 height 18
paste input "**********"
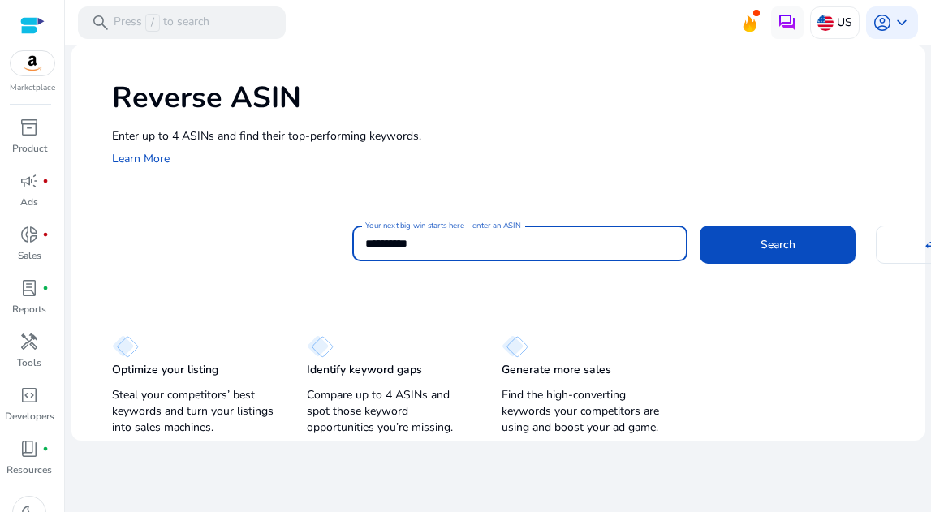
type input "**********"
click at [700, 226] on button "Search" at bounding box center [778, 244] width 156 height 37
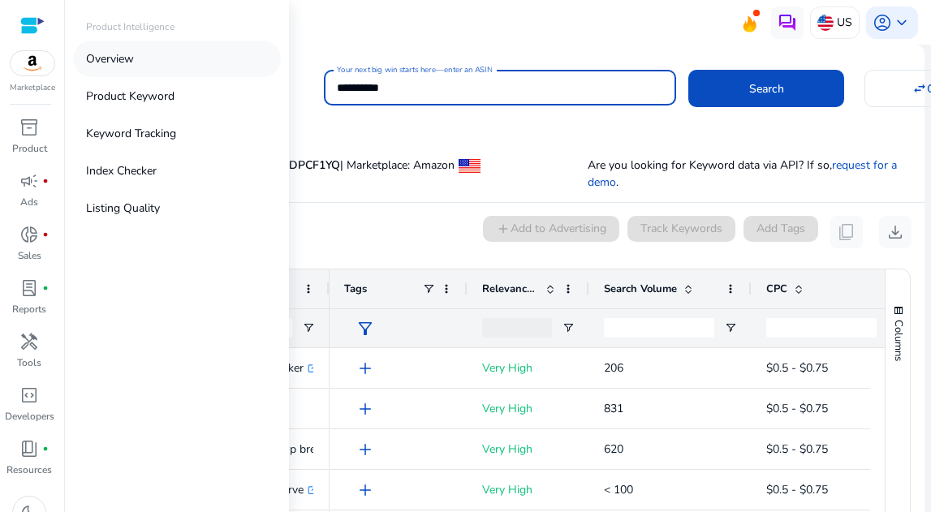
click at [106, 71] on link "Overview" at bounding box center [177, 59] width 208 height 37
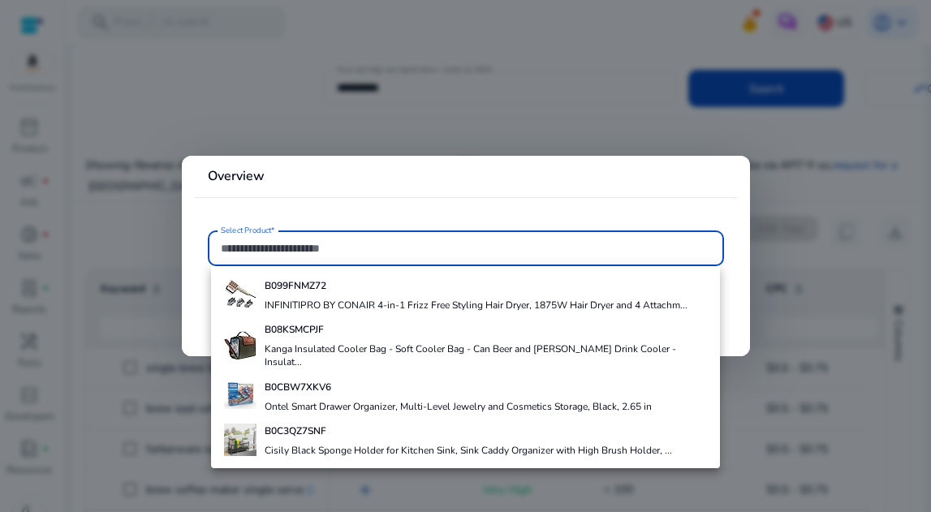
click at [193, 109] on div at bounding box center [465, 256] width 931 height 512
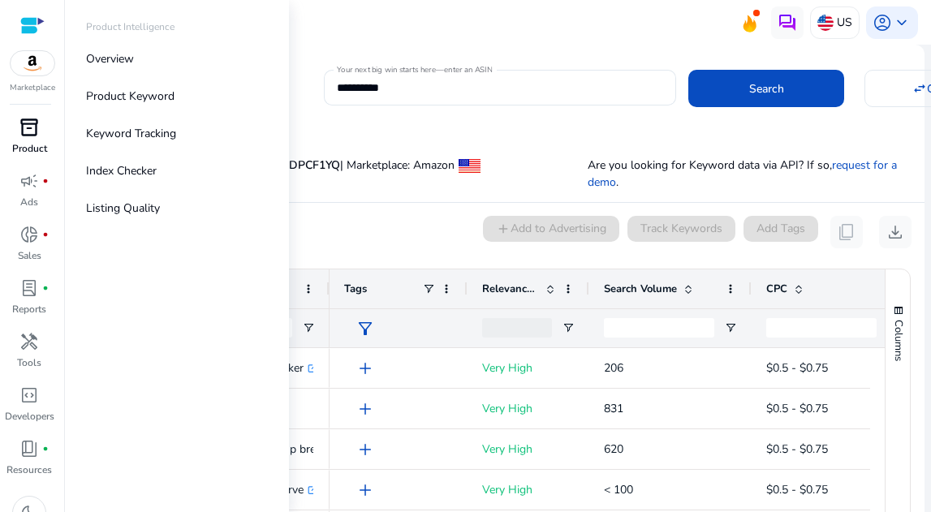
click at [27, 147] on p "Product" at bounding box center [29, 148] width 35 height 15
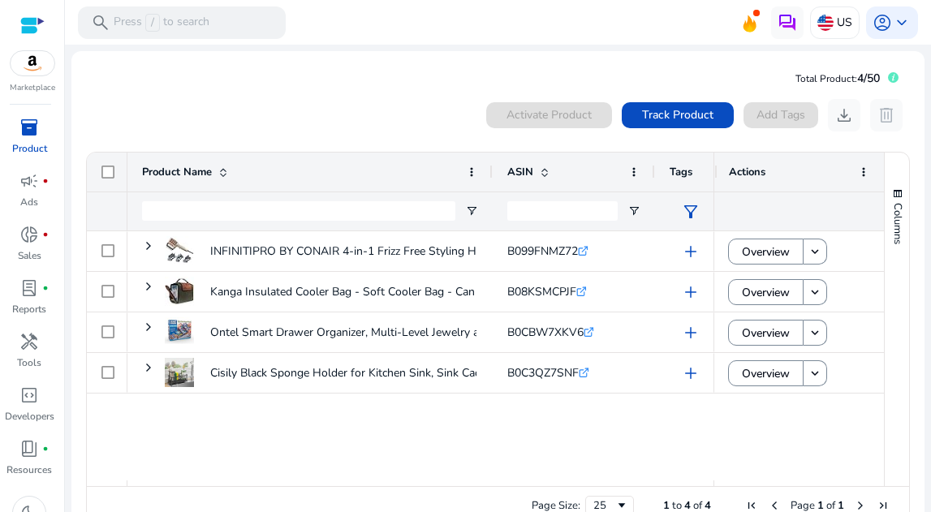
click at [377, 109] on div "0 products selected Activate Product Track Product Add Tags download delete" at bounding box center [498, 115] width 826 height 32
click at [632, 119] on span at bounding box center [678, 115] width 112 height 39
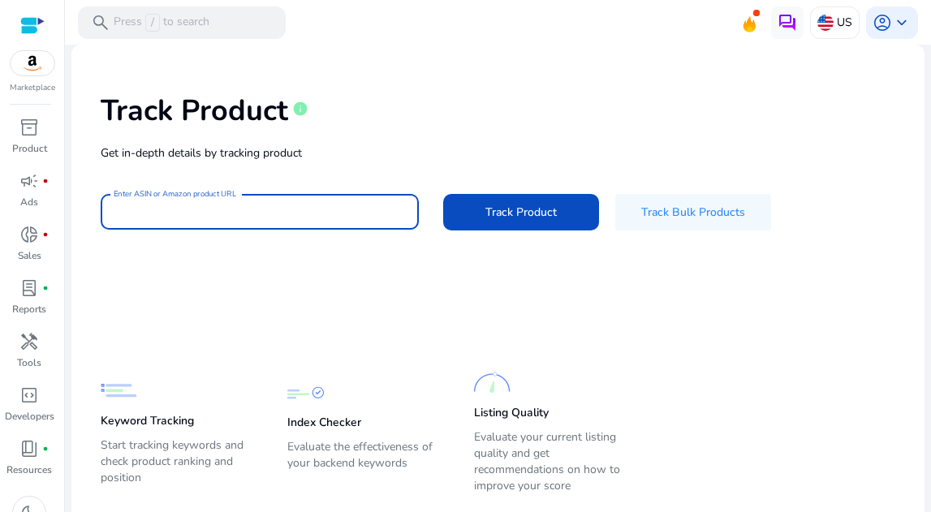
click at [253, 209] on input "Enter ASIN or Amazon product URL" at bounding box center [260, 212] width 292 height 18
paste input "**********"
type input "**********"
click at [443, 194] on button "Track Product" at bounding box center [521, 212] width 156 height 37
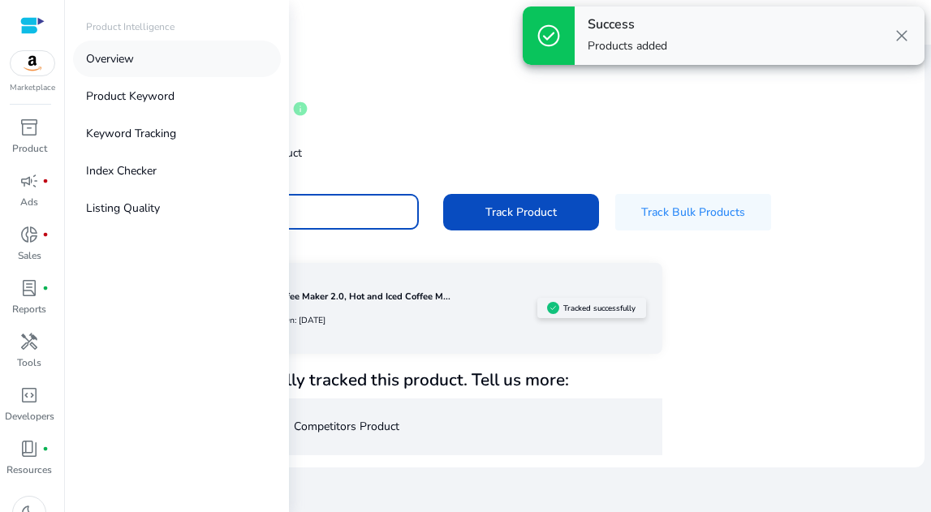
click at [128, 63] on p "Overview" at bounding box center [110, 58] width 48 height 17
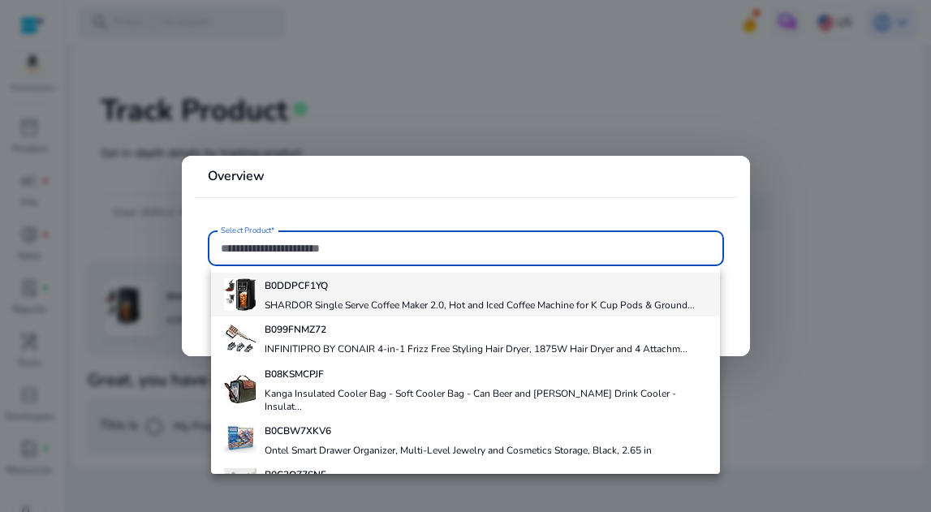
click at [284, 295] on div "B0DDPCF1YQ SHARDOR Single Serve Coffee Maker 2.0, Hot and Iced Coffee Machine f…" at bounding box center [480, 295] width 430 height 44
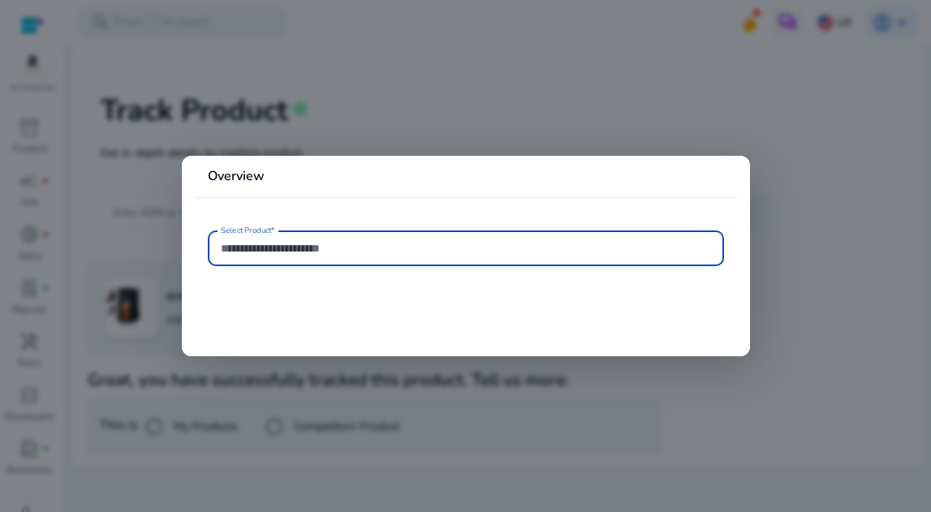
type input "**********"
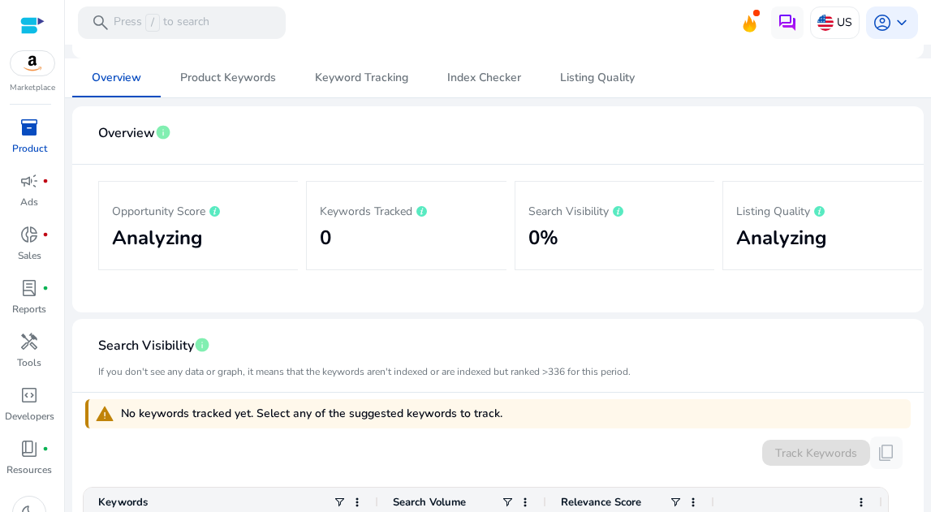
scroll to position [169, 0]
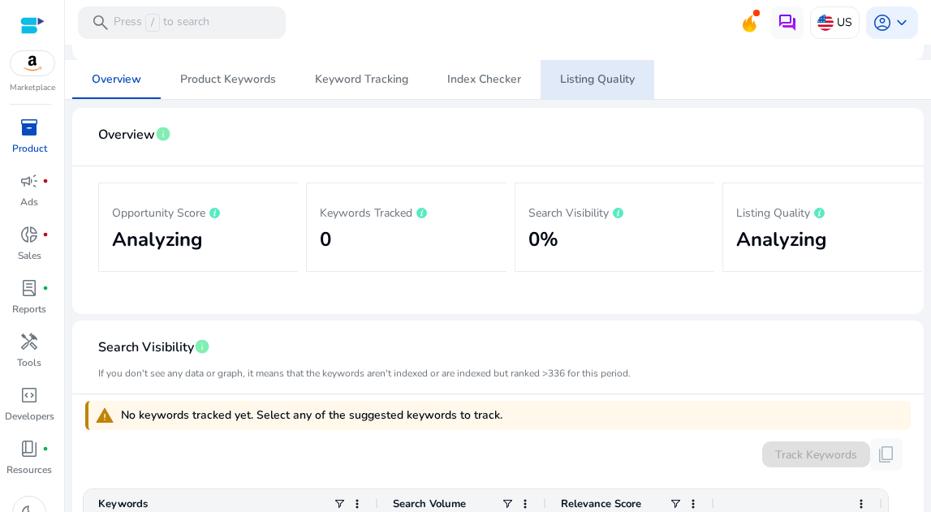
click at [596, 92] on span "Listing Quality" at bounding box center [597, 79] width 75 height 39
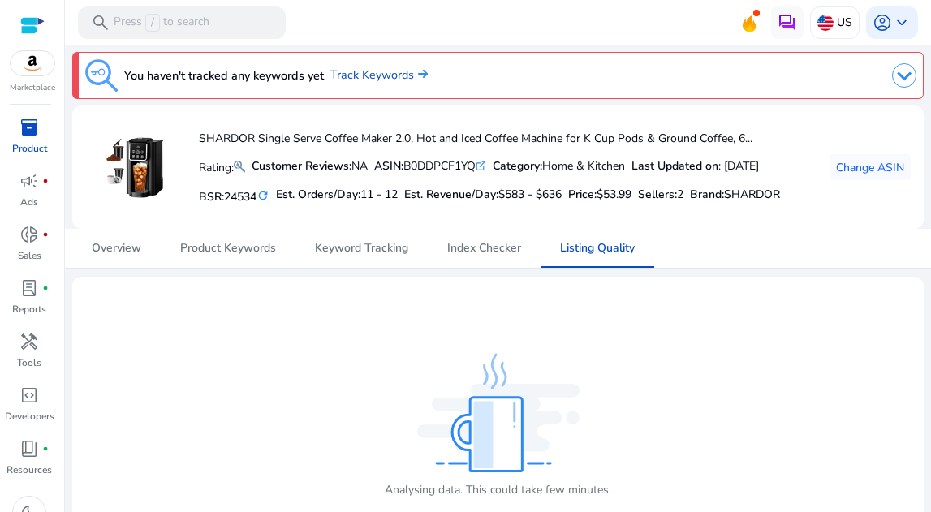
scroll to position [34, 0]
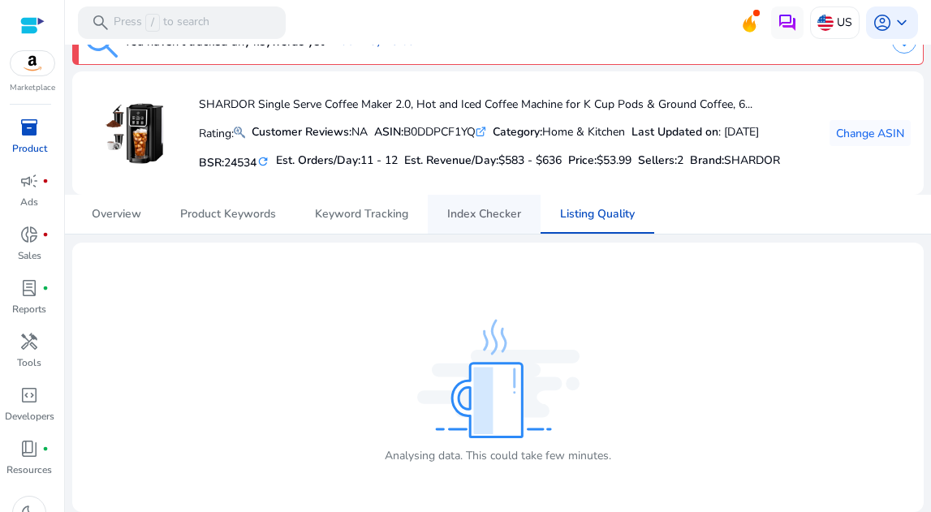
click at [494, 214] on span "Index Checker" at bounding box center [484, 214] width 74 height 11
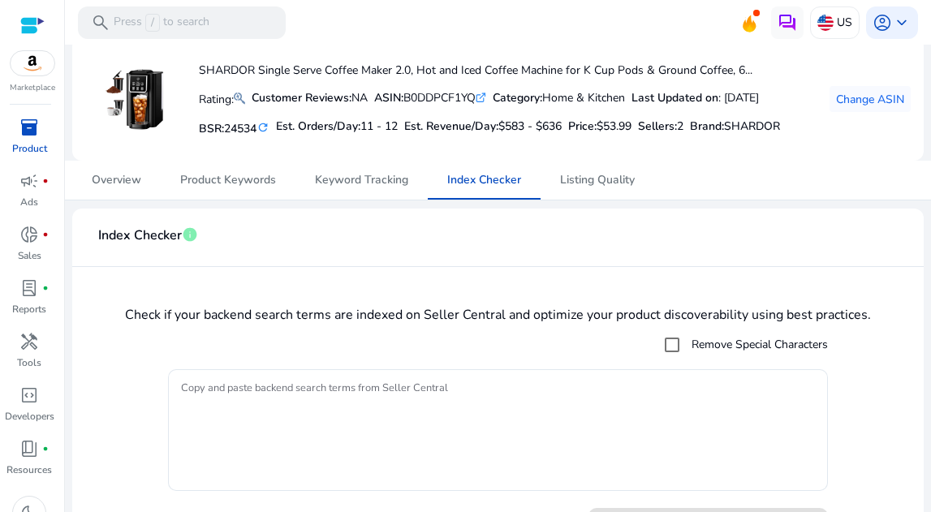
scroll to position [104, 0]
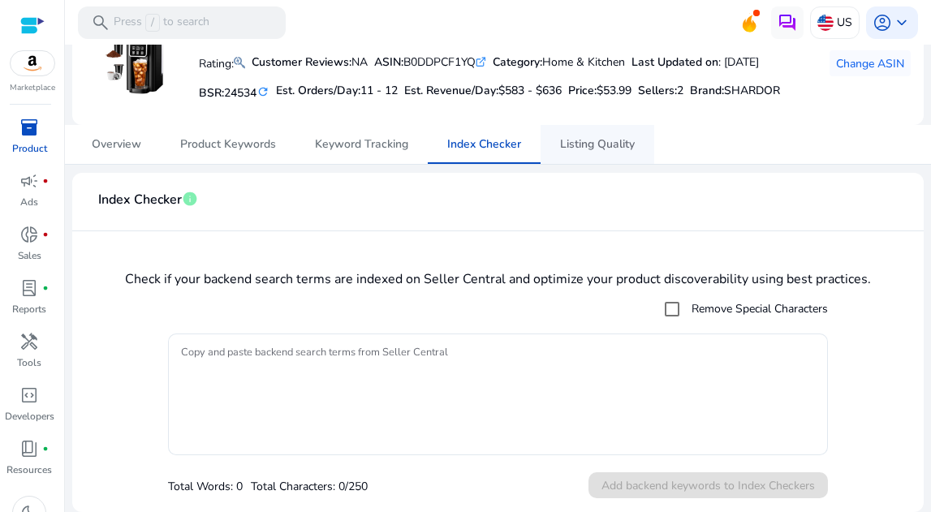
click at [576, 145] on span "Listing Quality" at bounding box center [597, 144] width 75 height 11
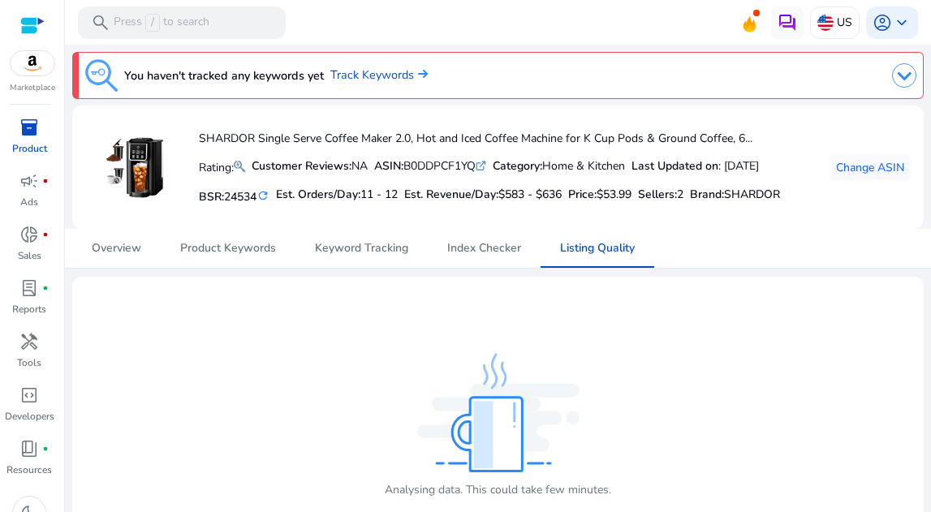
scroll to position [34, 0]
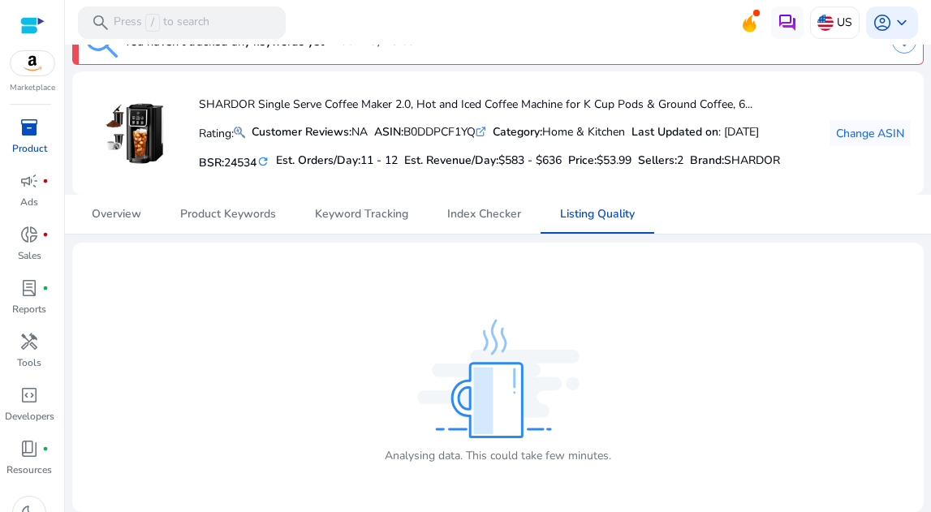
click at [33, 66] on img at bounding box center [33, 63] width 44 height 24
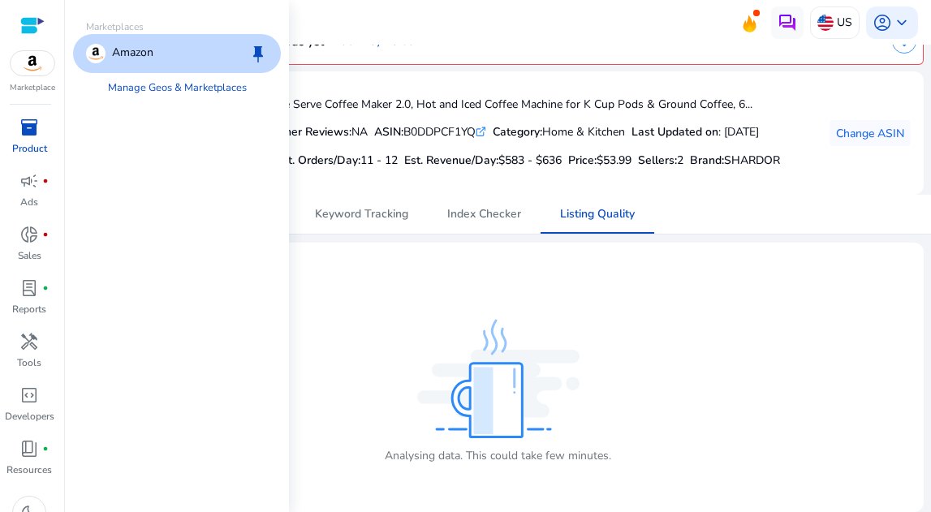
click at [131, 55] on p "Amazon" at bounding box center [132, 53] width 41 height 19
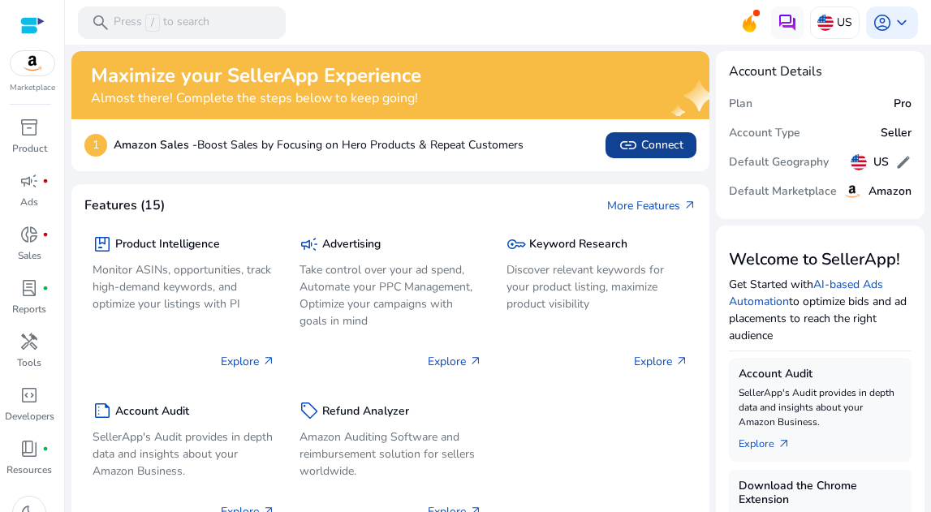
click at [632, 147] on span "link" at bounding box center [628, 145] width 19 height 19
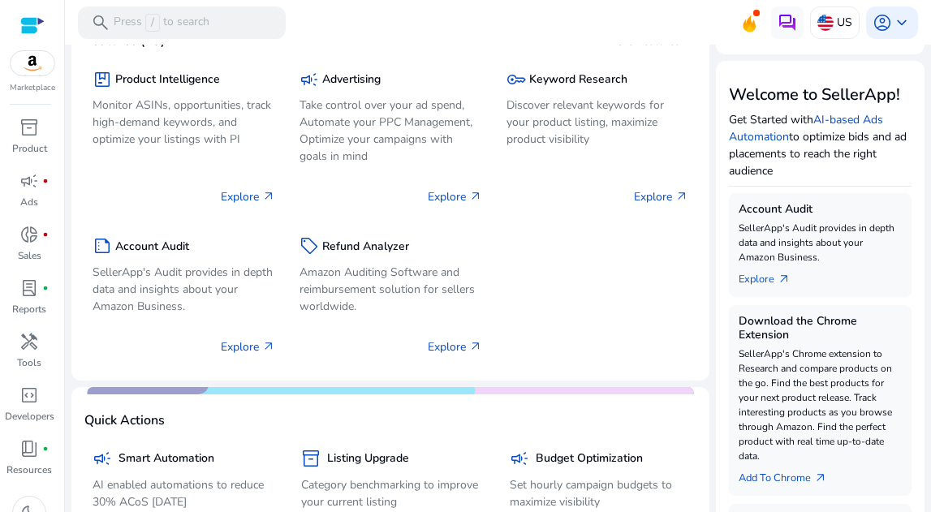
scroll to position [155, 0]
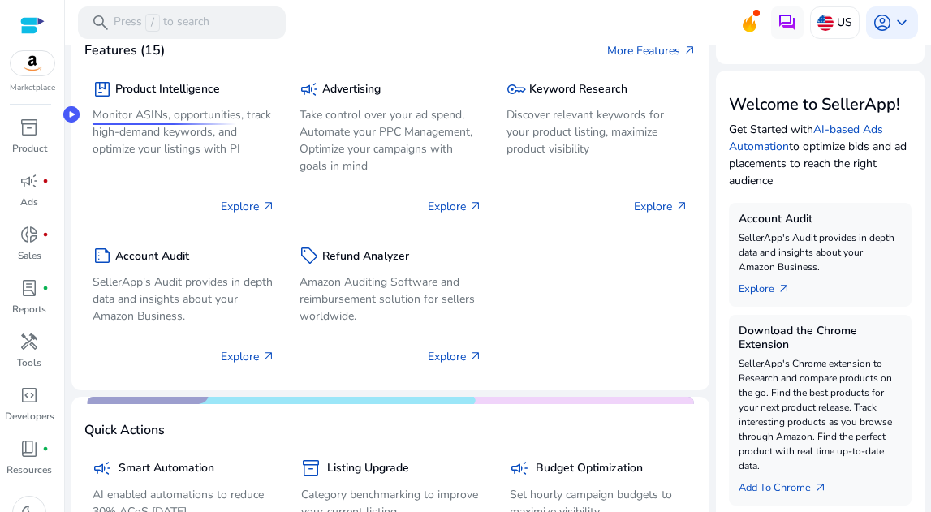
click at [195, 123] on div at bounding box center [169, 124] width 153 height 2
click at [234, 208] on p "Explore arrow_outward" at bounding box center [248, 206] width 54 height 17
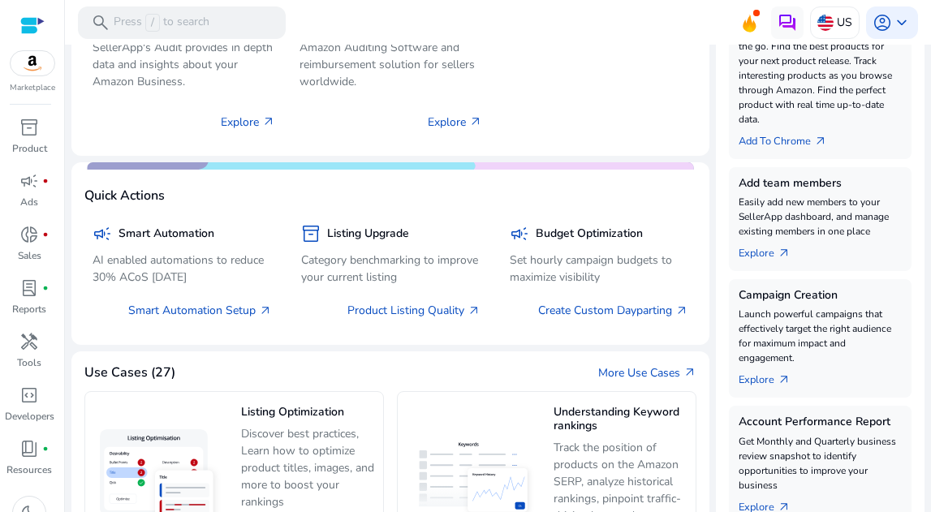
scroll to position [397, 0]
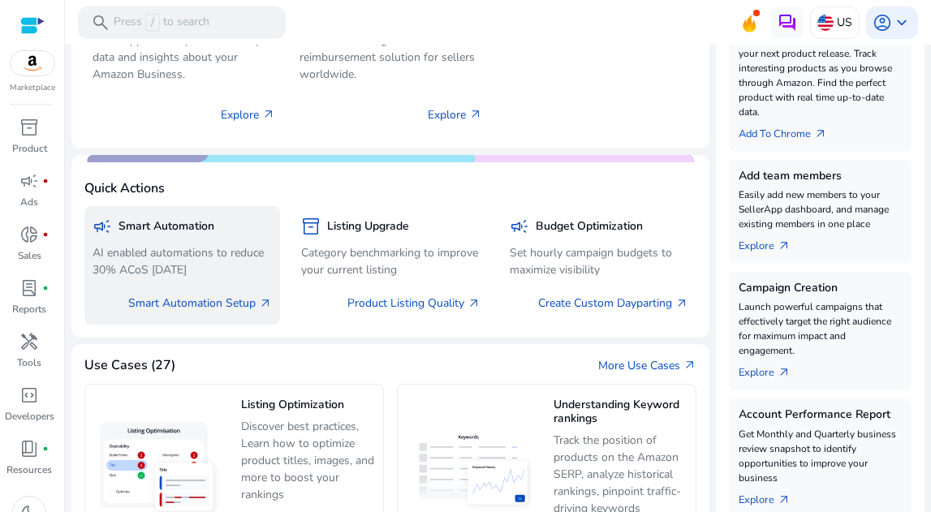
click at [180, 256] on p "AI enabled automations to reduce 30% ACoS [DATE]" at bounding box center [182, 261] width 179 height 34
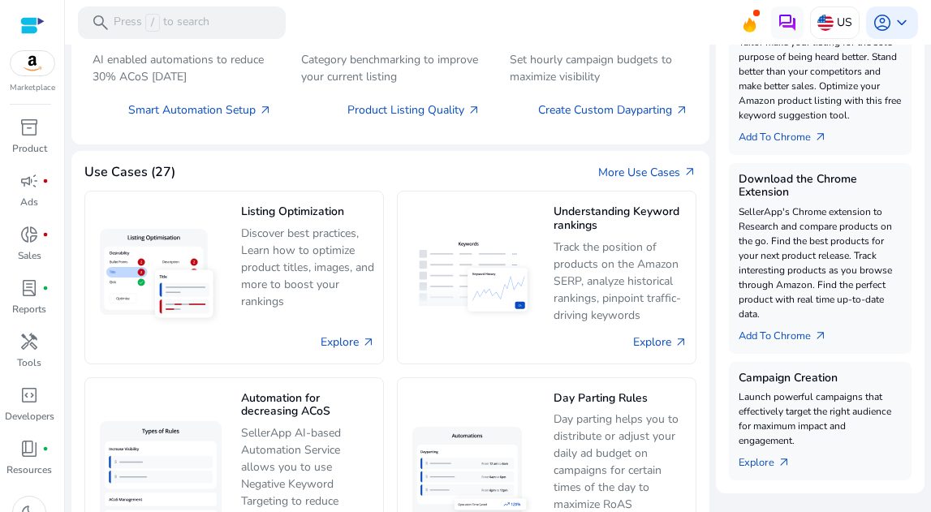
scroll to position [611, 0]
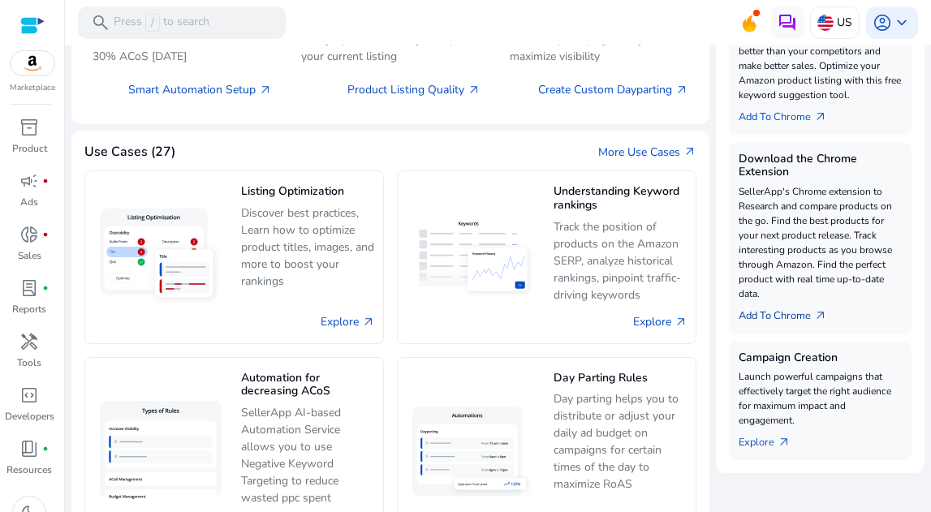
click at [763, 314] on link "Add To Chrome arrow_outward" at bounding box center [789, 312] width 101 height 23
click at [788, 317] on link "Add To Chrome arrow_outward" at bounding box center [789, 312] width 101 height 23
click at [798, 317] on link "Add To Chrome arrow_outward" at bounding box center [789, 312] width 101 height 23
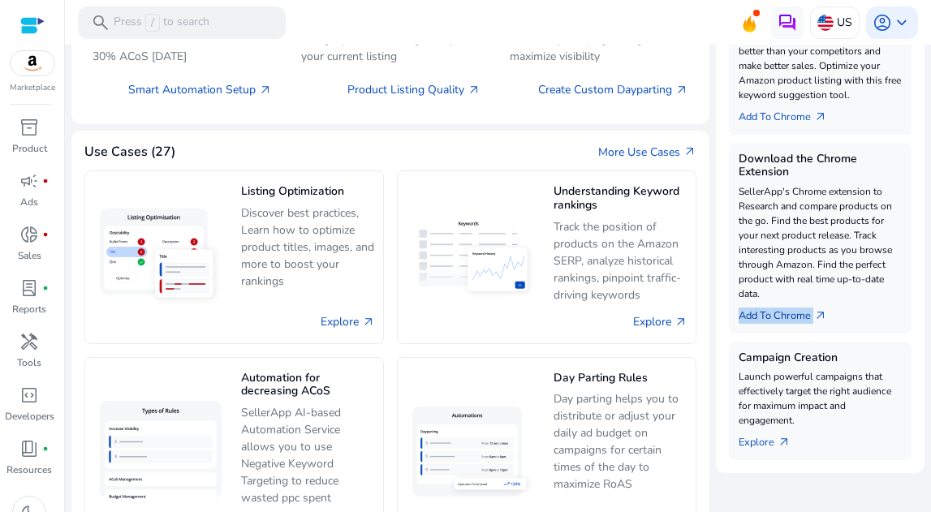
drag, startPoint x: 799, startPoint y: 317, endPoint x: 816, endPoint y: 317, distance: 17.1
click at [801, 317] on link "Add To Chrome arrow_outward" at bounding box center [789, 312] width 101 height 23
click at [817, 316] on span "arrow_outward" at bounding box center [820, 315] width 13 height 13
click at [805, 251] on p "SellerApp's Chrome extension to Research and compare products on the go. Find t…" at bounding box center [820, 242] width 163 height 117
click at [501, 165] on div "Listing Optimization Discover best practices, Learn how to optimize product tit…" at bounding box center [390, 447] width 612 height 573
